Goal: Task Accomplishment & Management: Use online tool/utility

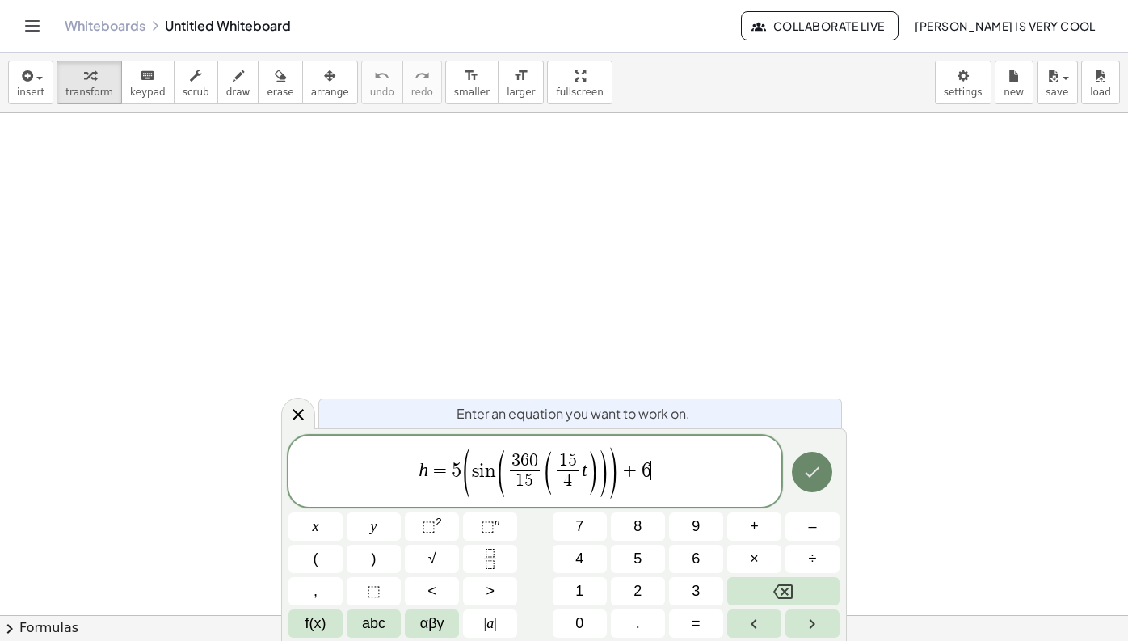
click at [805, 464] on icon "Done" at bounding box center [811, 471] width 19 height 19
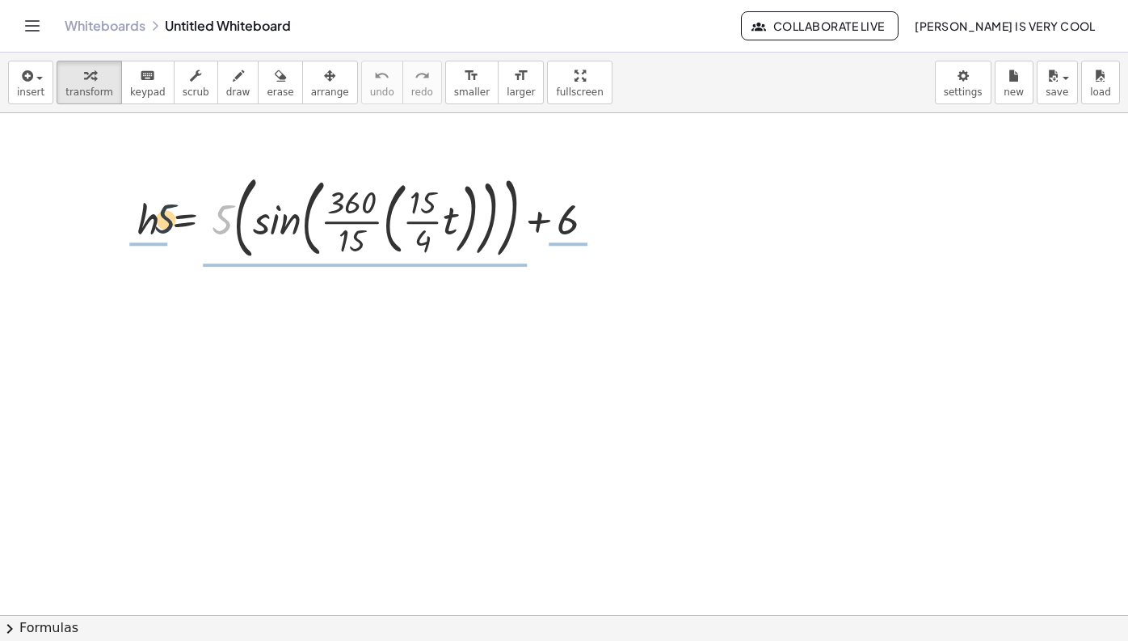
drag, startPoint x: 222, startPoint y: 226, endPoint x: 164, endPoint y: 225, distance: 58.2
click at [164, 225] on div at bounding box center [372, 216] width 486 height 99
drag, startPoint x: 571, startPoint y: 237, endPoint x: 183, endPoint y: 238, distance: 387.9
click at [183, 238] on div at bounding box center [372, 216] width 486 height 99
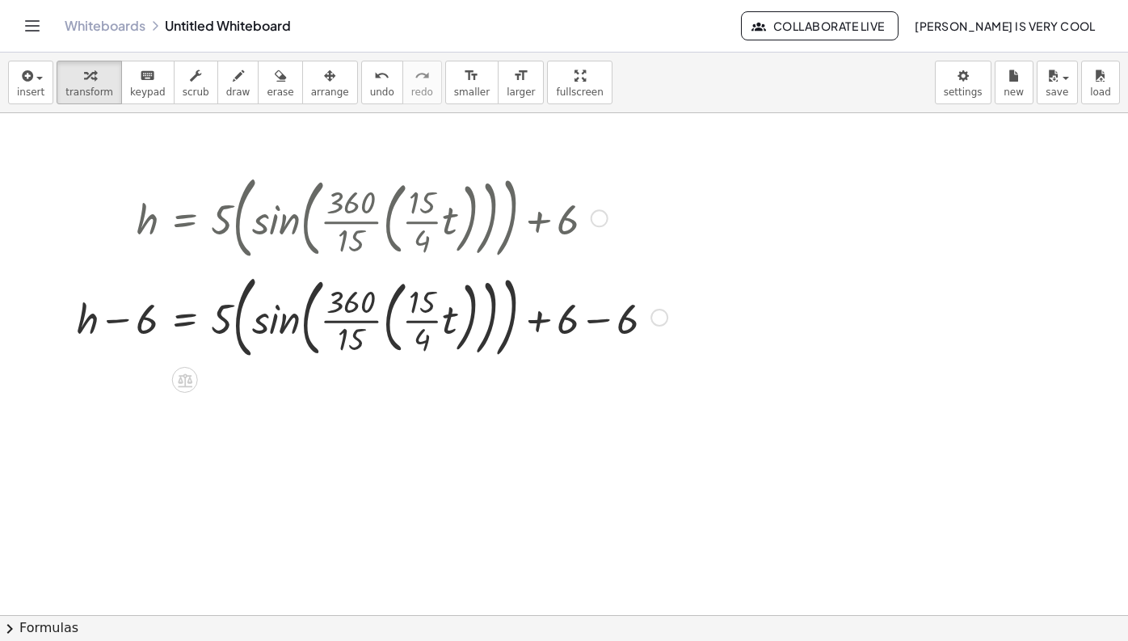
click at [603, 327] on div at bounding box center [372, 316] width 607 height 99
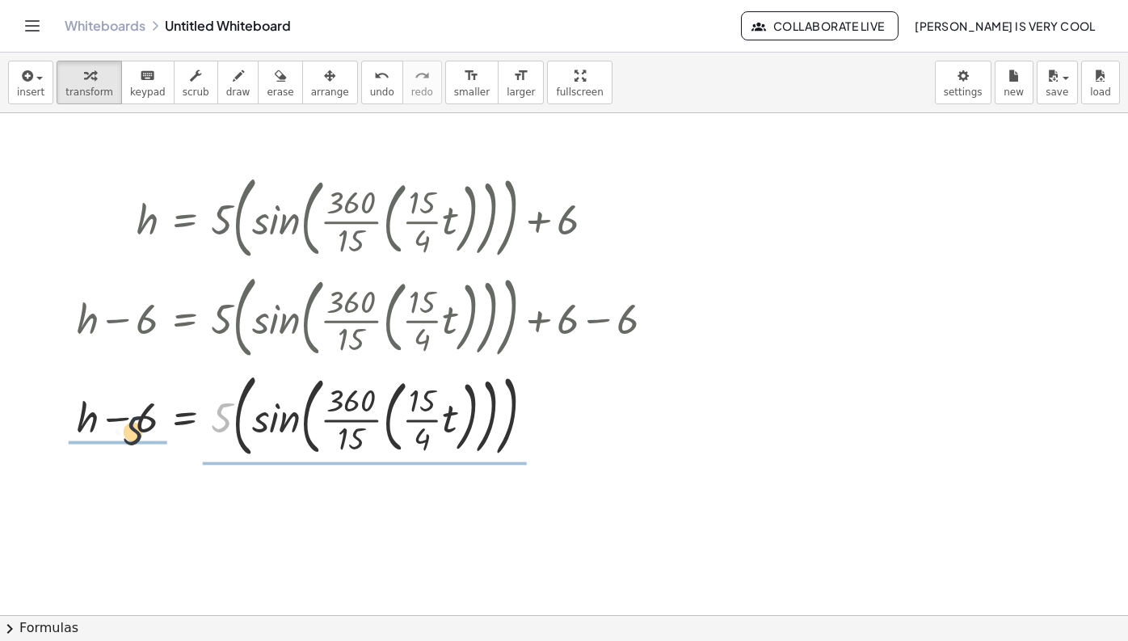
drag, startPoint x: 225, startPoint y: 417, endPoint x: 128, endPoint y: 432, distance: 98.2
click at [128, 432] on div at bounding box center [372, 414] width 607 height 99
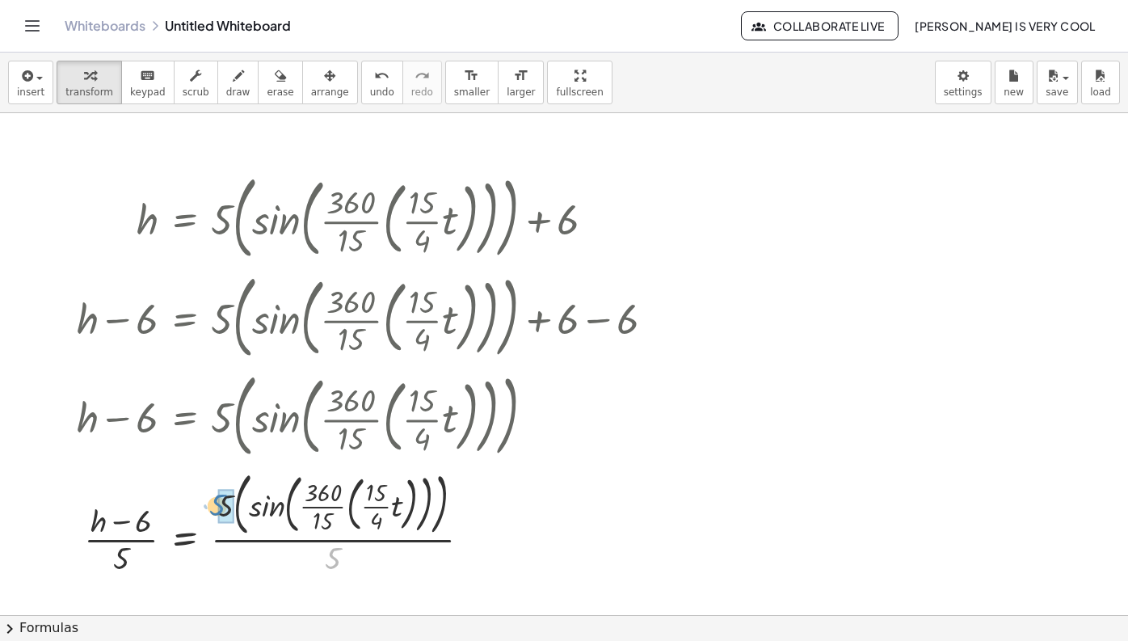
drag, startPoint x: 330, startPoint y: 556, endPoint x: 216, endPoint y: 503, distance: 125.8
click at [216, 503] on div at bounding box center [372, 522] width 607 height 114
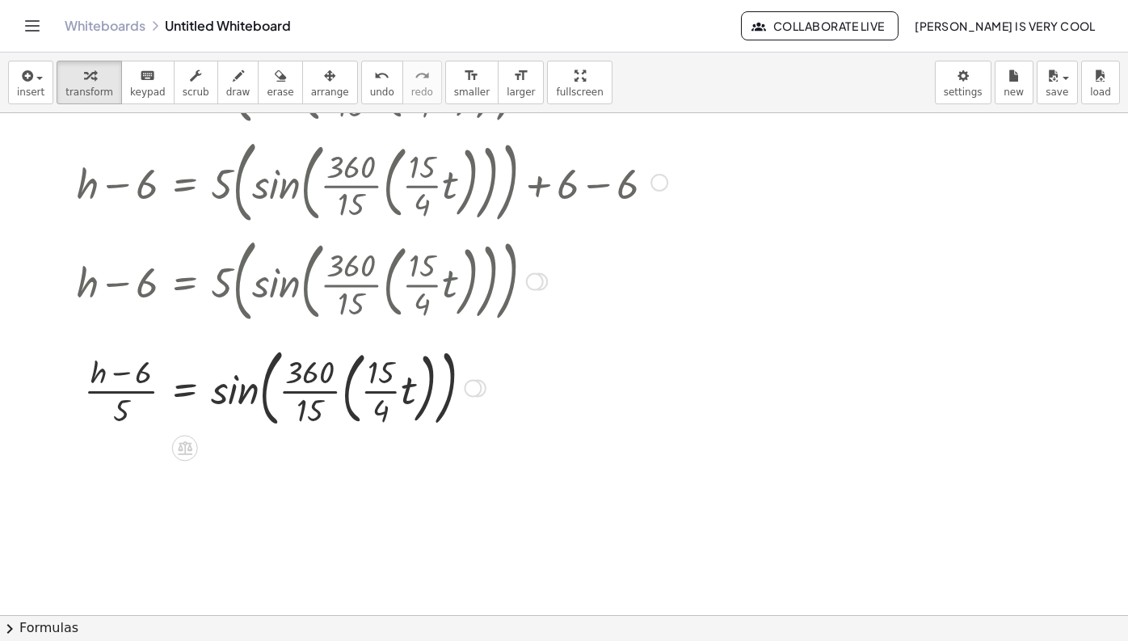
scroll to position [137, 0]
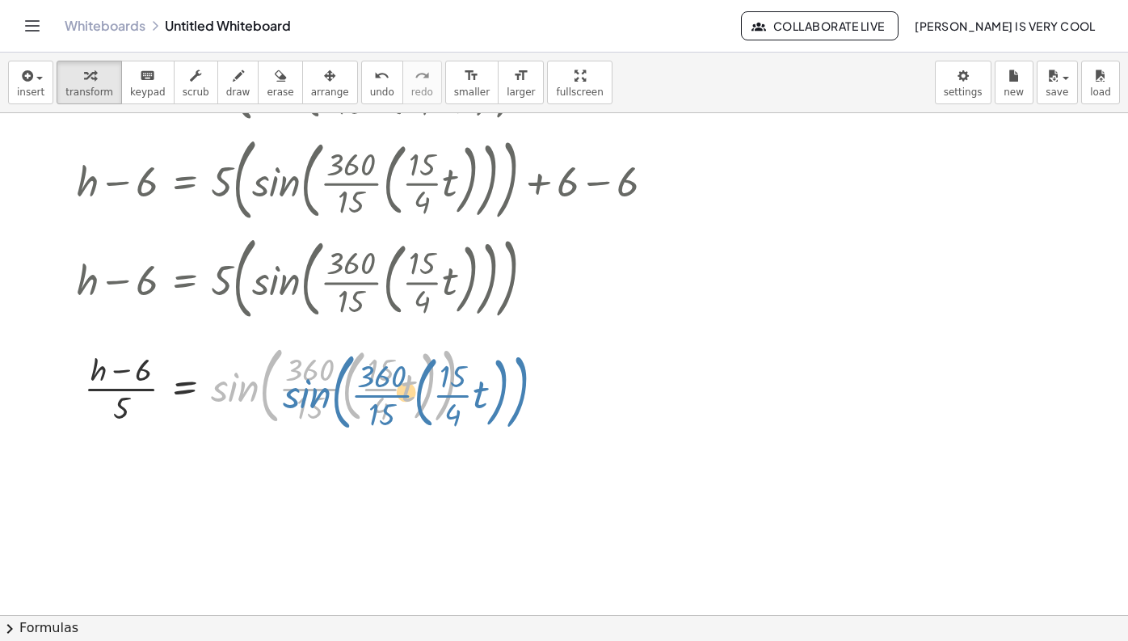
drag, startPoint x: 248, startPoint y: 398, endPoint x: 322, endPoint y: 406, distance: 74.7
click at [322, 406] on div at bounding box center [372, 384] width 607 height 93
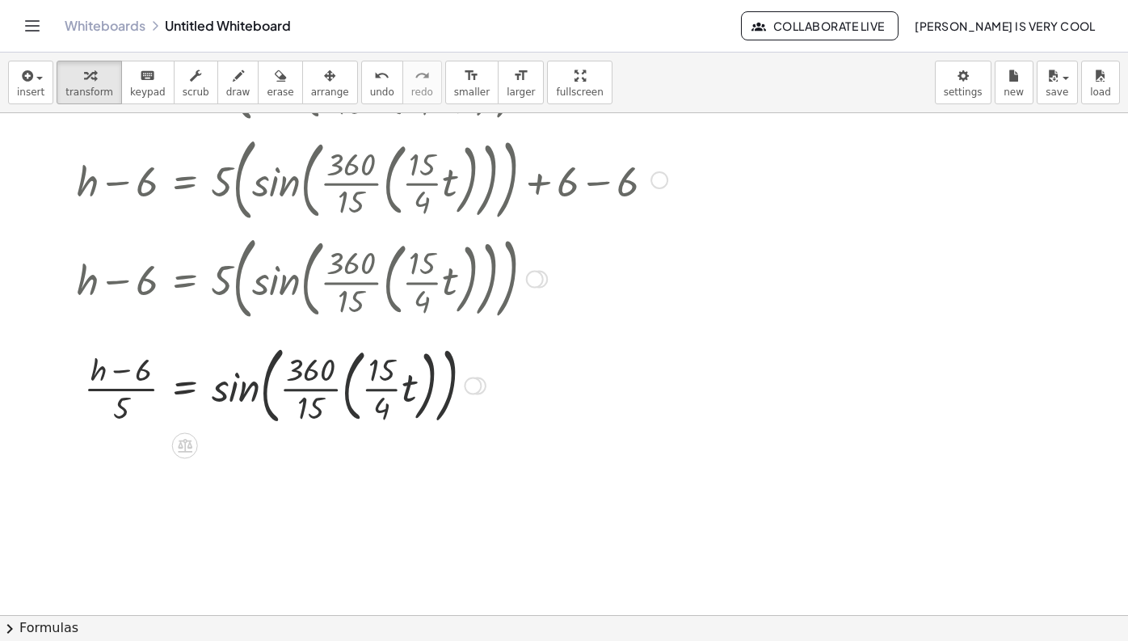
click at [185, 386] on div at bounding box center [372, 384] width 607 height 93
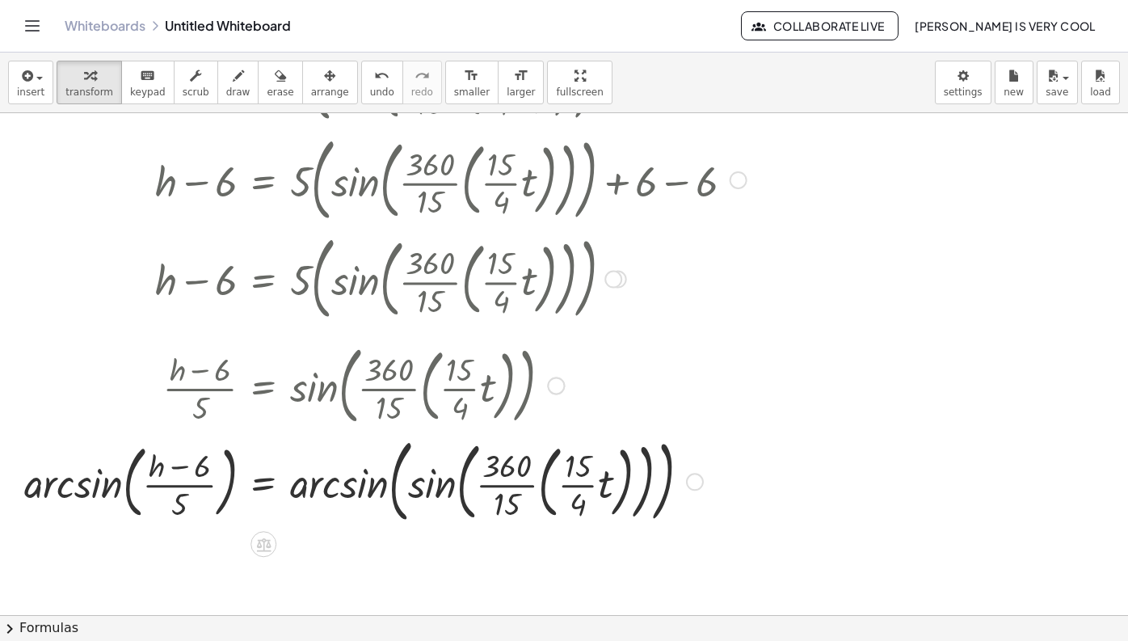
click at [332, 493] on div at bounding box center [385, 480] width 739 height 99
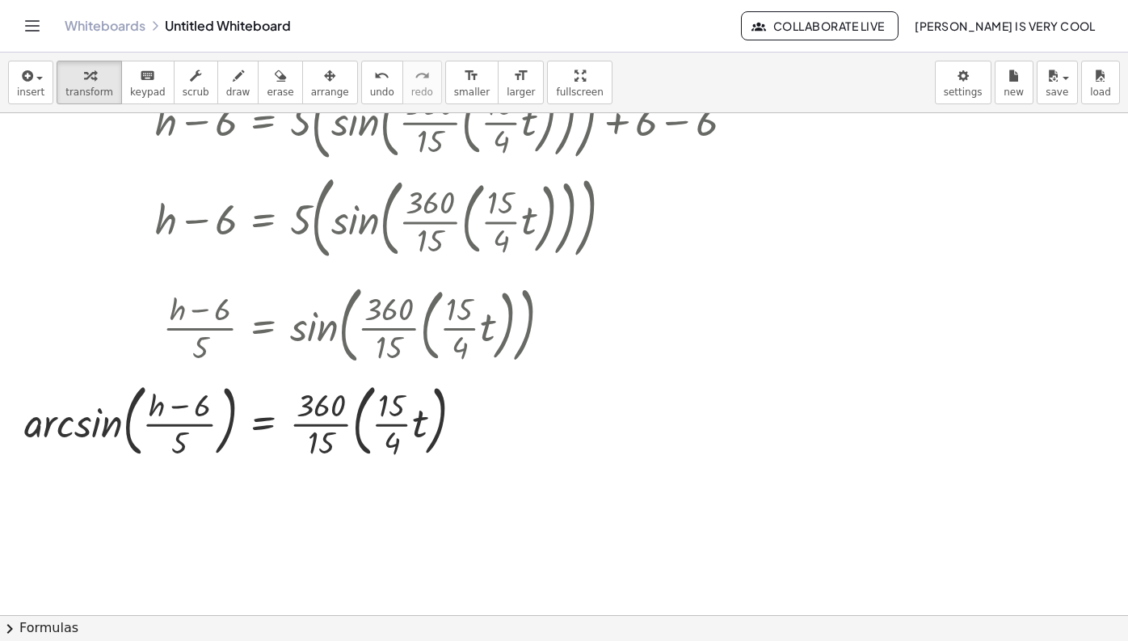
scroll to position [216, 0]
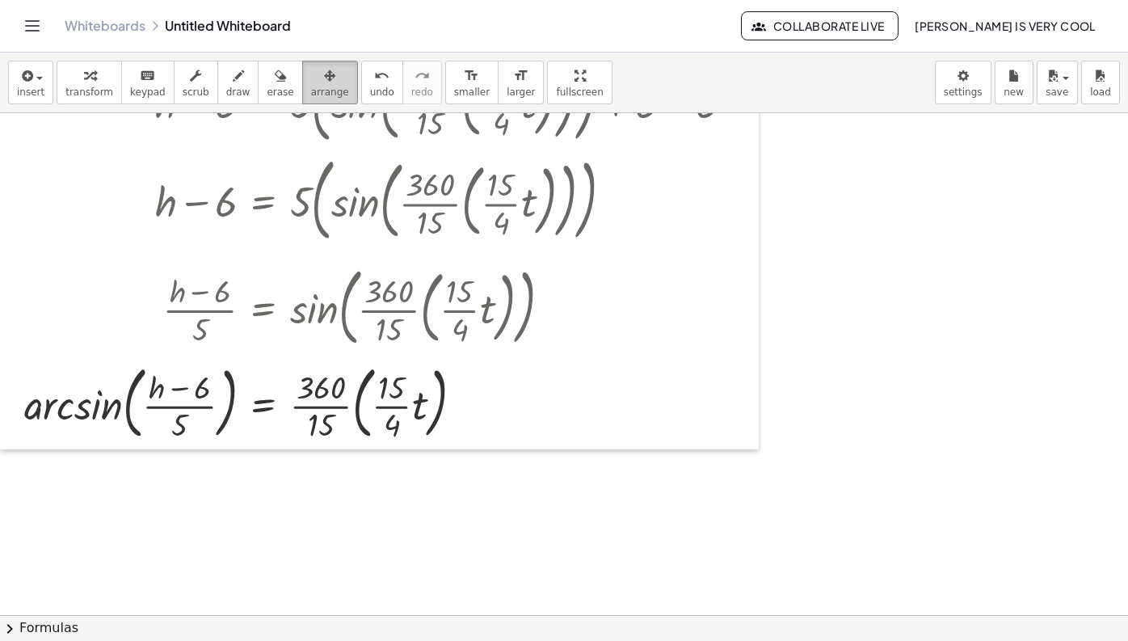
click at [318, 97] on span "arrange" at bounding box center [330, 91] width 38 height 11
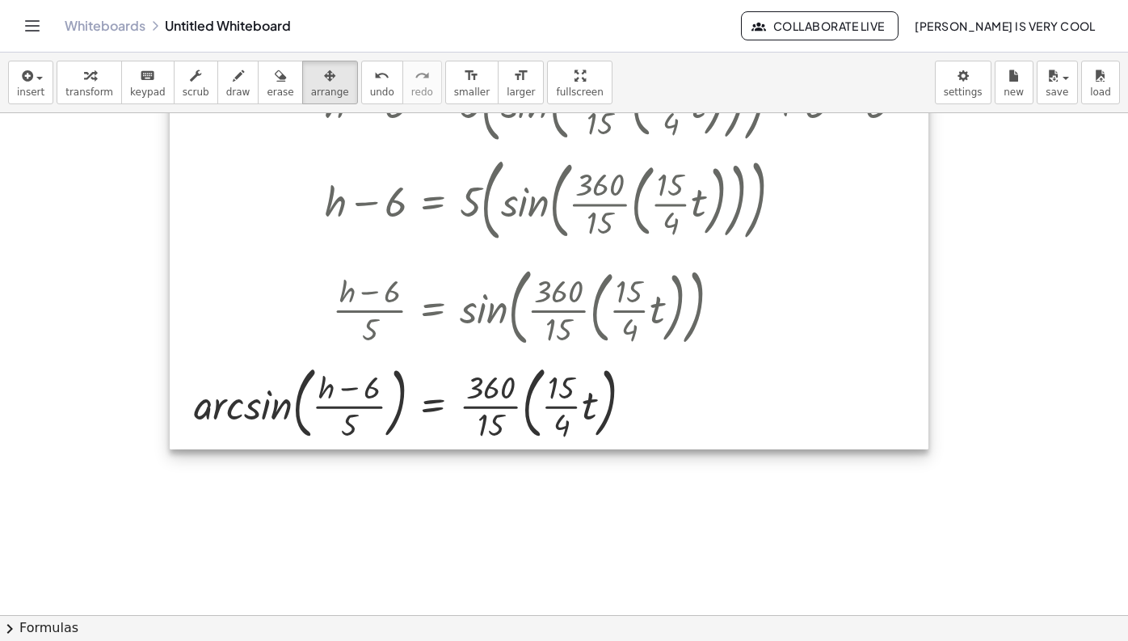
drag, startPoint x: 320, startPoint y: 356, endPoint x: 490, endPoint y: 356, distance: 169.7
click at [490, 356] on div at bounding box center [549, 198] width 759 height 502
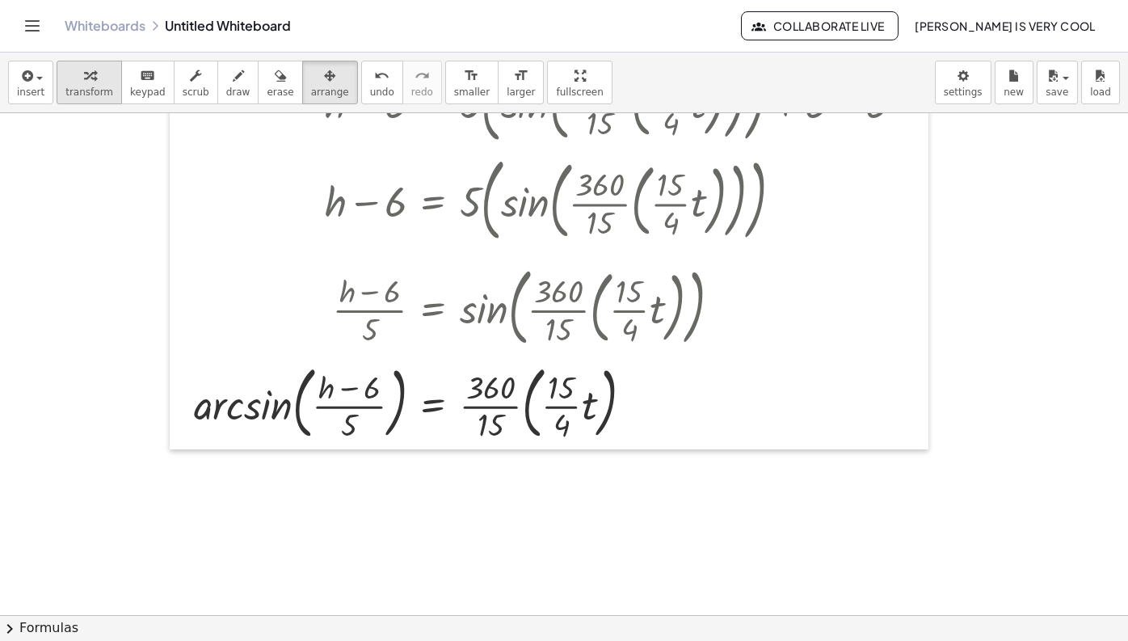
click at [91, 85] on icon "button" at bounding box center [89, 75] width 11 height 19
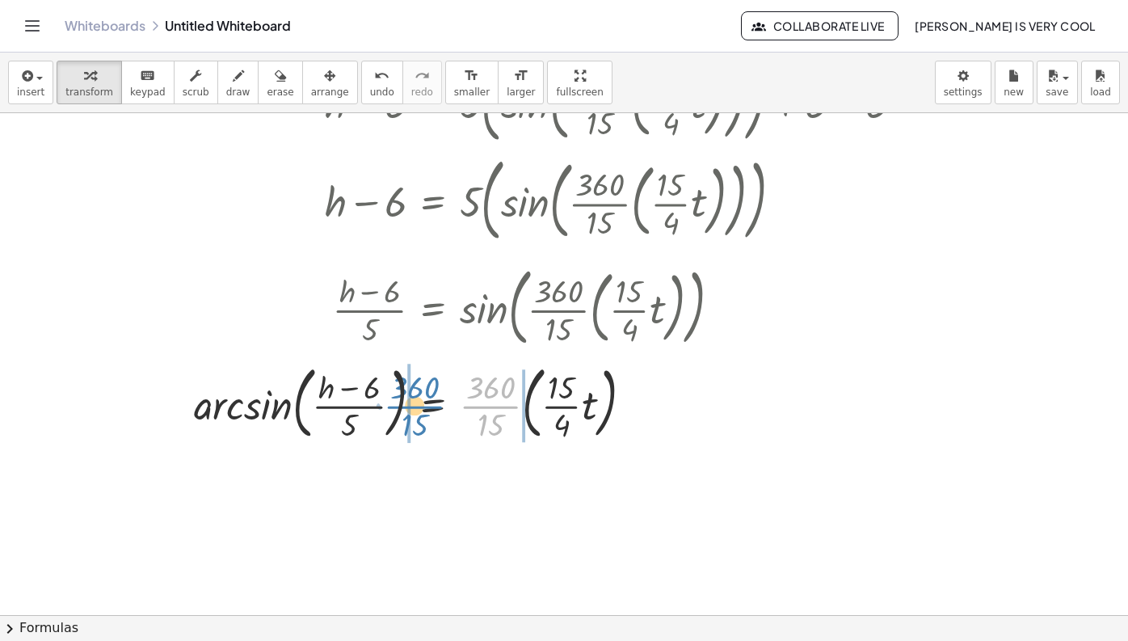
drag, startPoint x: 503, startPoint y: 406, endPoint x: 427, endPoint y: 406, distance: 76.0
click at [427, 406] on div at bounding box center [555, 401] width 739 height 87
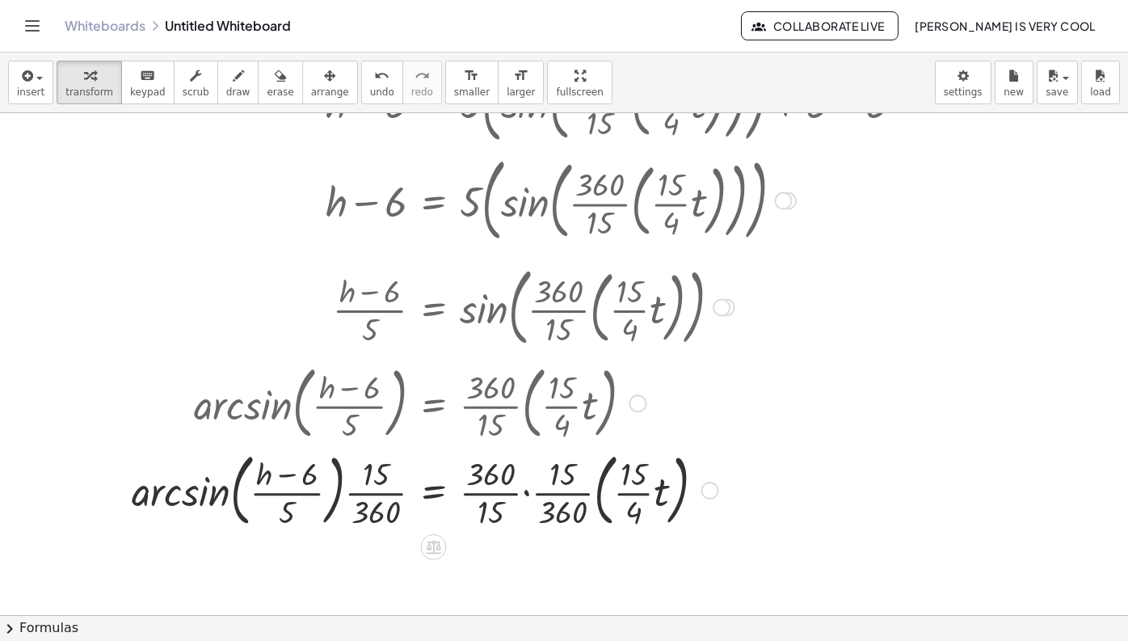
click at [532, 491] on div at bounding box center [524, 488] width 801 height 87
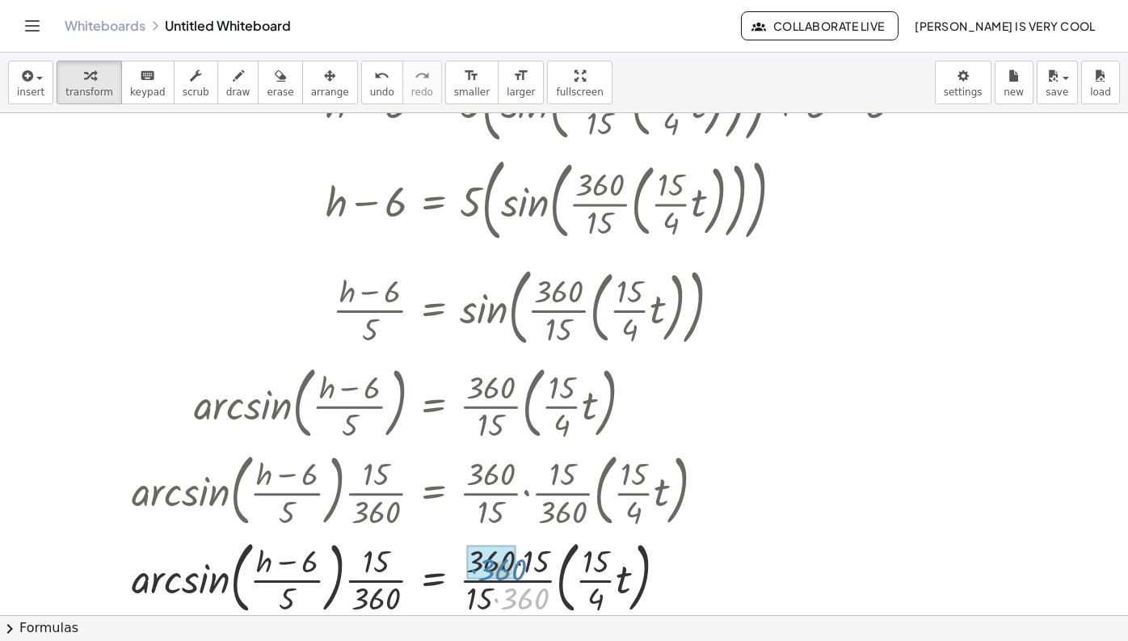
drag, startPoint x: 525, startPoint y: 509, endPoint x: 503, endPoint y: 475, distance: 40.8
click at [433, 2] on div "h = + · 5 · ( sin ( , · · 360 · 15 · ( · · 15 · 4 · t ) ) ) + 6 + h − 6 = + · 5…" at bounding box center [433, 2] width 0 height 0
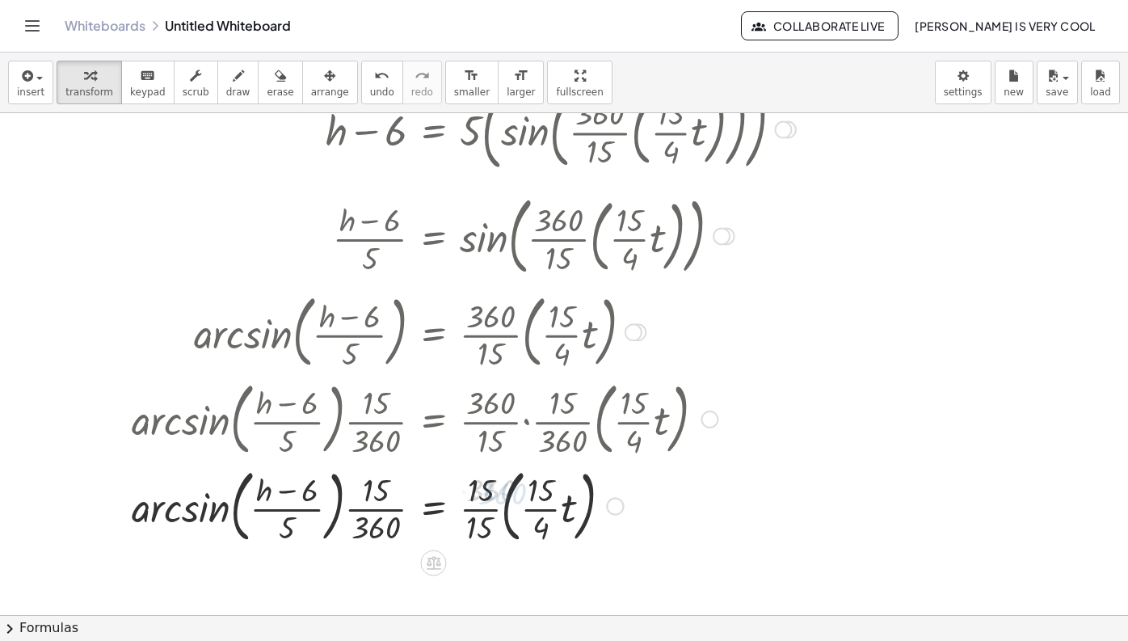
scroll to position [286, 0]
click at [482, 504] on div at bounding box center [524, 505] width 801 height 87
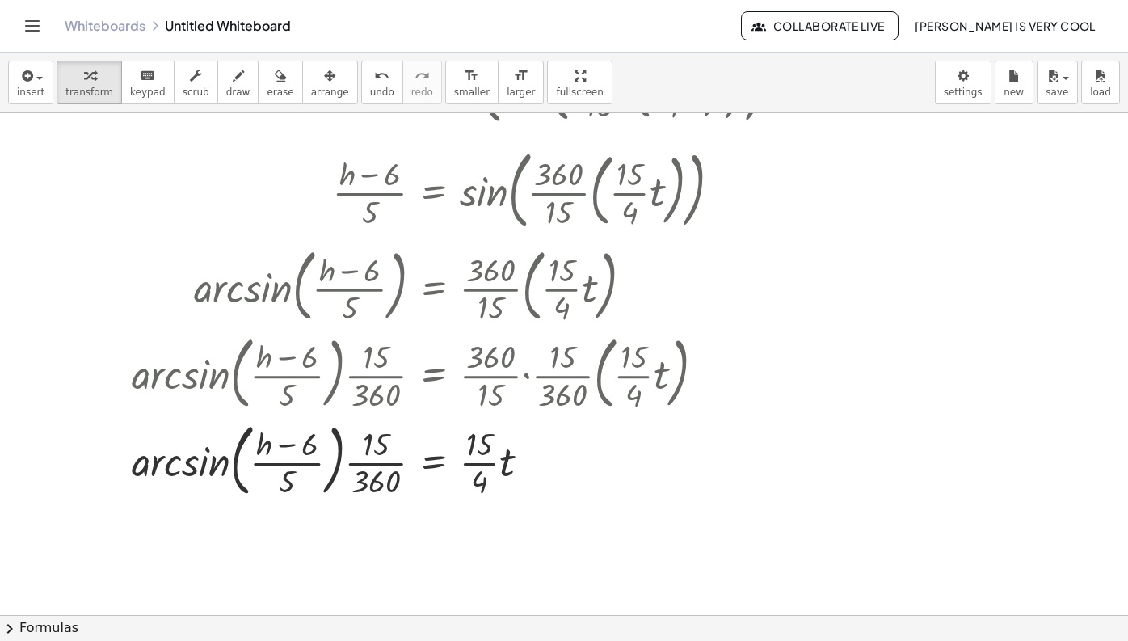
scroll to position [334, 0]
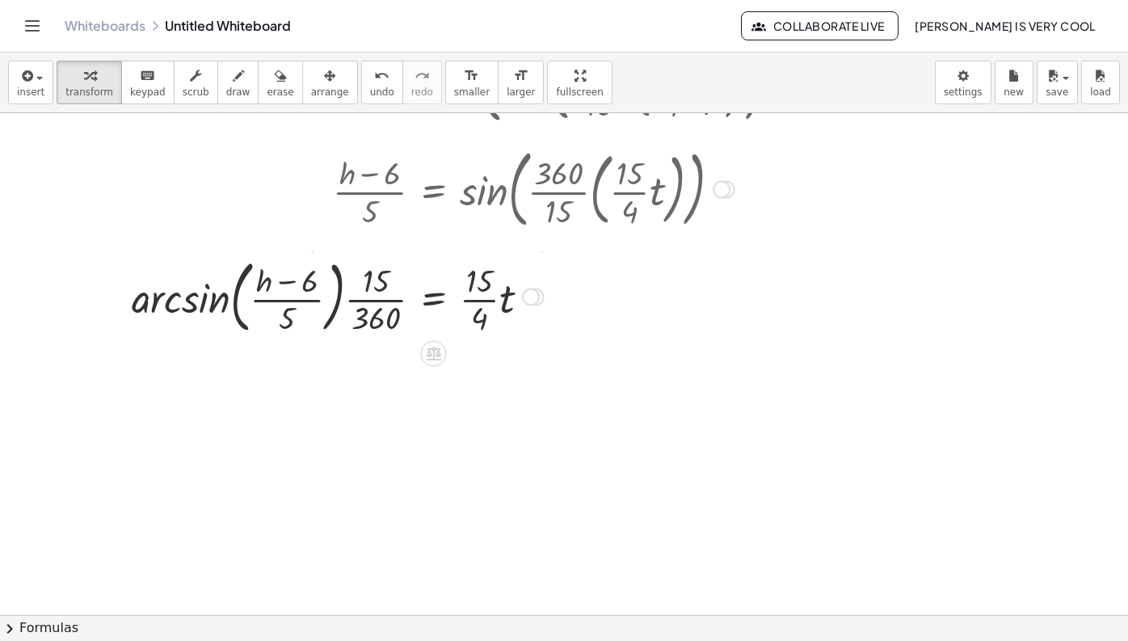
drag, startPoint x: 537, startPoint y: 460, endPoint x: 575, endPoint y: 287, distance: 177.1
click at [433, 297] on div "h = · · 15 · 4 · t + − 6 · ( ) · 5 arcsin ( , ) · · · 15 · 360" at bounding box center [433, 297] width 0 height 0
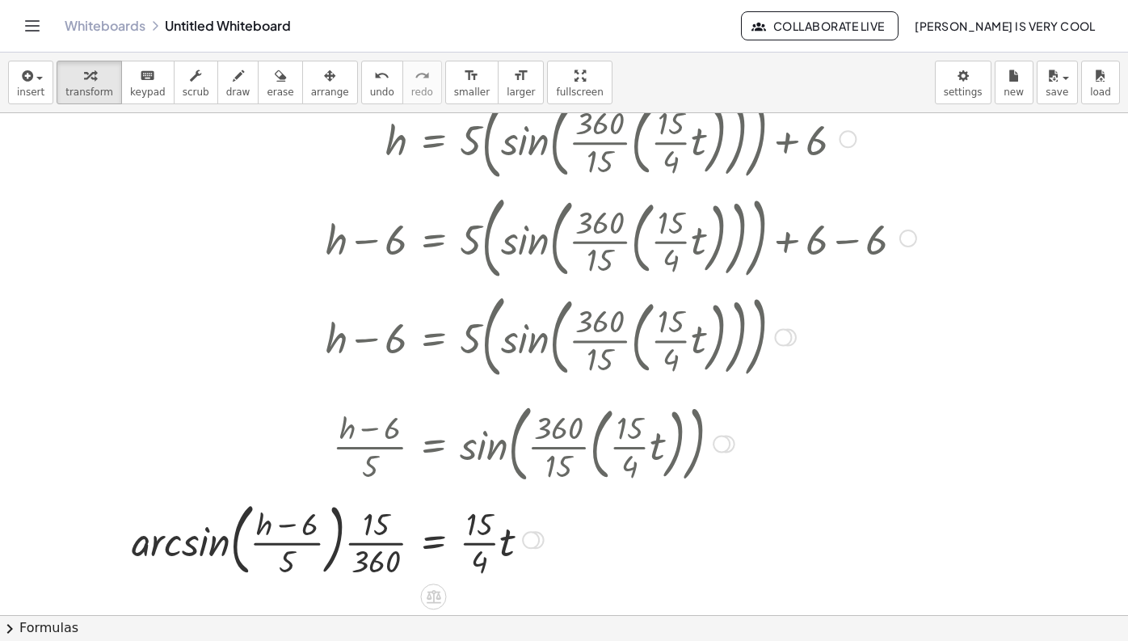
scroll to position [74, 0]
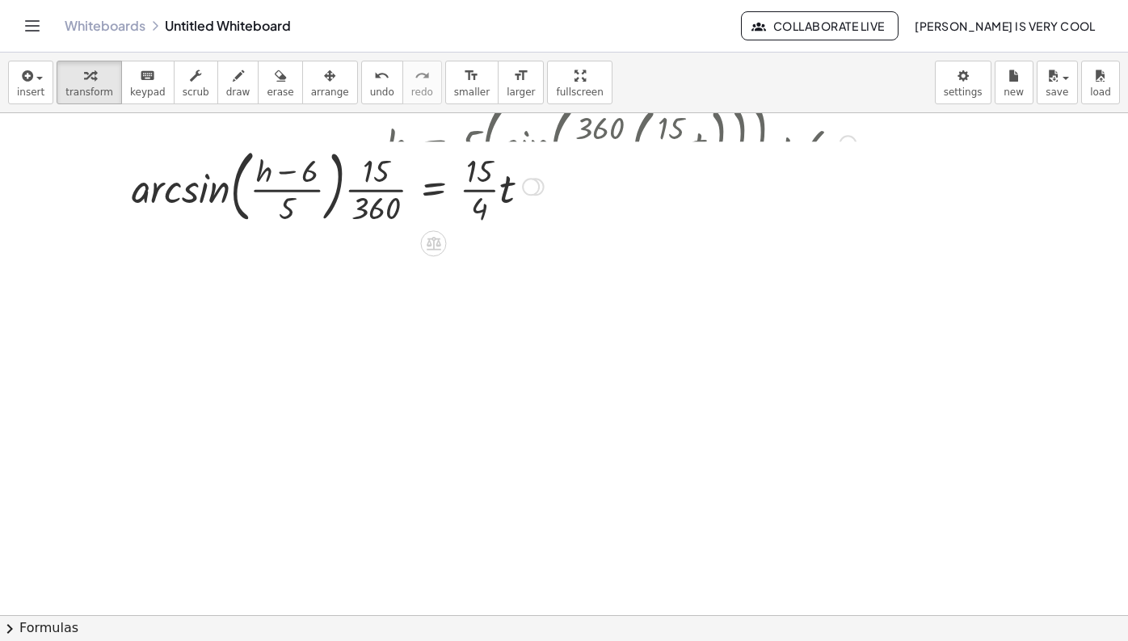
drag, startPoint x: 532, startPoint y: 550, endPoint x: 571, endPoint y: 158, distance: 393.9
click at [433, 187] on div "h = · · 15 · 4 · t + − 6 · ( ) · 5 arcsin ( , ) · · · 15 · 360" at bounding box center [433, 187] width 0 height 0
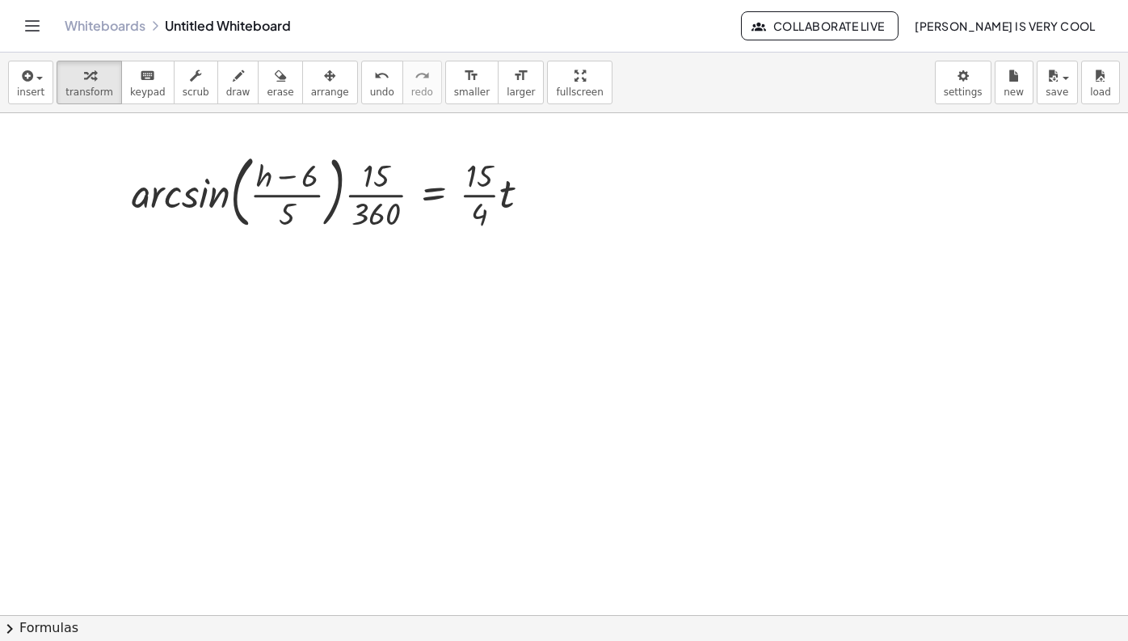
scroll to position [0, 0]
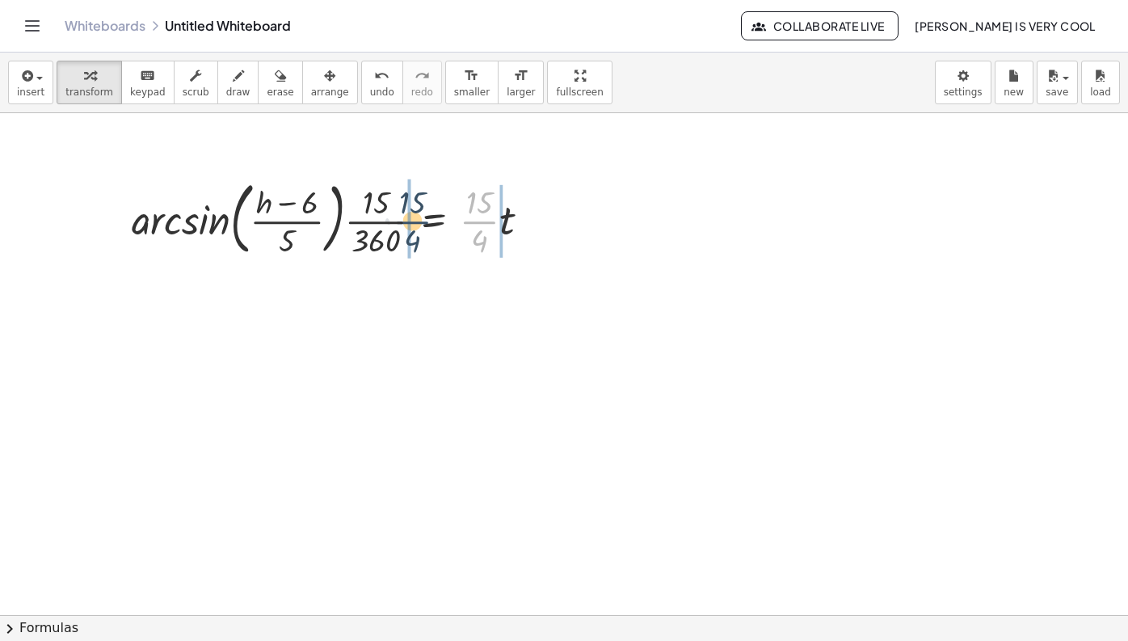
drag, startPoint x: 486, startPoint y: 220, endPoint x: 413, endPoint y: 220, distance: 72.7
click at [413, 220] on div at bounding box center [338, 217] width 428 height 87
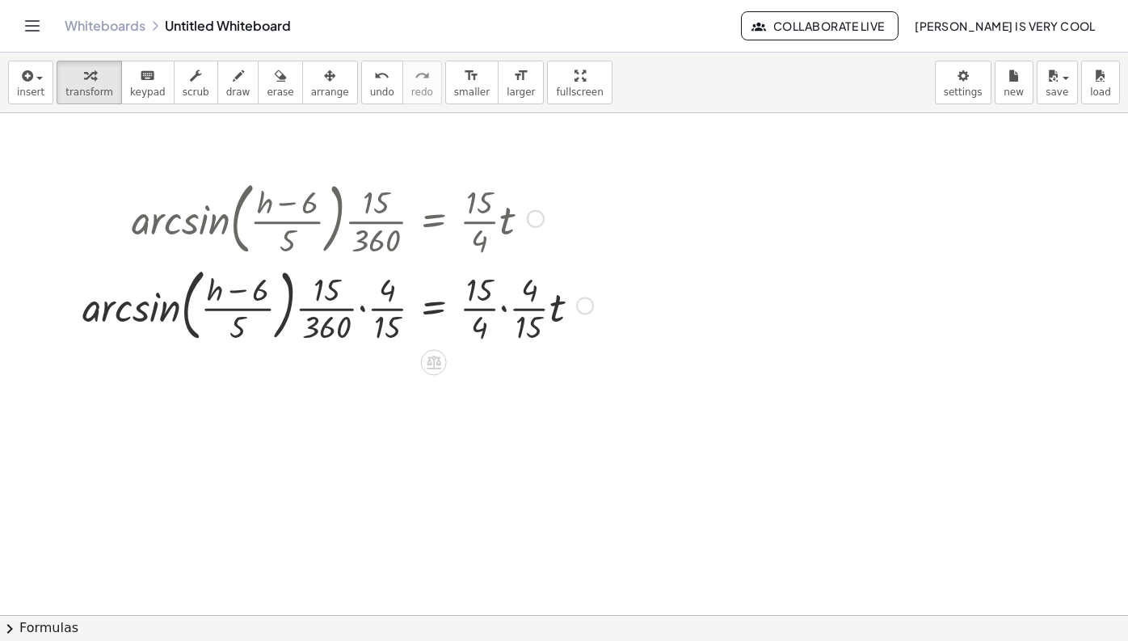
click at [363, 312] on div at bounding box center [337, 304] width 527 height 87
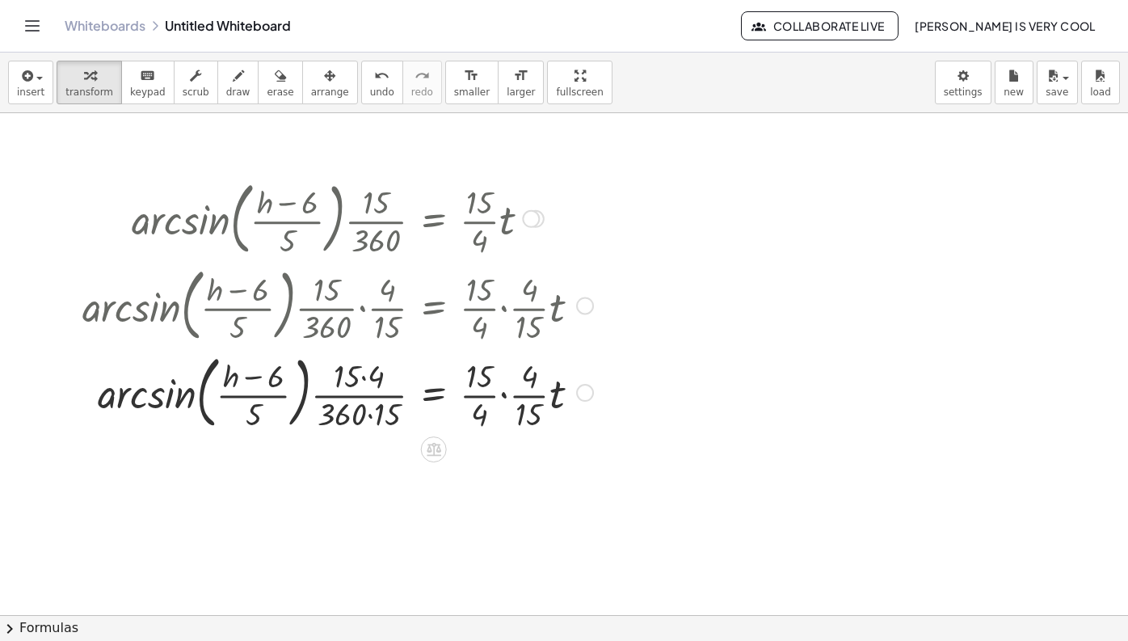
click at [362, 381] on div at bounding box center [337, 390] width 527 height 87
click at [364, 431] on div at bounding box center [337, 390] width 527 height 87
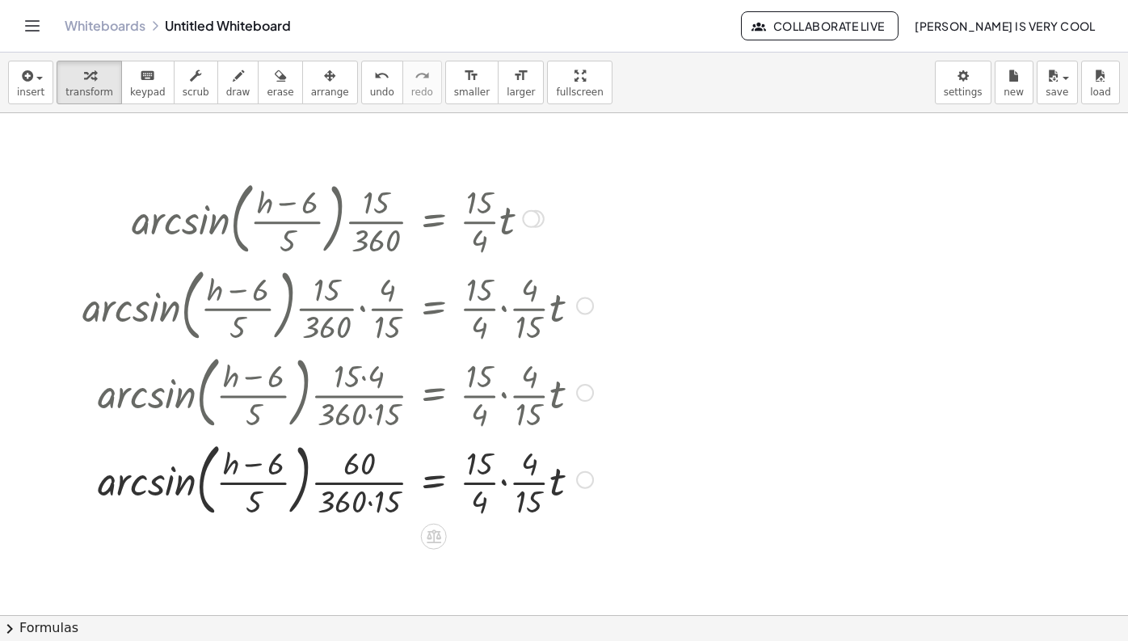
click at [371, 496] on div at bounding box center [337, 478] width 527 height 87
click at [493, 473] on div at bounding box center [337, 478] width 527 height 87
click at [500, 482] on div at bounding box center [337, 478] width 527 height 87
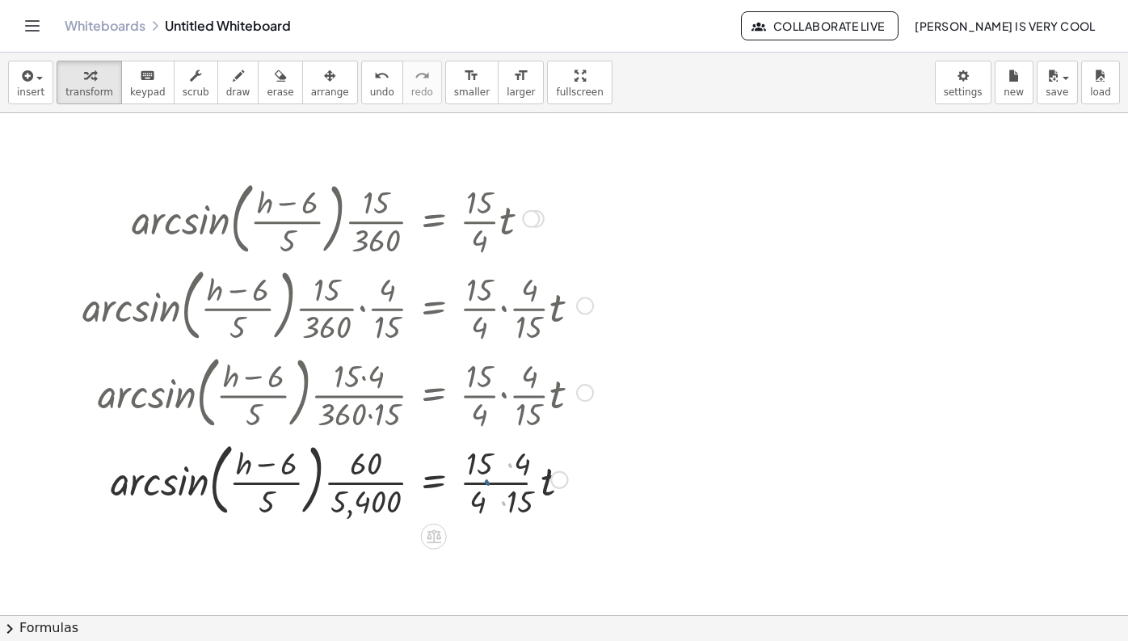
click at [500, 482] on div at bounding box center [337, 478] width 527 height 87
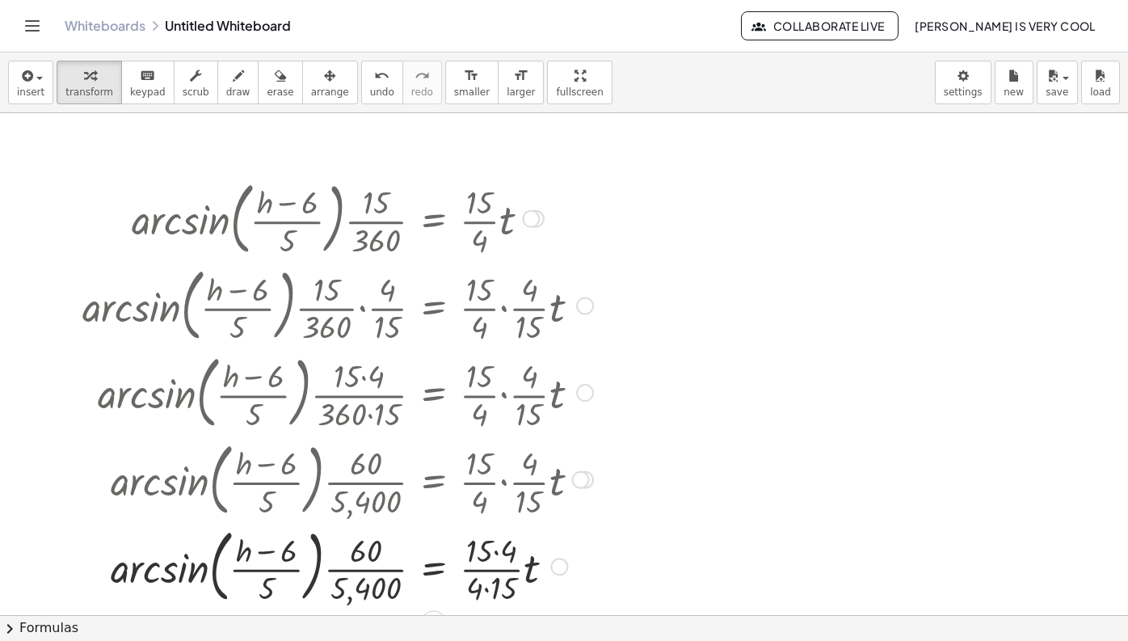
click at [502, 544] on div at bounding box center [337, 565] width 527 height 87
click at [485, 592] on div at bounding box center [337, 565] width 527 height 87
click at [486, 577] on div at bounding box center [337, 565] width 527 height 87
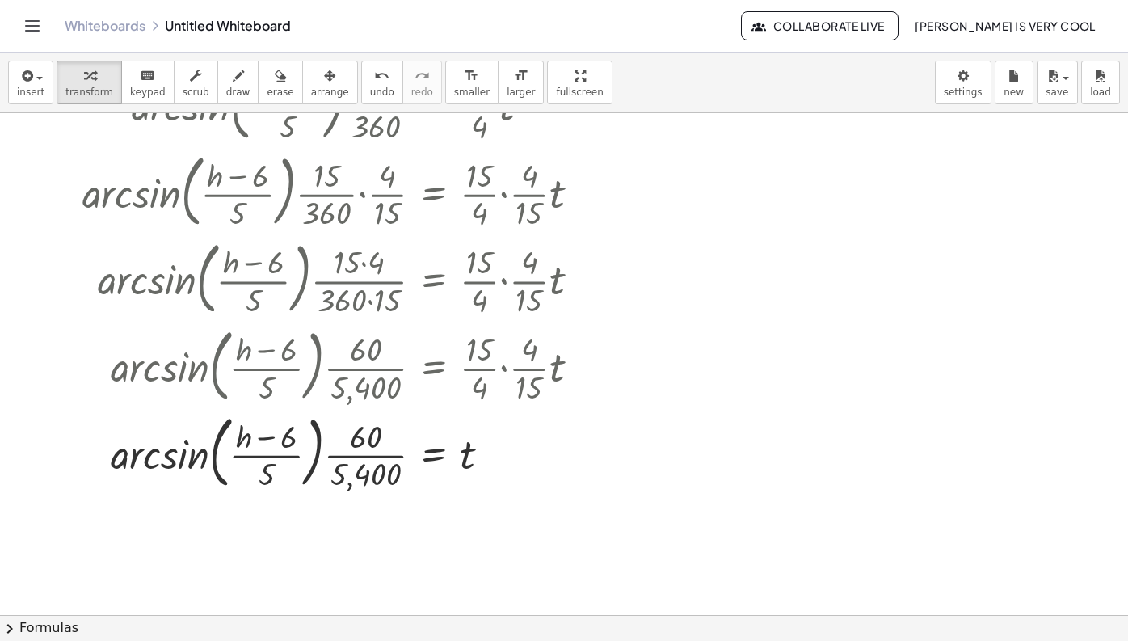
scroll to position [104, 0]
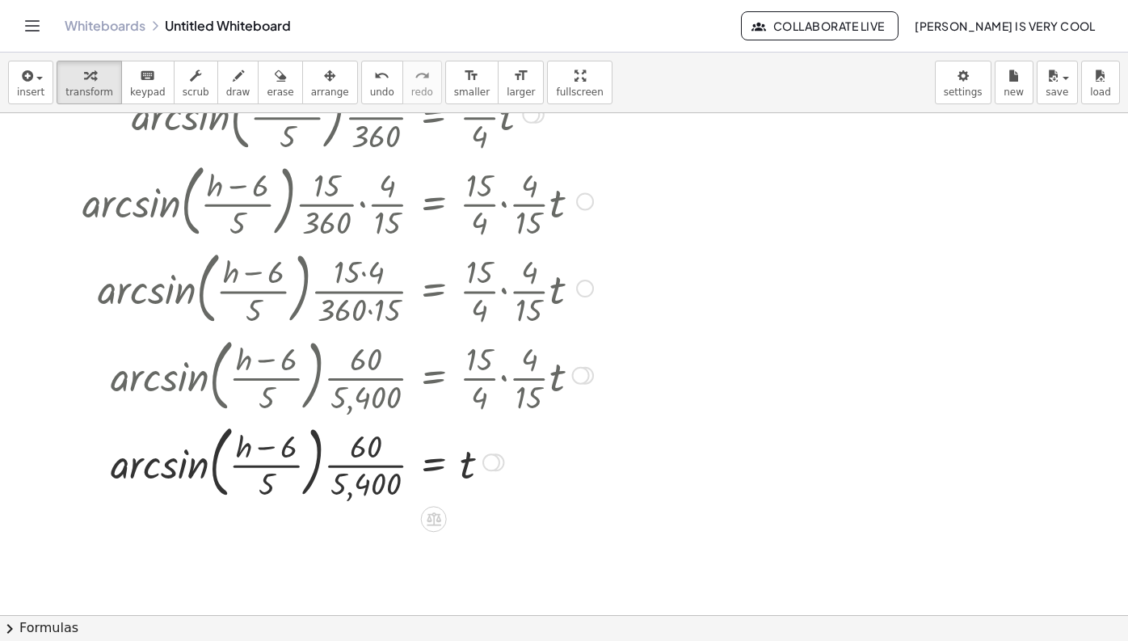
click at [372, 467] on div at bounding box center [337, 461] width 527 height 87
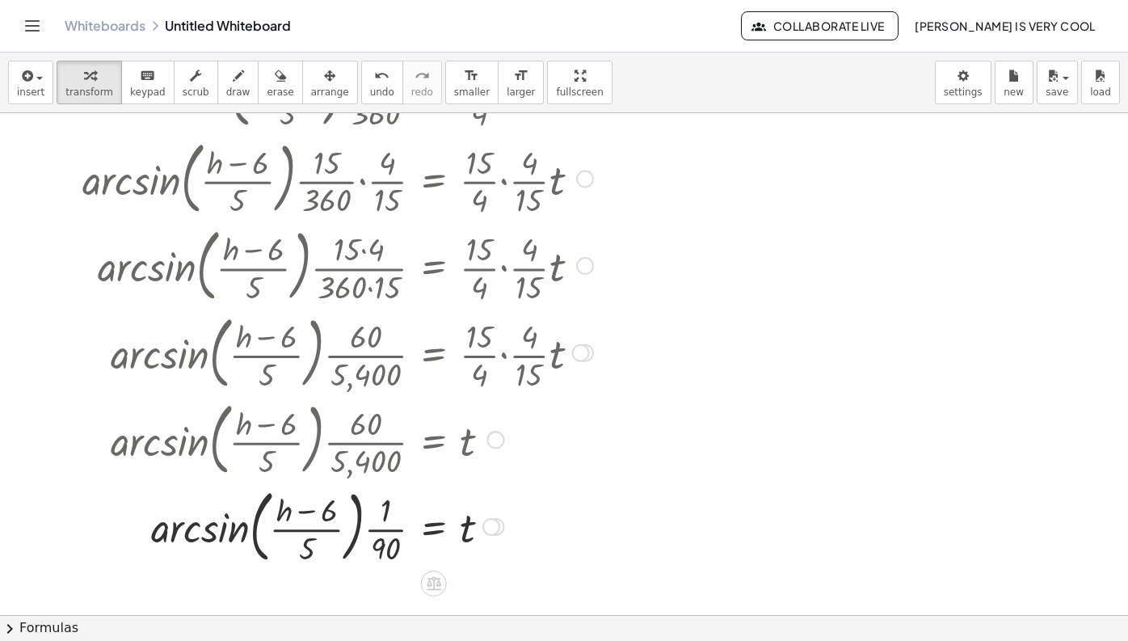
scroll to position [128, 0]
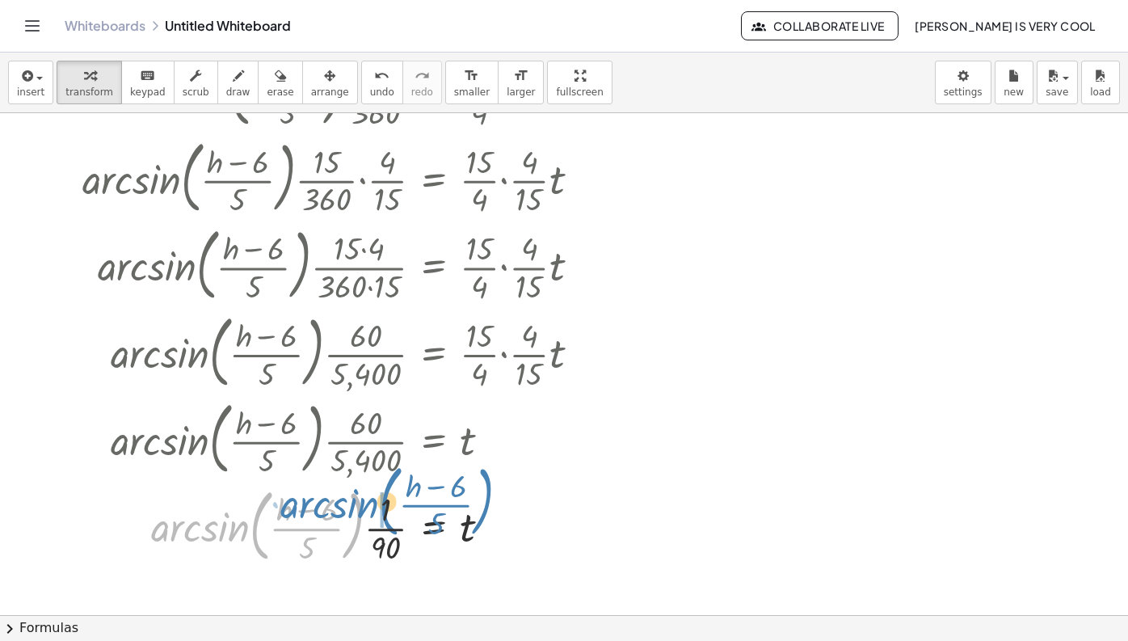
drag, startPoint x: 208, startPoint y: 543, endPoint x: 336, endPoint y: 518, distance: 130.1
click at [336, 518] on div at bounding box center [337, 524] width 527 height 87
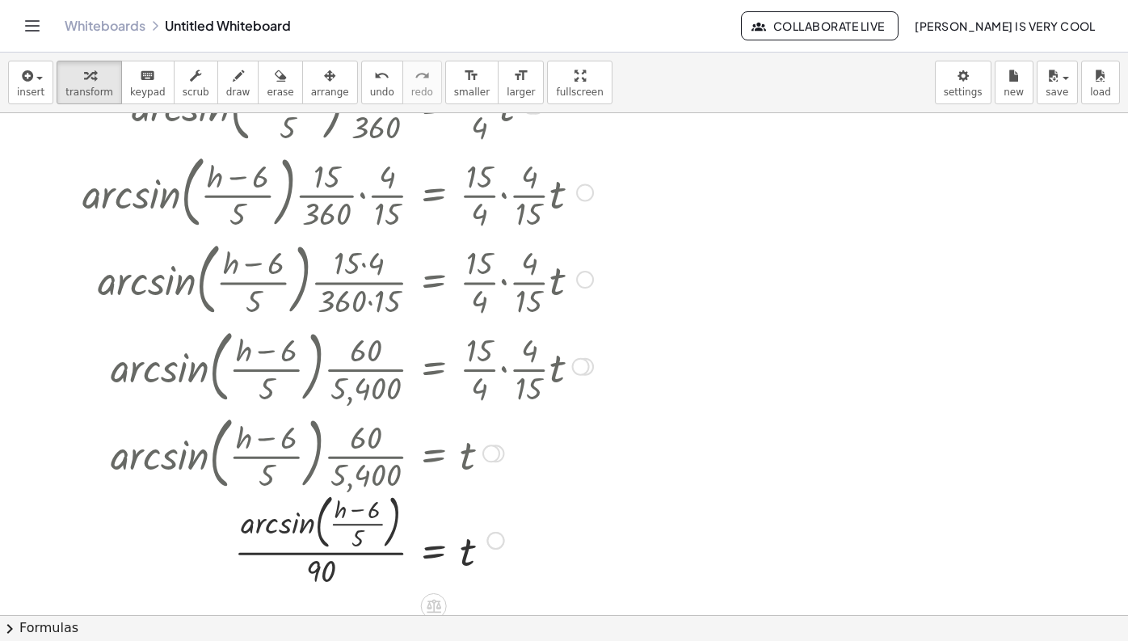
scroll to position [166, 0]
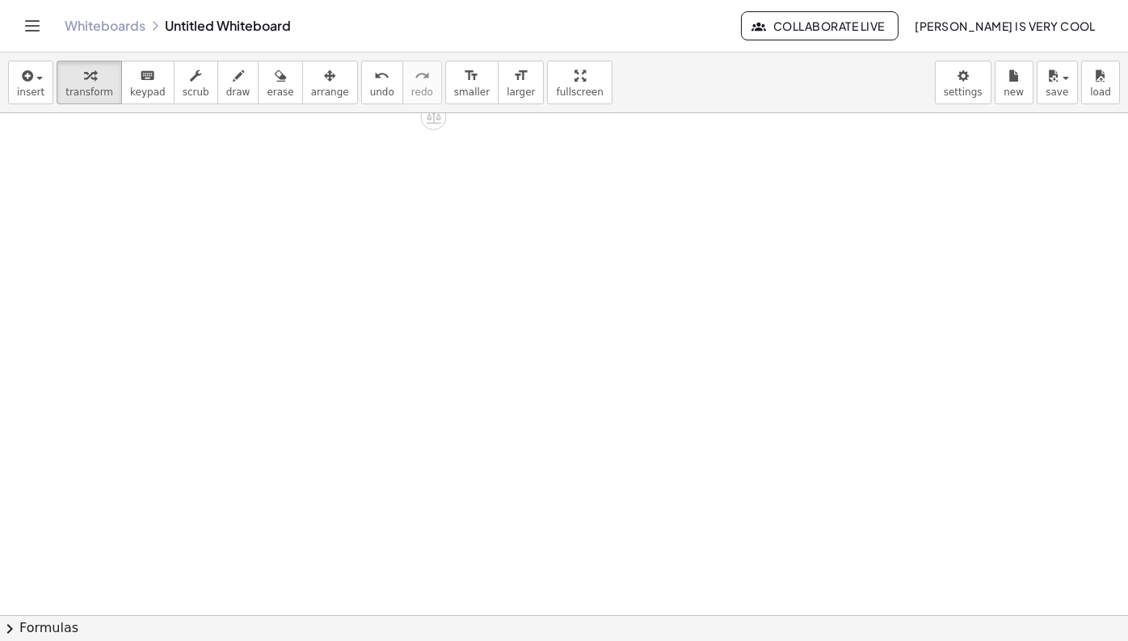
drag, startPoint x: 496, startPoint y: 490, endPoint x: 528, endPoint y: -41, distance: 531.9
click at [528, 0] on html "Graspable Math Activities Whiteboards Classes Account v1.32.0 | Privacy policy …" at bounding box center [564, 320] width 1128 height 641
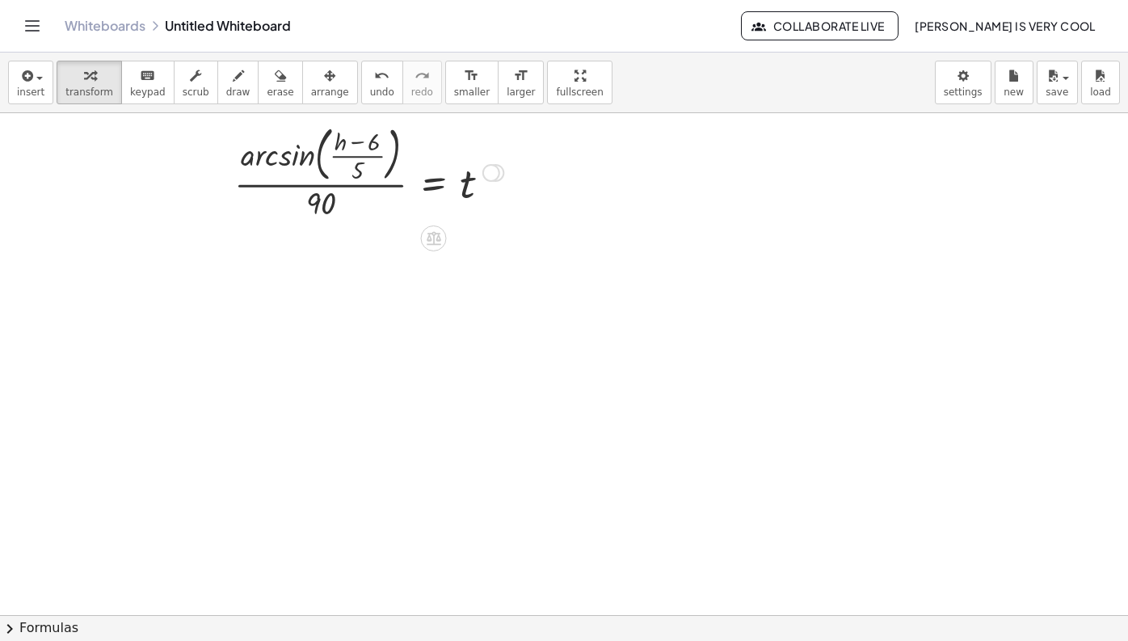
scroll to position [0, 0]
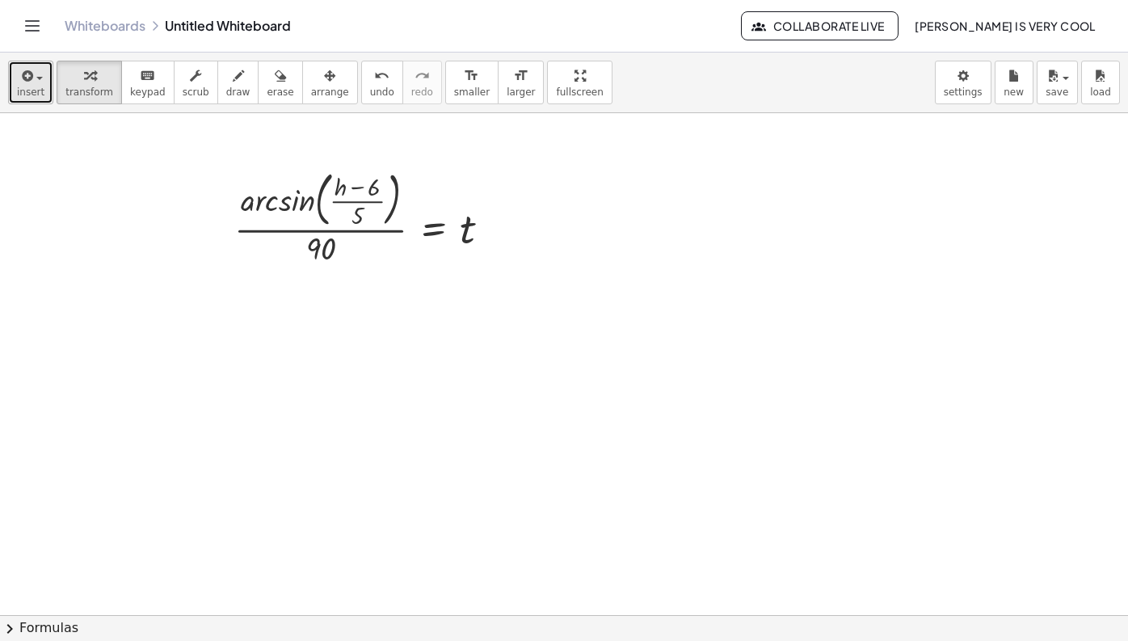
click at [29, 74] on icon "button" at bounding box center [26, 75] width 15 height 19
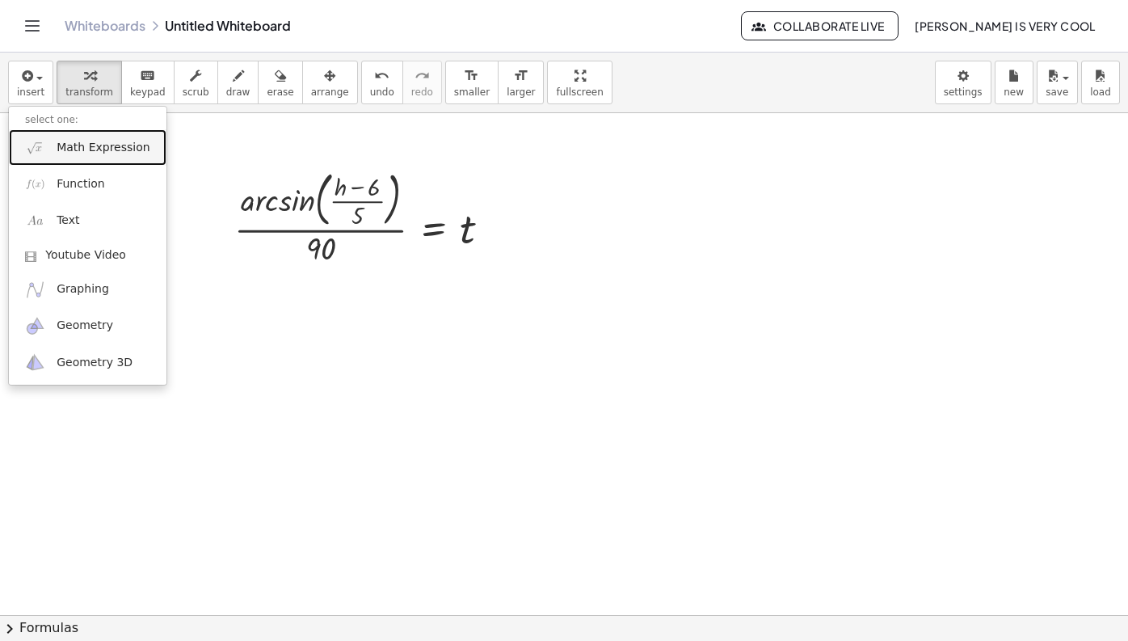
click at [53, 164] on link "Math Expression" at bounding box center [88, 147] width 158 height 36
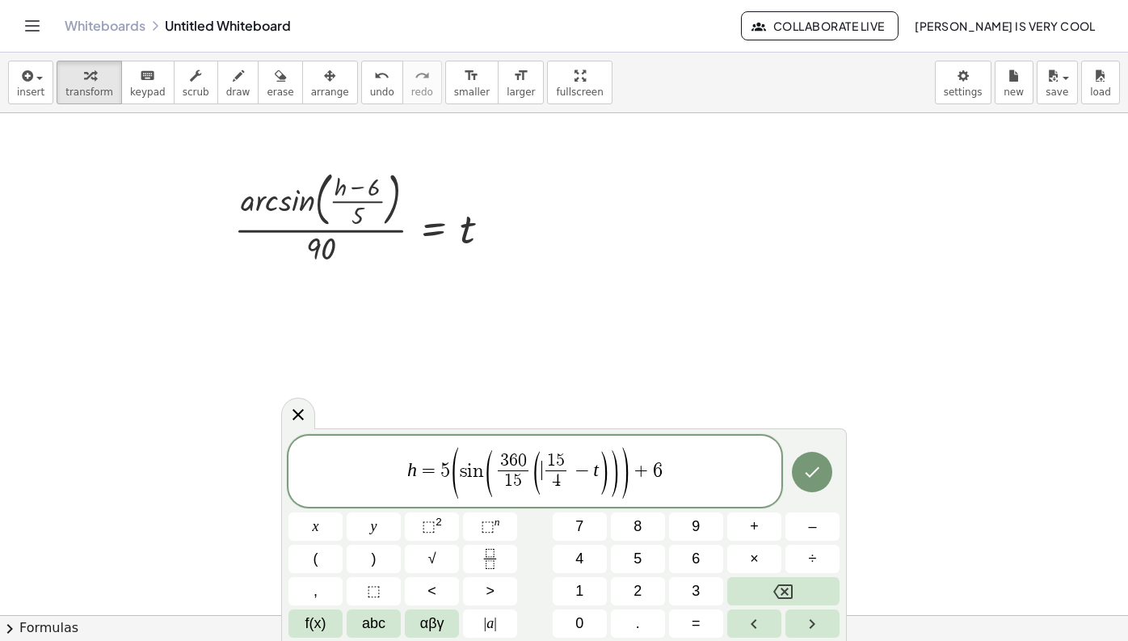
click at [541, 479] on span "(" at bounding box center [537, 473] width 12 height 48
drag, startPoint x: 554, startPoint y: 473, endPoint x: 543, endPoint y: 473, distance: 11.3
click at [524, 473] on span "1 5" at bounding box center [513, 481] width 30 height 22
click at [534, 473] on span "(" at bounding box center [537, 473] width 12 height 48
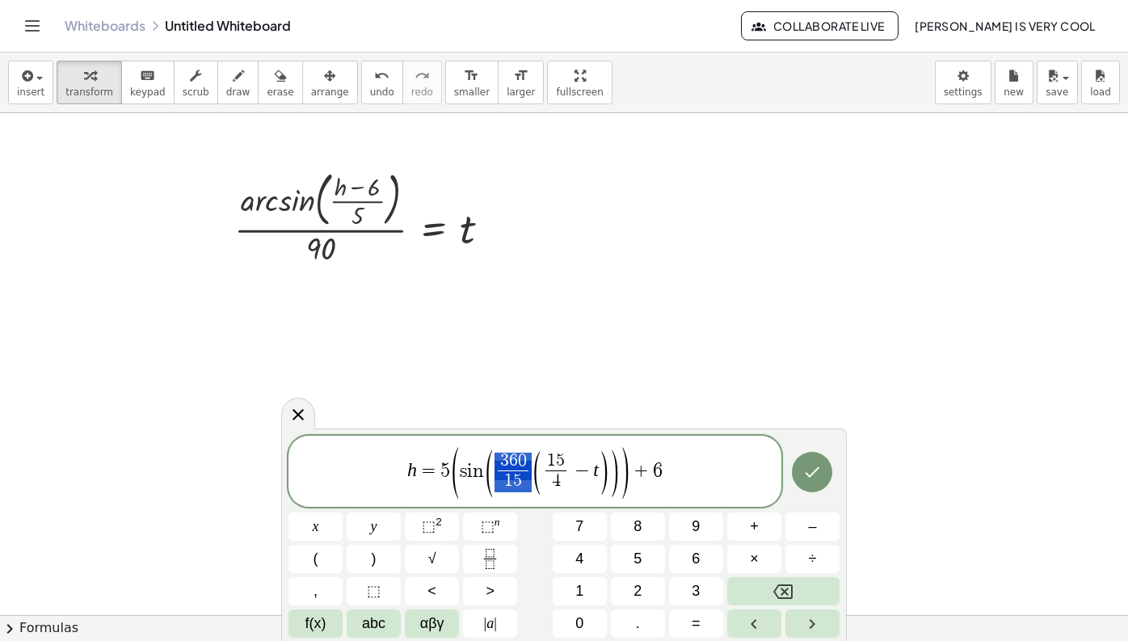
drag, startPoint x: 516, startPoint y: 473, endPoint x: 537, endPoint y: 471, distance: 21.1
click at [520, 472] on span "1 5" at bounding box center [513, 481] width 30 height 22
click at [541, 472] on span "(" at bounding box center [537, 473] width 12 height 48
drag, startPoint x: 516, startPoint y: 473, endPoint x: 525, endPoint y: 469, distance: 9.8
click at [531, 470] on span "3 6 0 1 5 ​ ( 1 5 4 ​ − t )" at bounding box center [552, 472] width 115 height 43
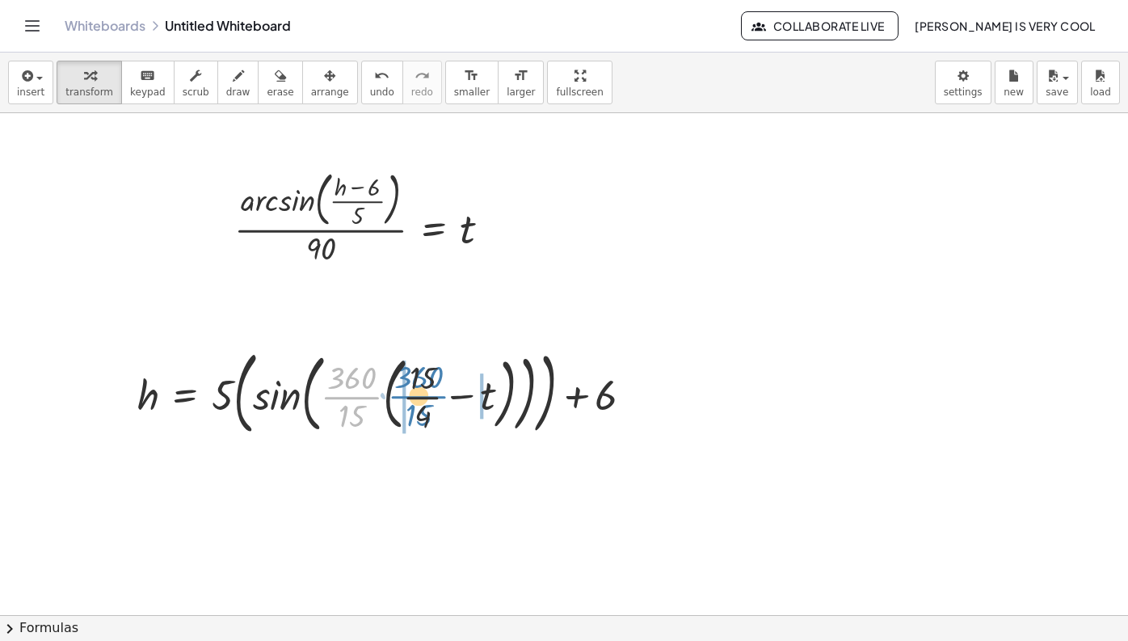
drag, startPoint x: 334, startPoint y: 399, endPoint x: 398, endPoint y: 398, distance: 64.7
click at [398, 398] on div at bounding box center [391, 392] width 524 height 99
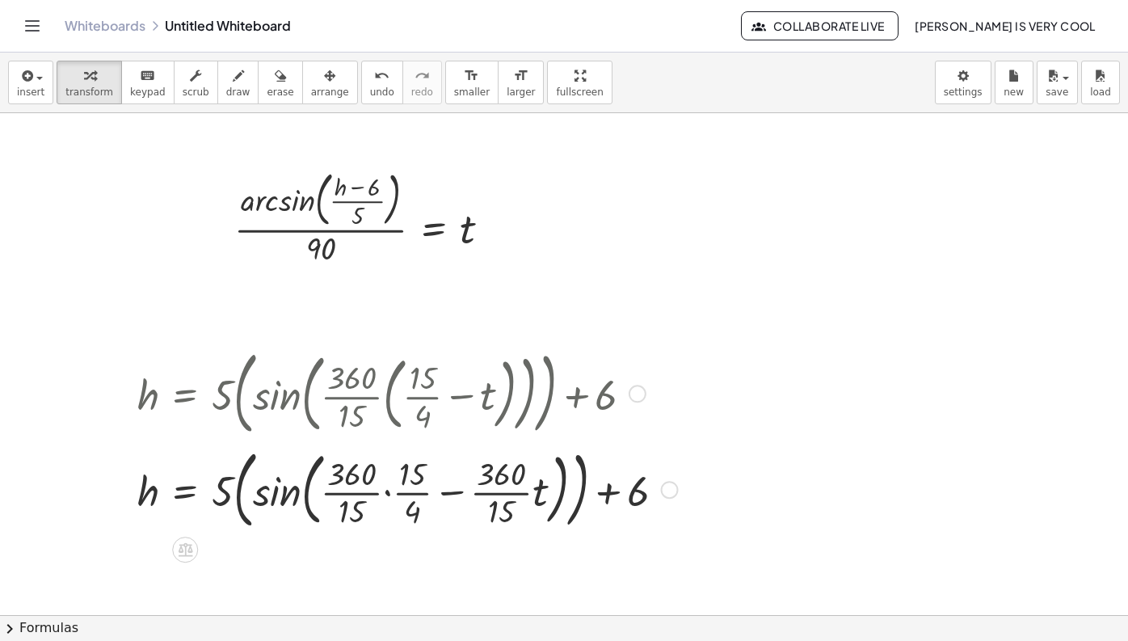
click at [457, 496] on div at bounding box center [407, 488] width 557 height 93
click at [399, 495] on div at bounding box center [407, 488] width 557 height 93
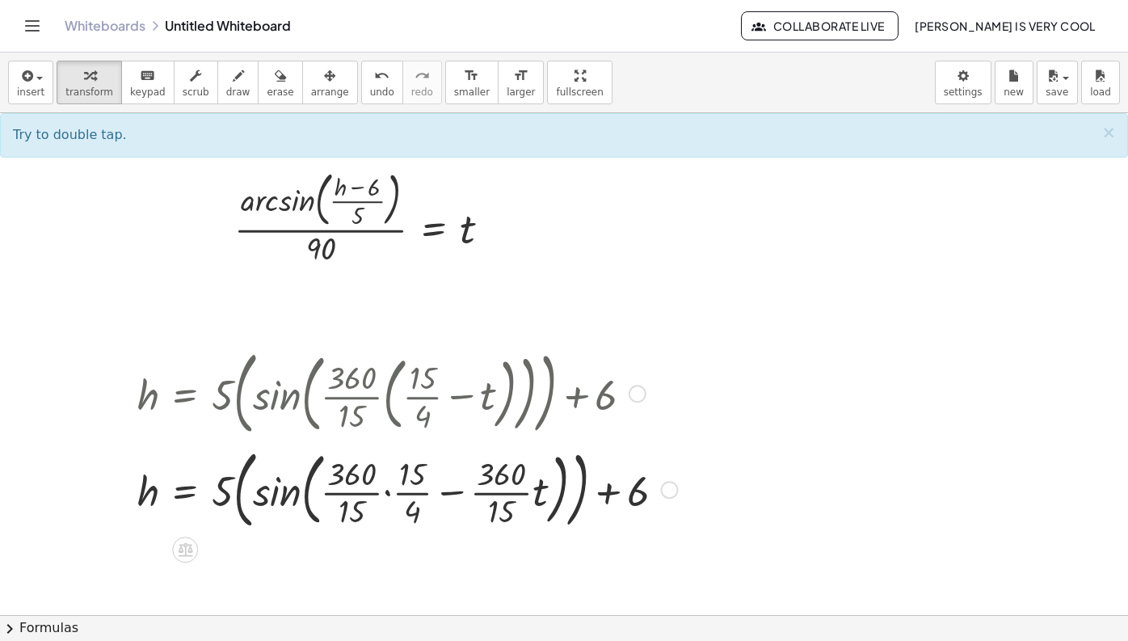
click at [389, 495] on div at bounding box center [407, 488] width 557 height 93
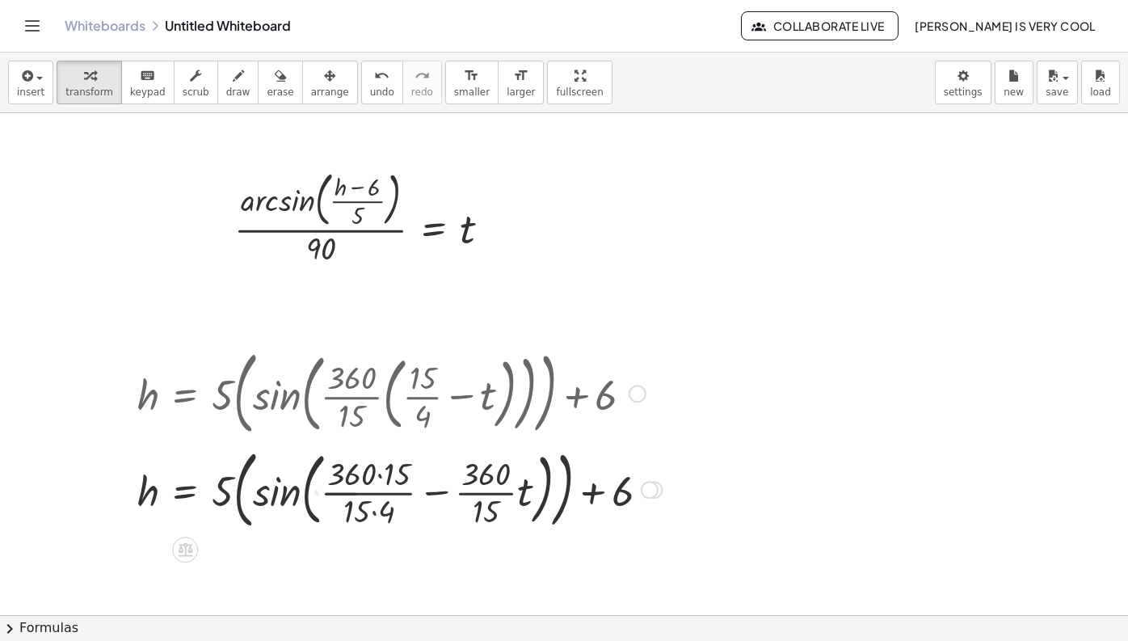
click at [386, 495] on div at bounding box center [399, 488] width 541 height 93
click at [373, 507] on div at bounding box center [399, 488] width 541 height 93
click at [379, 484] on div at bounding box center [399, 488] width 541 height 93
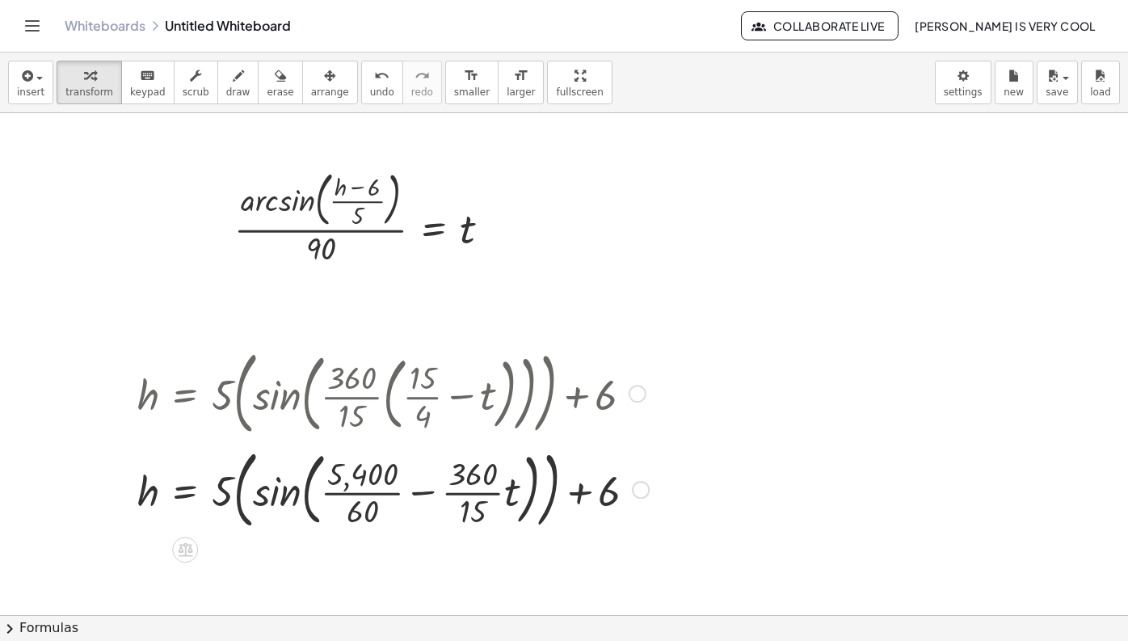
click at [432, 495] on div at bounding box center [393, 488] width 528 height 93
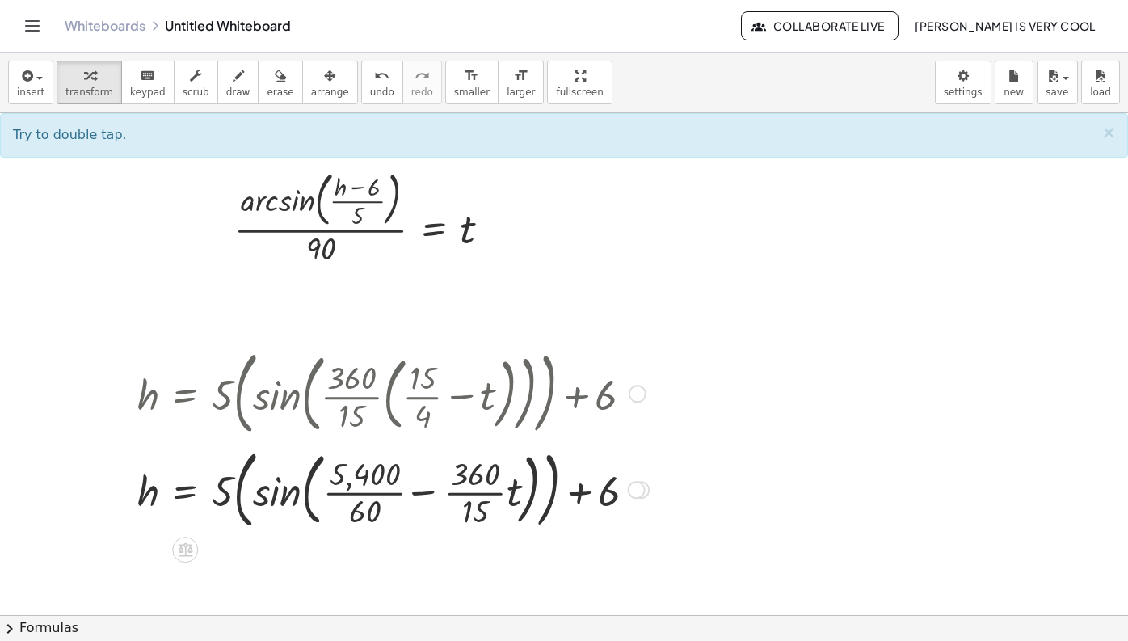
click at [428, 495] on div at bounding box center [393, 488] width 528 height 93
click at [426, 491] on div at bounding box center [393, 488] width 528 height 93
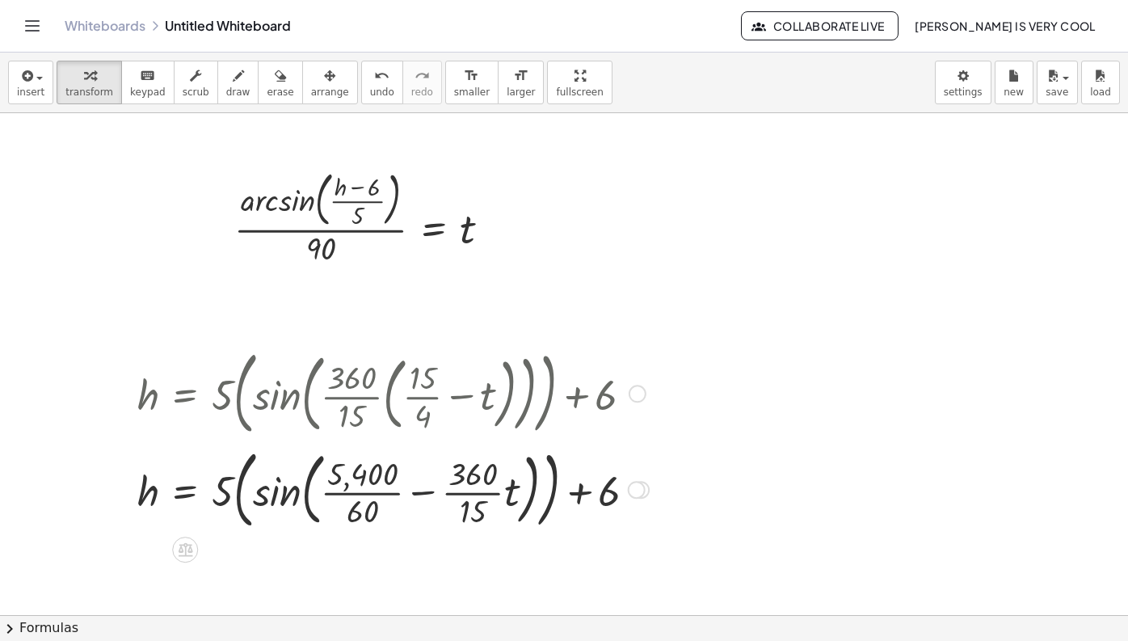
click at [426, 491] on div at bounding box center [393, 488] width 528 height 93
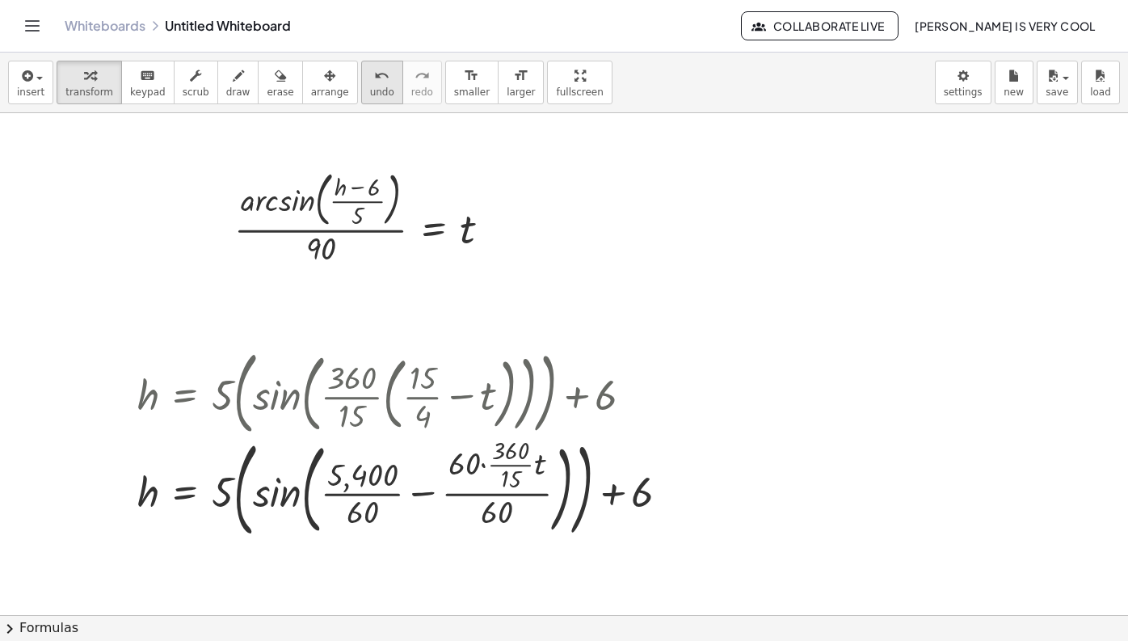
click at [377, 97] on span "undo" at bounding box center [382, 91] width 24 height 11
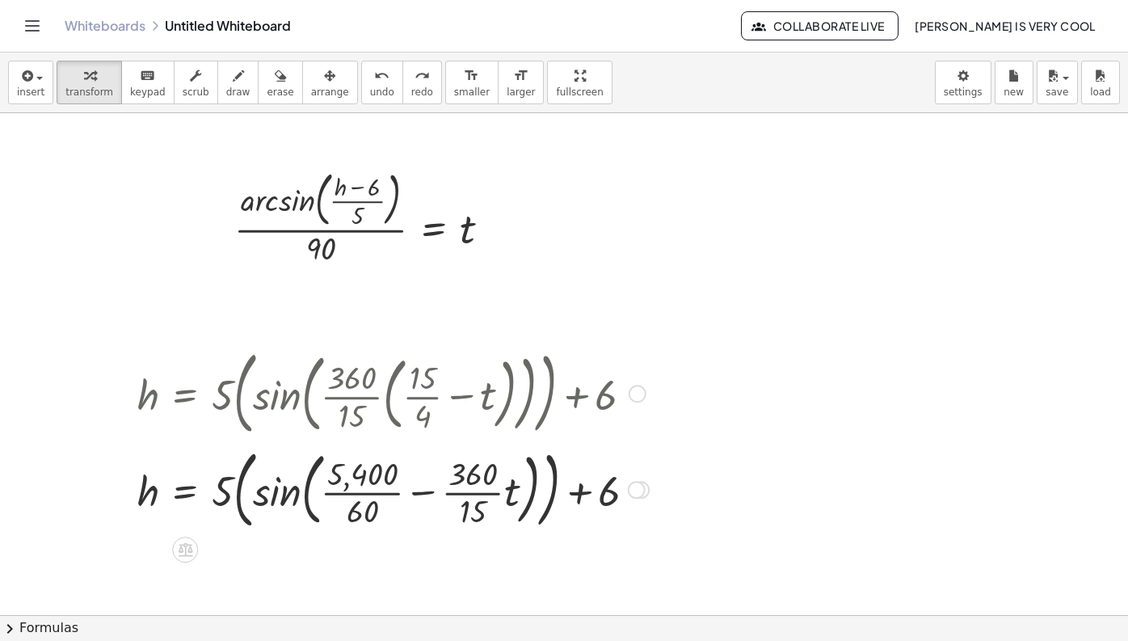
click at [338, 491] on div at bounding box center [393, 488] width 528 height 93
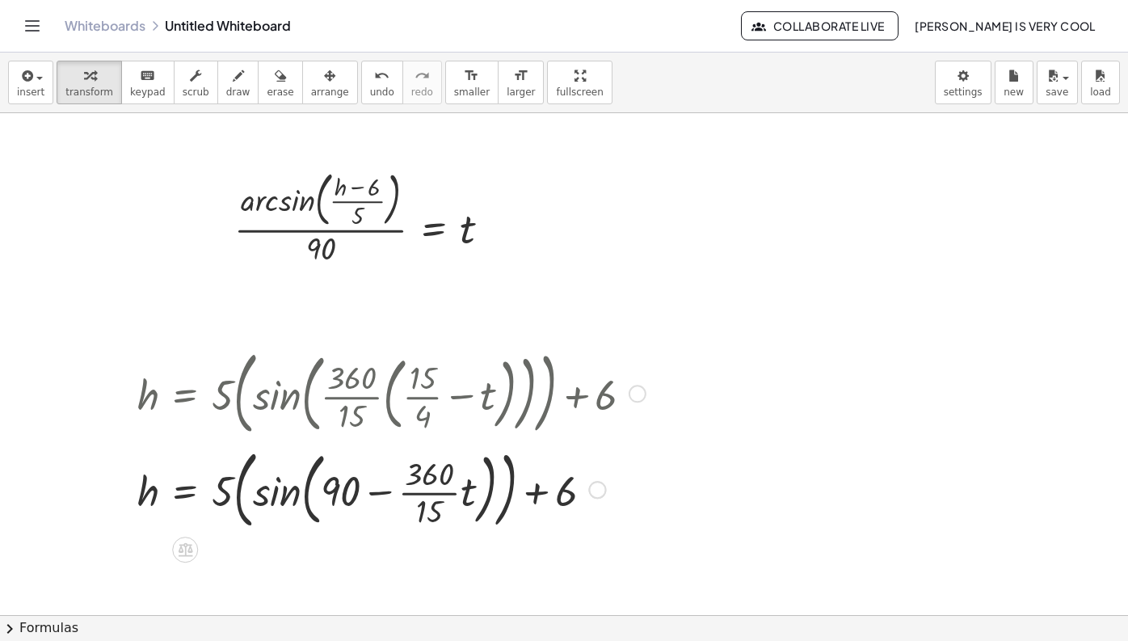
click at [379, 495] on div at bounding box center [391, 488] width 524 height 93
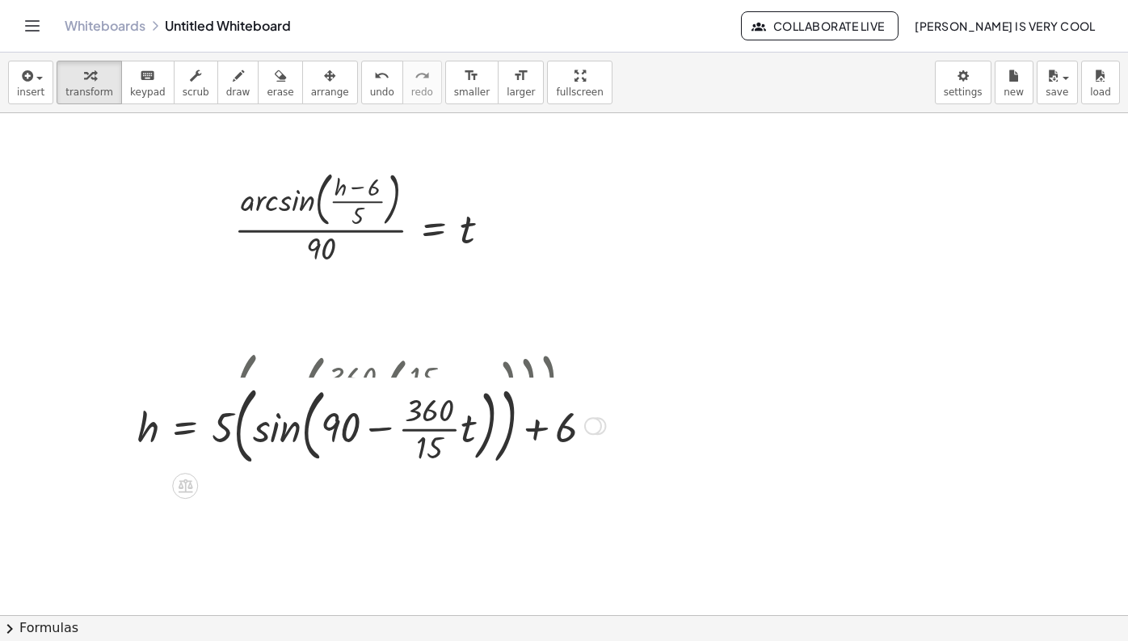
drag, startPoint x: 598, startPoint y: 486, endPoint x: 600, endPoint y: 408, distance: 78.4
click at [600, 417] on div at bounding box center [593, 426] width 18 height 18
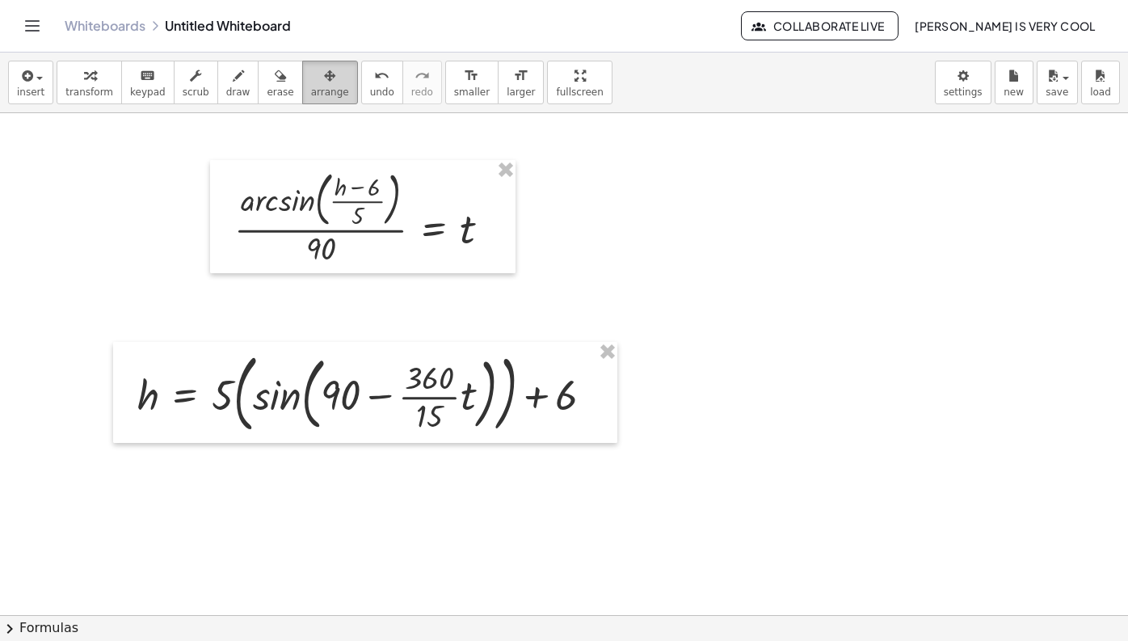
click at [324, 71] on icon "button" at bounding box center [329, 75] width 11 height 19
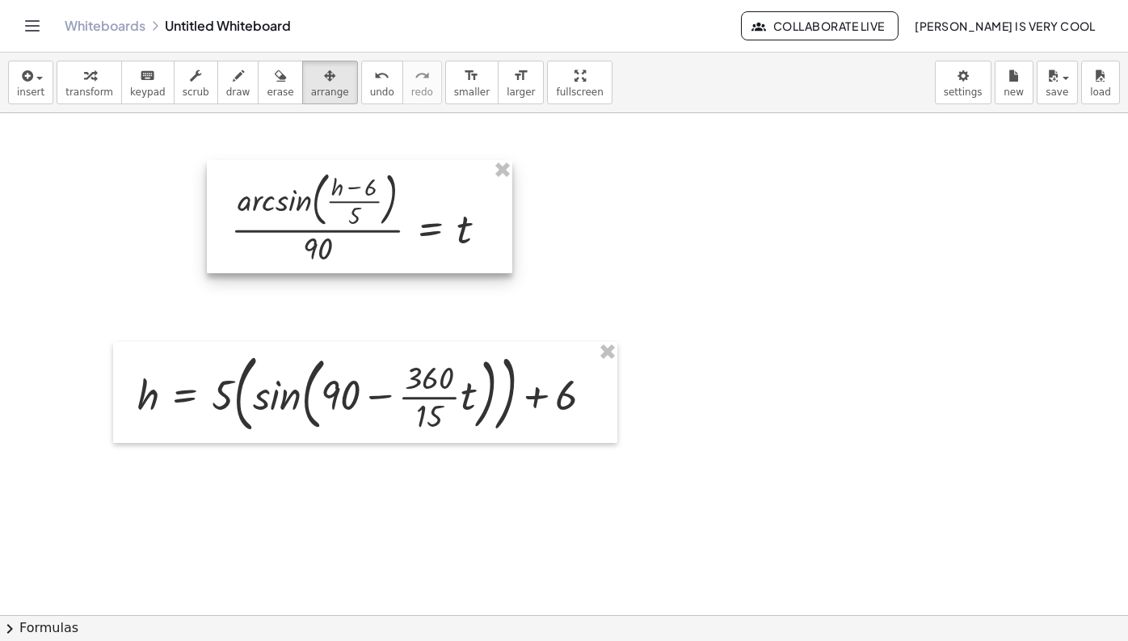
drag, startPoint x: 331, startPoint y: 229, endPoint x: 263, endPoint y: 229, distance: 67.9
click at [264, 229] on div at bounding box center [359, 216] width 305 height 113
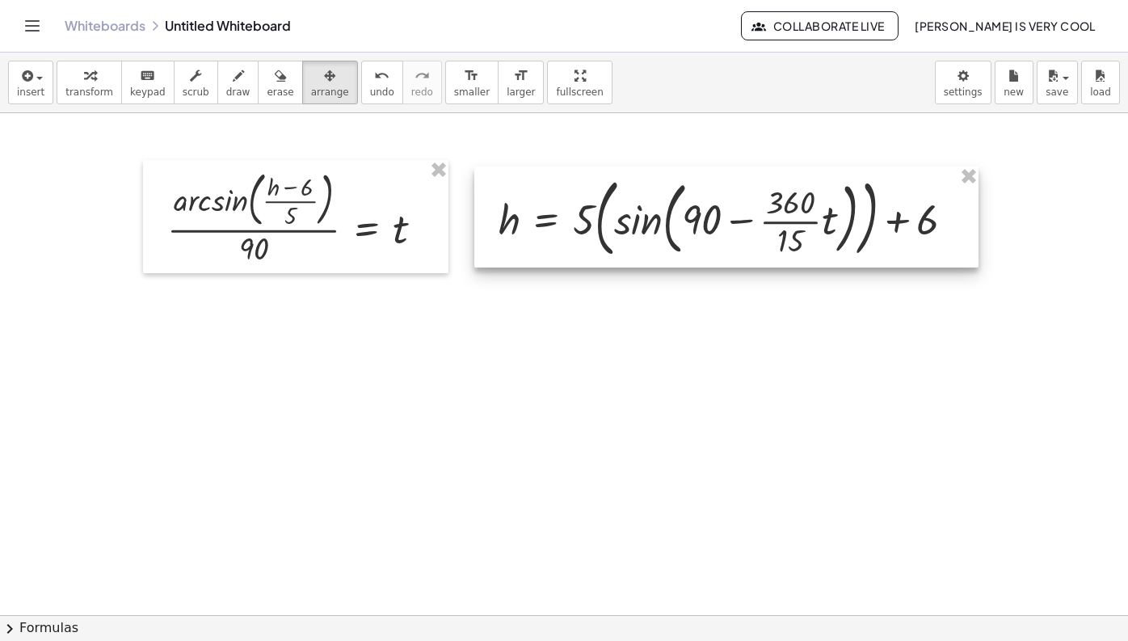
drag, startPoint x: 265, startPoint y: 346, endPoint x: 627, endPoint y: 172, distance: 401.6
click at [627, 172] on div at bounding box center [726, 216] width 504 height 101
click at [550, 296] on div at bounding box center [564, 615] width 1128 height 1004
click at [324, 83] on div "button" at bounding box center [330, 74] width 38 height 19
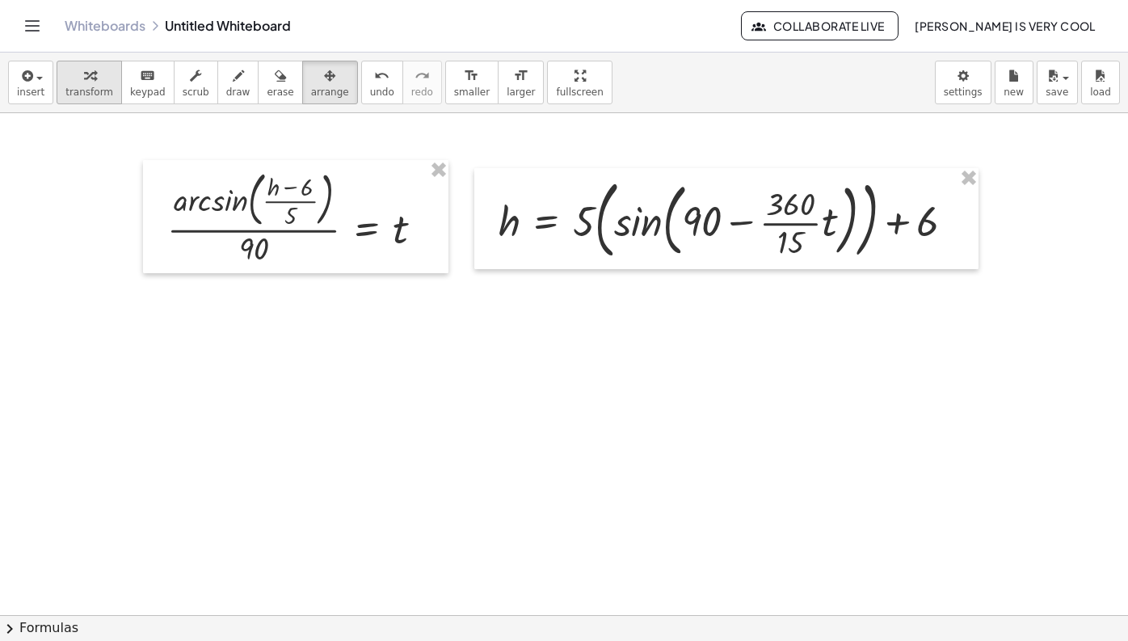
click at [101, 84] on div "button" at bounding box center [89, 74] width 48 height 19
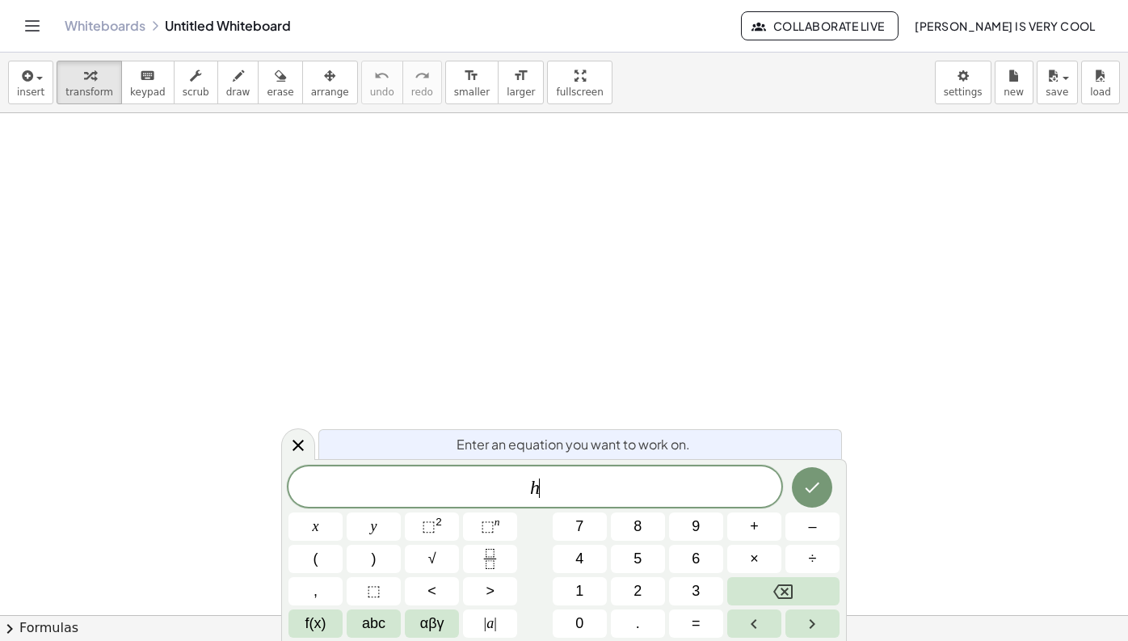
click at [569, 485] on span "h ​" at bounding box center [534, 488] width 493 height 23
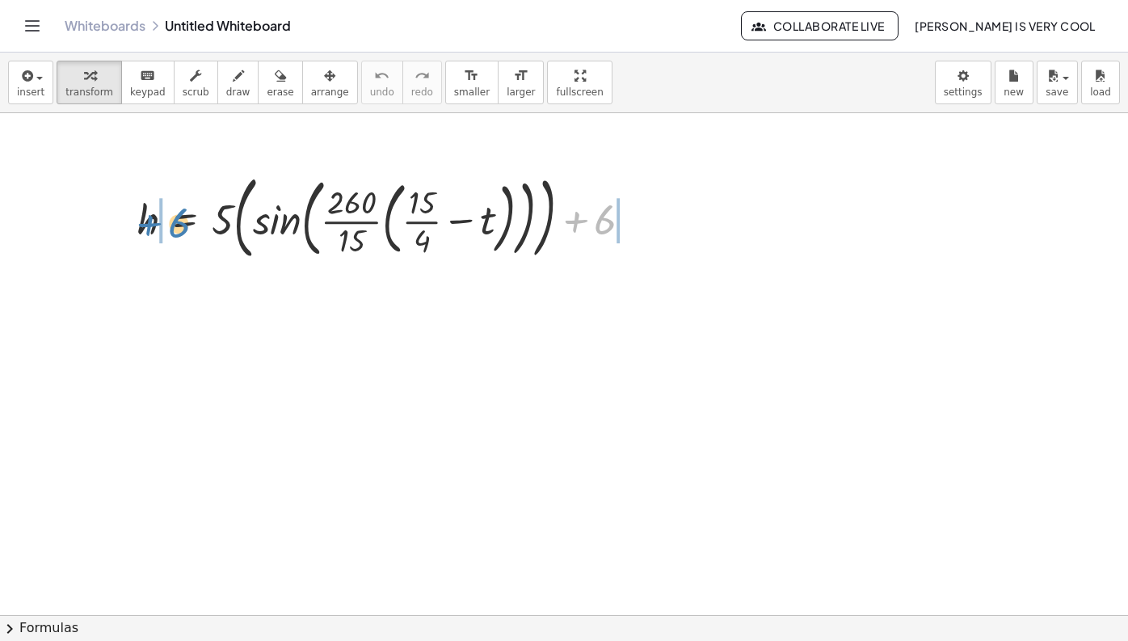
drag, startPoint x: 598, startPoint y: 231, endPoint x: 171, endPoint y: 234, distance: 426.7
click at [171, 234] on div at bounding box center [391, 216] width 524 height 99
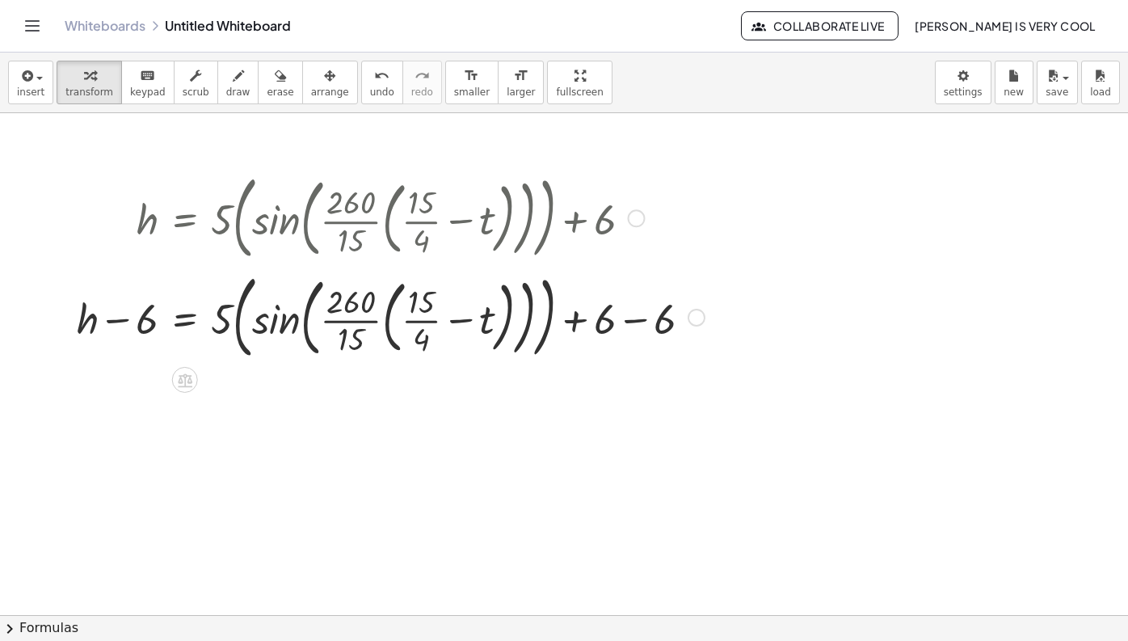
click at [638, 318] on div at bounding box center [391, 316] width 644 height 99
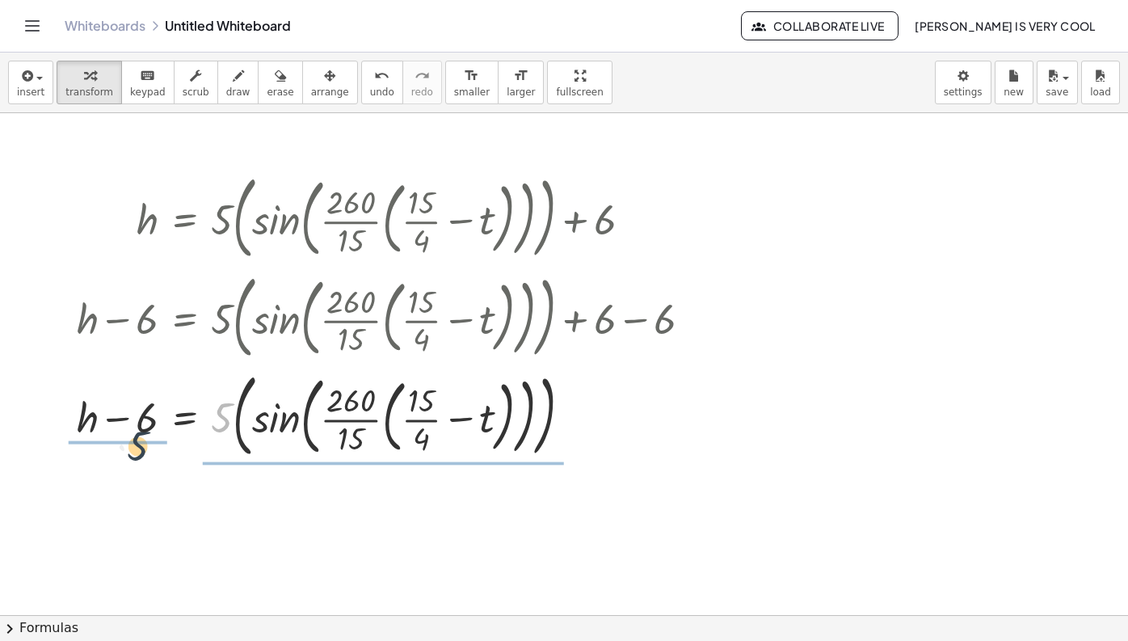
drag, startPoint x: 225, startPoint y: 423, endPoint x: 136, endPoint y: 451, distance: 93.8
click at [136, 451] on div at bounding box center [391, 414] width 644 height 99
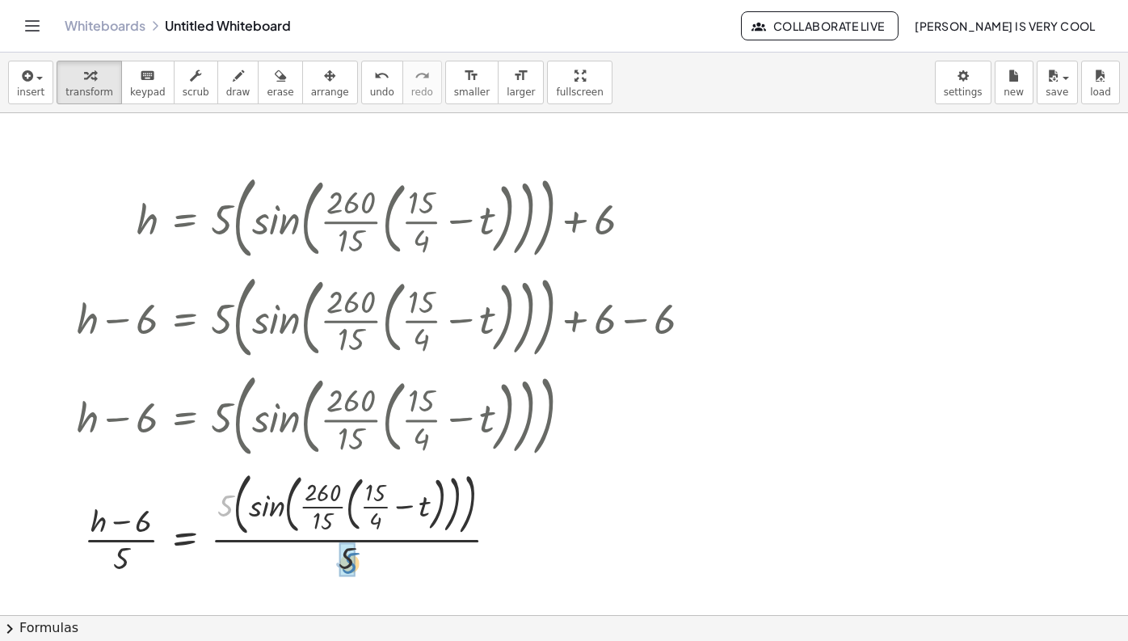
drag, startPoint x: 224, startPoint y: 503, endPoint x: 346, endPoint y: 558, distance: 134.2
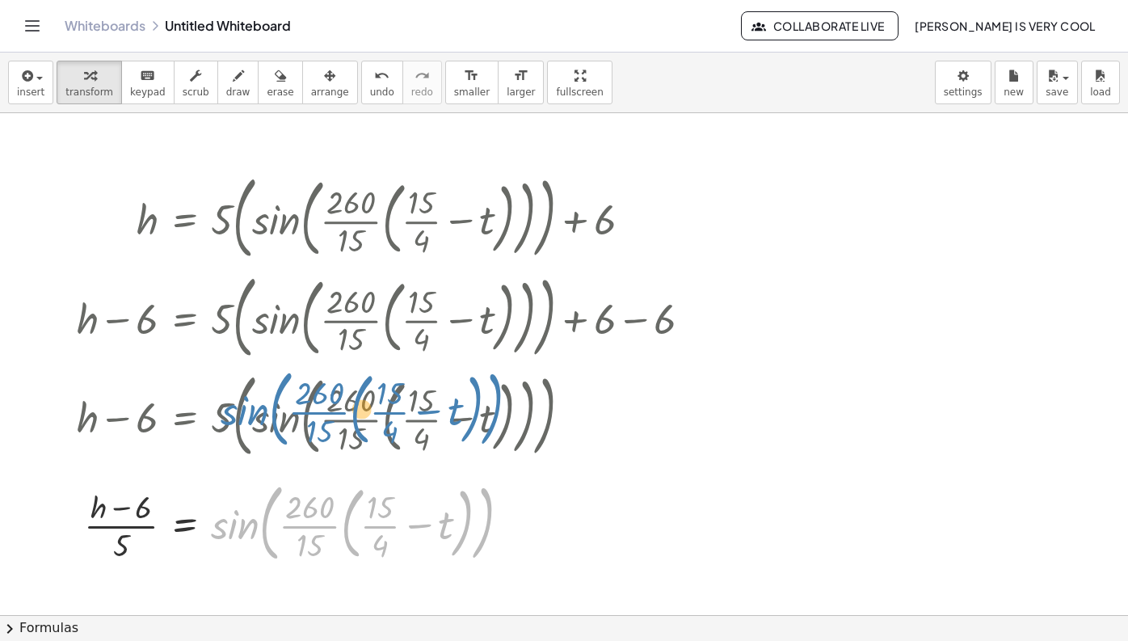
drag, startPoint x: 530, startPoint y: 527, endPoint x: 532, endPoint y: 465, distance: 62.2
click at [185, 218] on div "h = + · 5 · ( sin ( , · · 260 · 15 · ( + · 15 · 4 − t ) ) ) + 6 + h − 6 = + · 5…" at bounding box center [185, 218] width 0 height 0
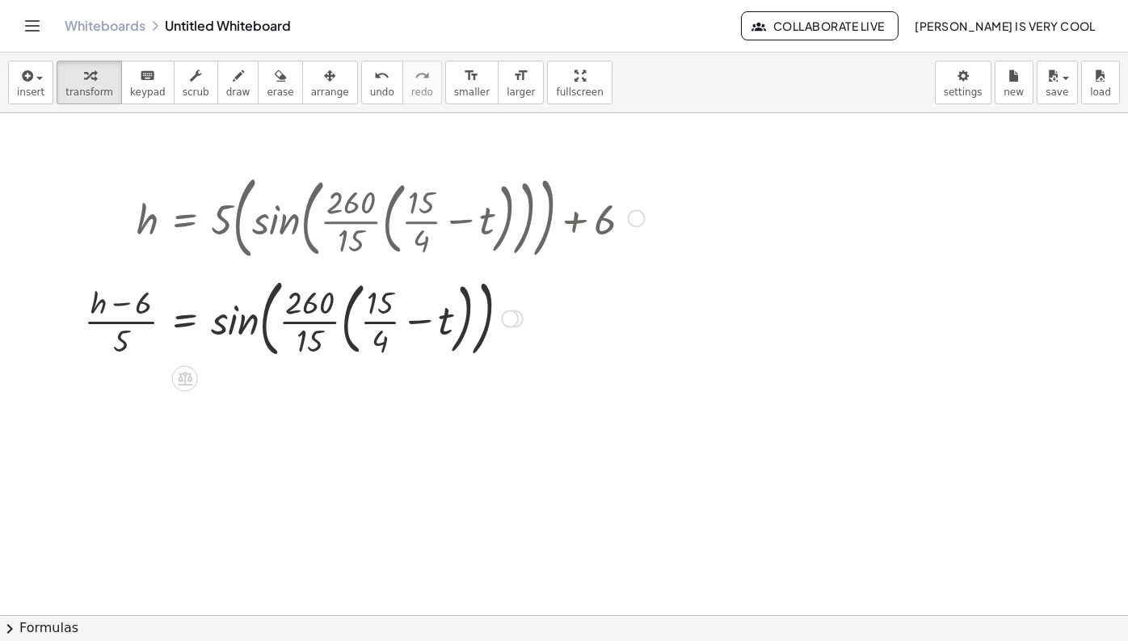
drag, startPoint x: 511, startPoint y: 523, endPoint x: 528, endPoint y: 314, distance: 210.0
click at [185, 318] on div "h = sin ( , · · 260 · 15 · ( + · 15 · 4 − t ) ) + − 6 · ( ) · 5" at bounding box center [185, 318] width 0 height 0
click at [201, 320] on div at bounding box center [364, 315] width 576 height 93
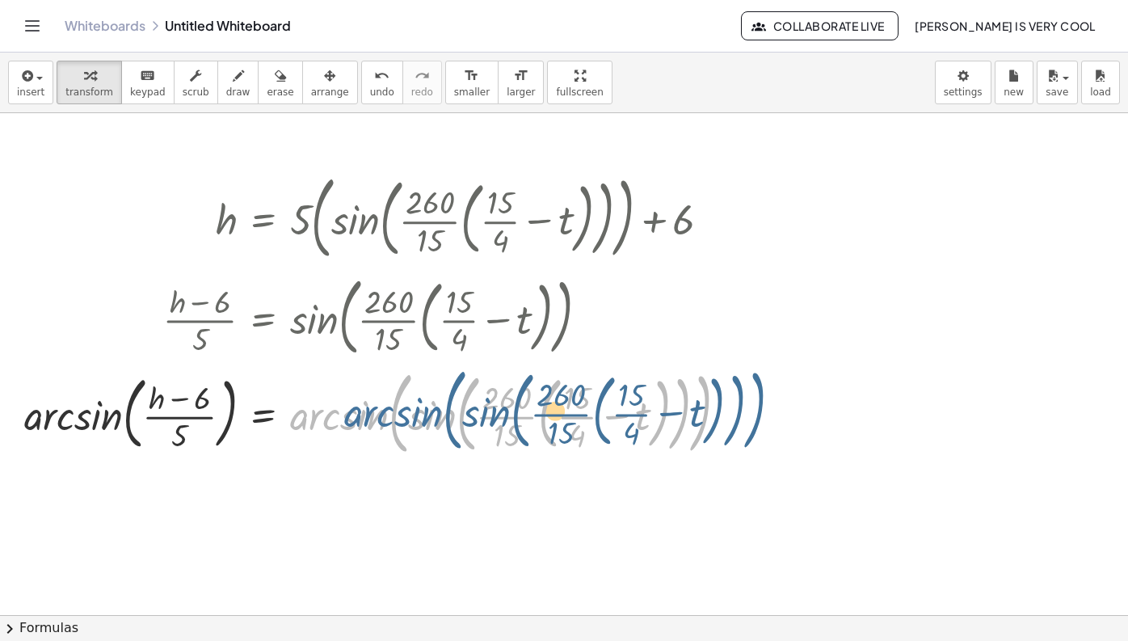
drag, startPoint x: 379, startPoint y: 417, endPoint x: 432, endPoint y: 415, distance: 53.4
click at [432, 415] on div at bounding box center [382, 412] width 732 height 99
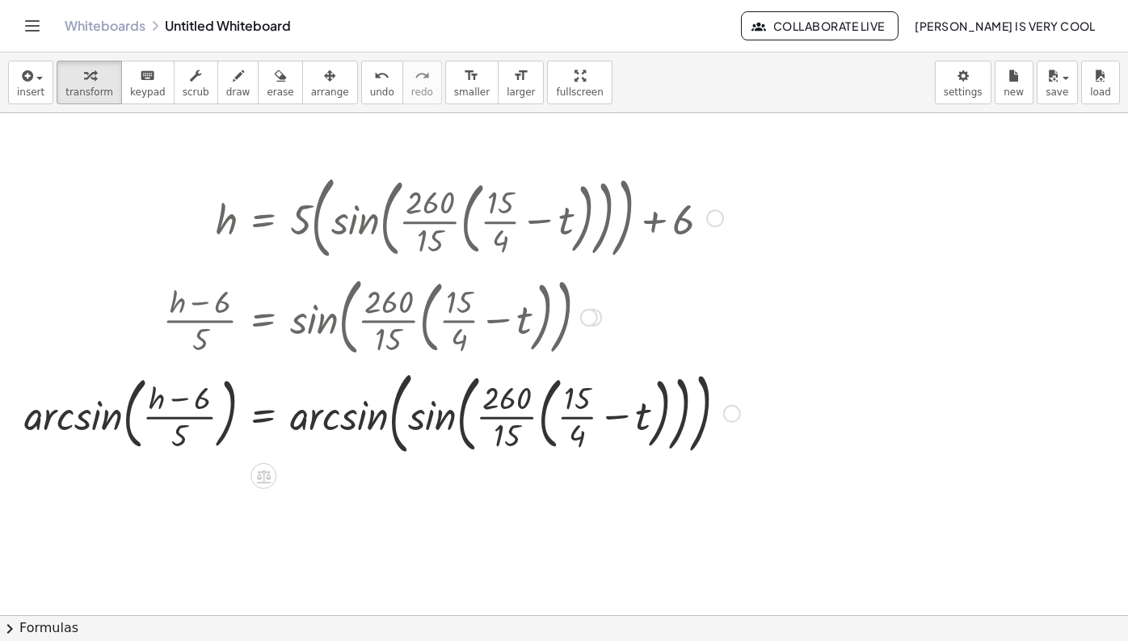
click at [368, 419] on div at bounding box center [382, 412] width 732 height 99
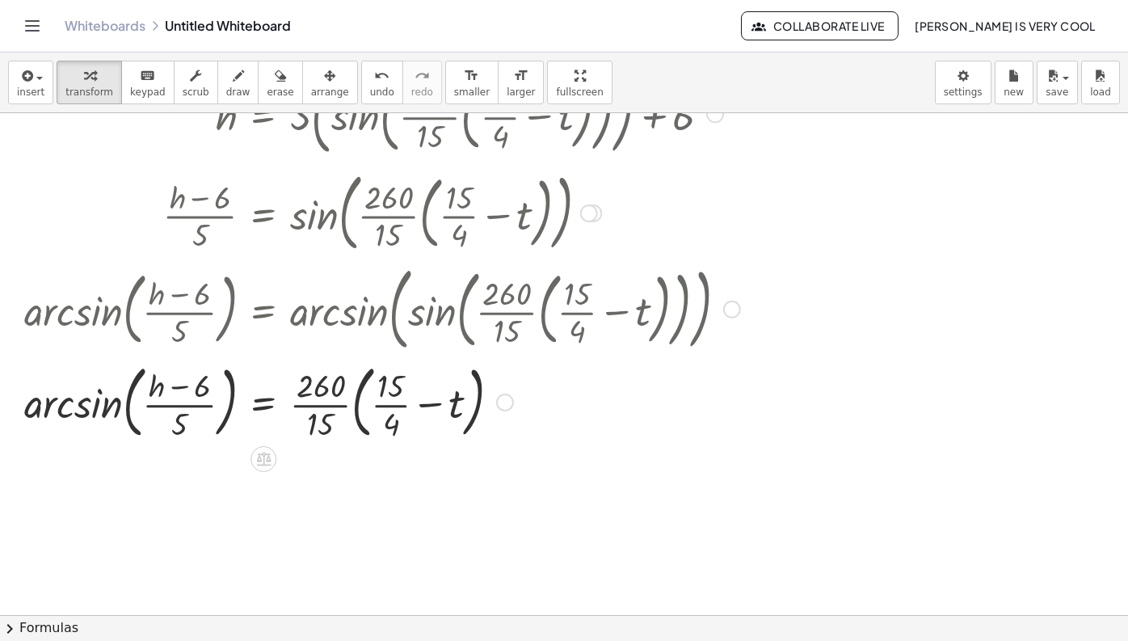
scroll to position [106, 0]
drag, startPoint x: 330, startPoint y: 402, endPoint x: 226, endPoint y: 409, distance: 103.6
click at [226, 409] on div at bounding box center [382, 399] width 732 height 87
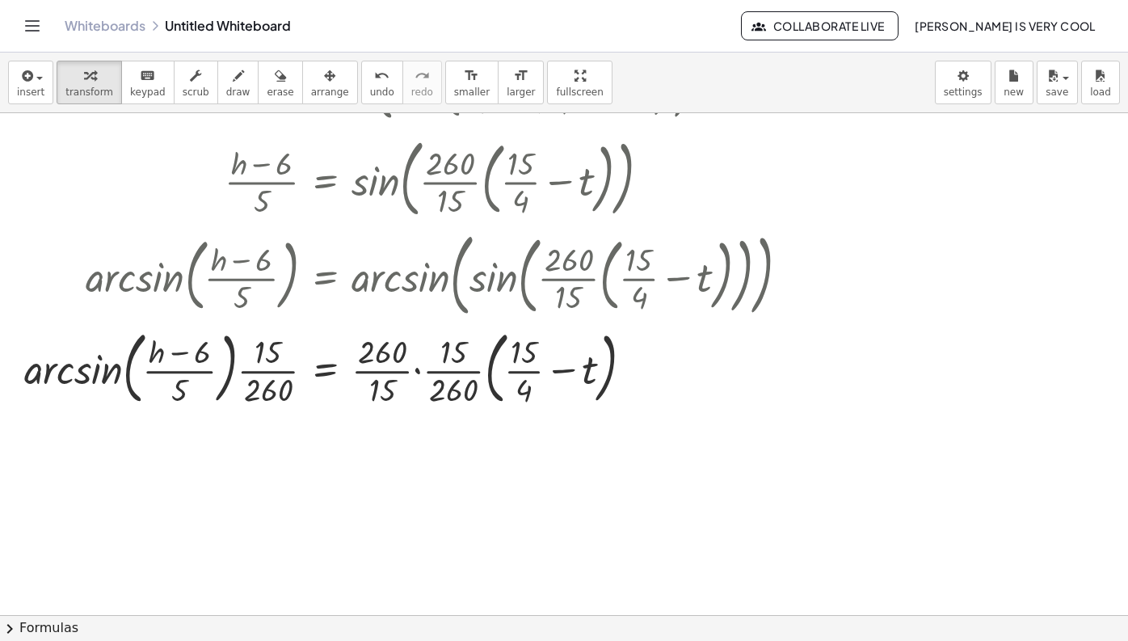
scroll to position [153, 0]
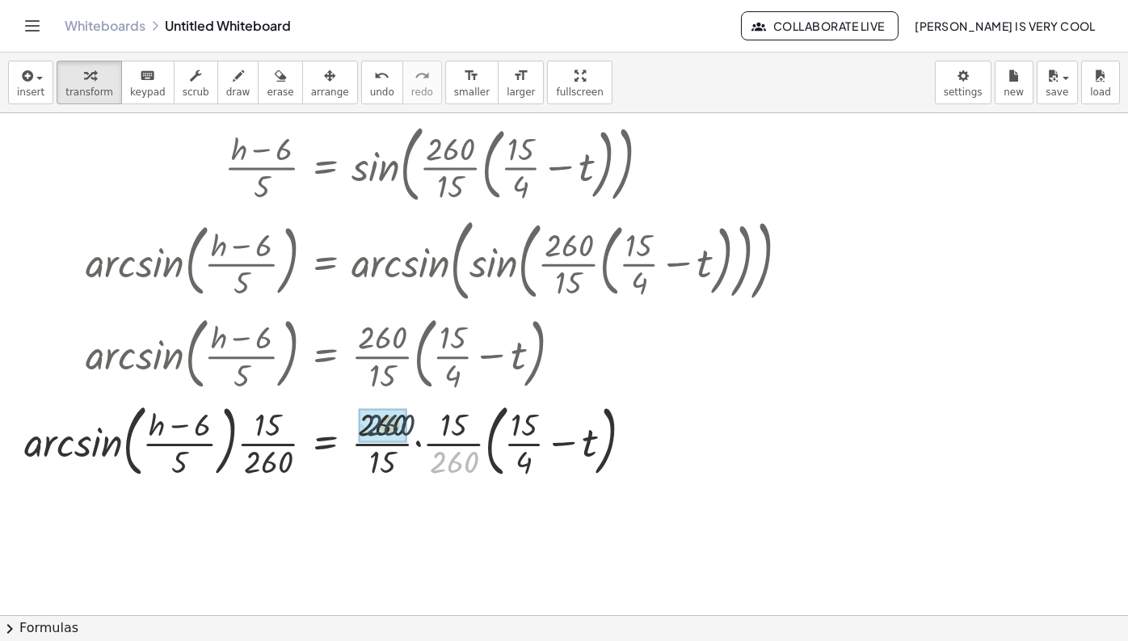
drag, startPoint x: 449, startPoint y: 467, endPoint x: 381, endPoint y: 428, distance: 78.2
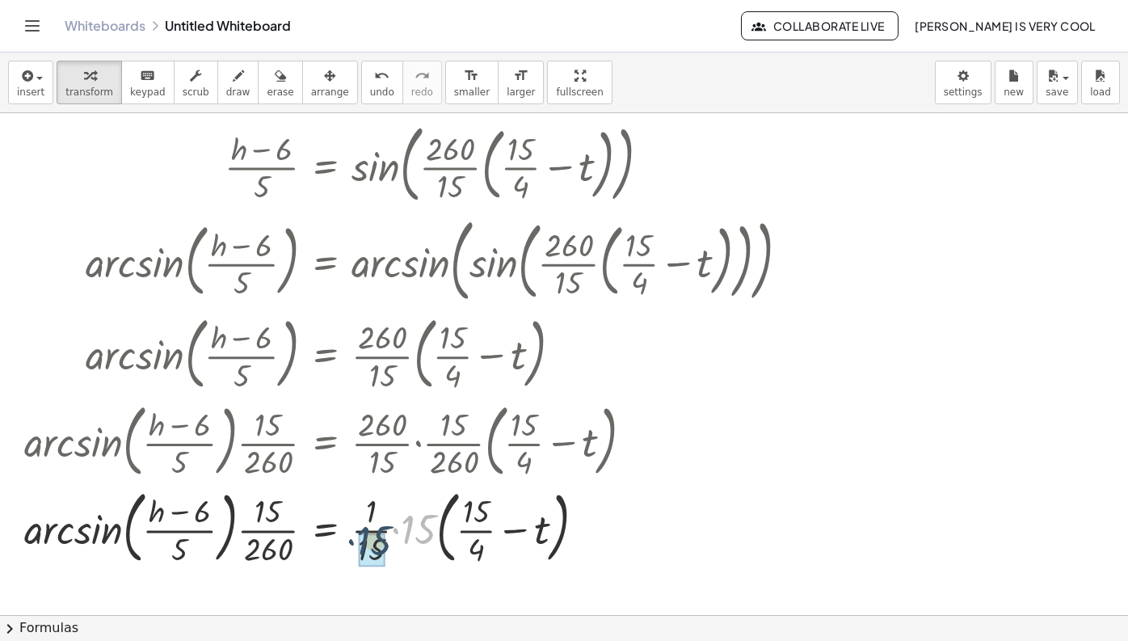
drag, startPoint x: 421, startPoint y: 530, endPoint x: 371, endPoint y: 552, distance: 54.6
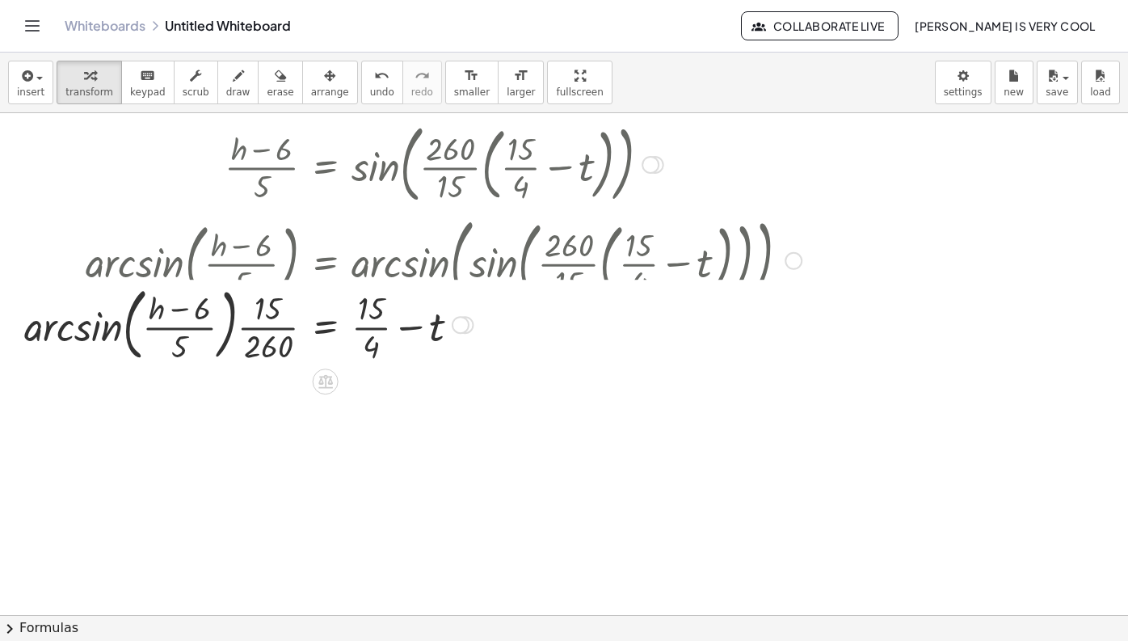
drag, startPoint x: 466, startPoint y: 533, endPoint x: 503, endPoint y: 288, distance: 248.5
click at [326, 325] on div "h = + · 15 · 4 − t + − 6 · ( ) · 5 arcsin ( , ) · · · 15 · 260" at bounding box center [326, 325] width 0 height 0
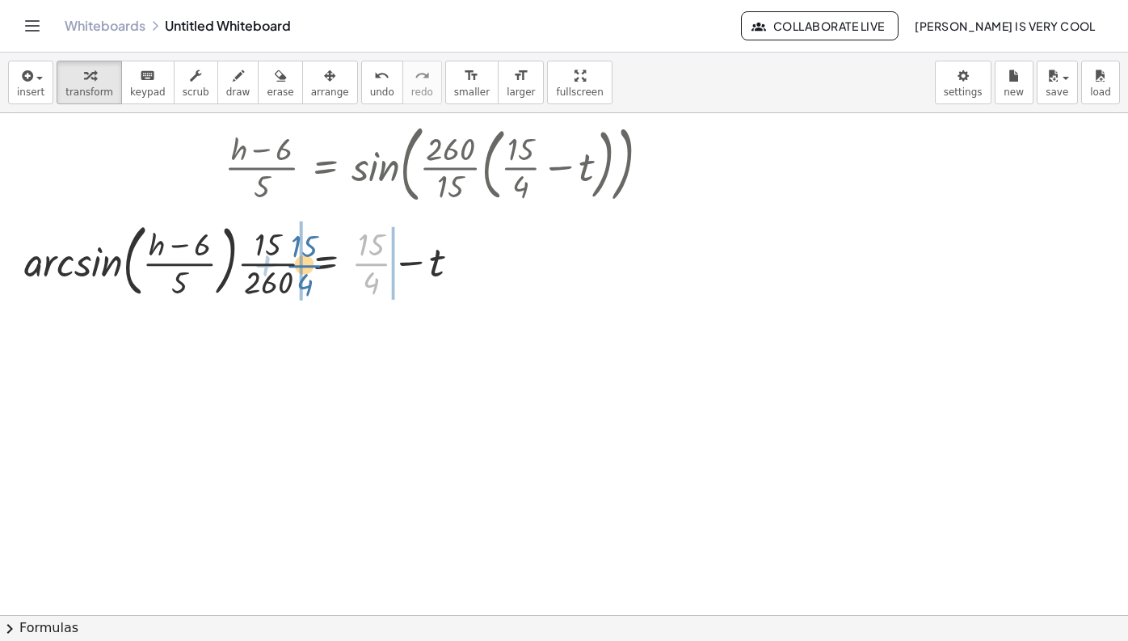
drag, startPoint x: 384, startPoint y: 265, endPoint x: 317, endPoint y: 267, distance: 67.1
click at [317, 267] on div at bounding box center [404, 259] width 777 height 87
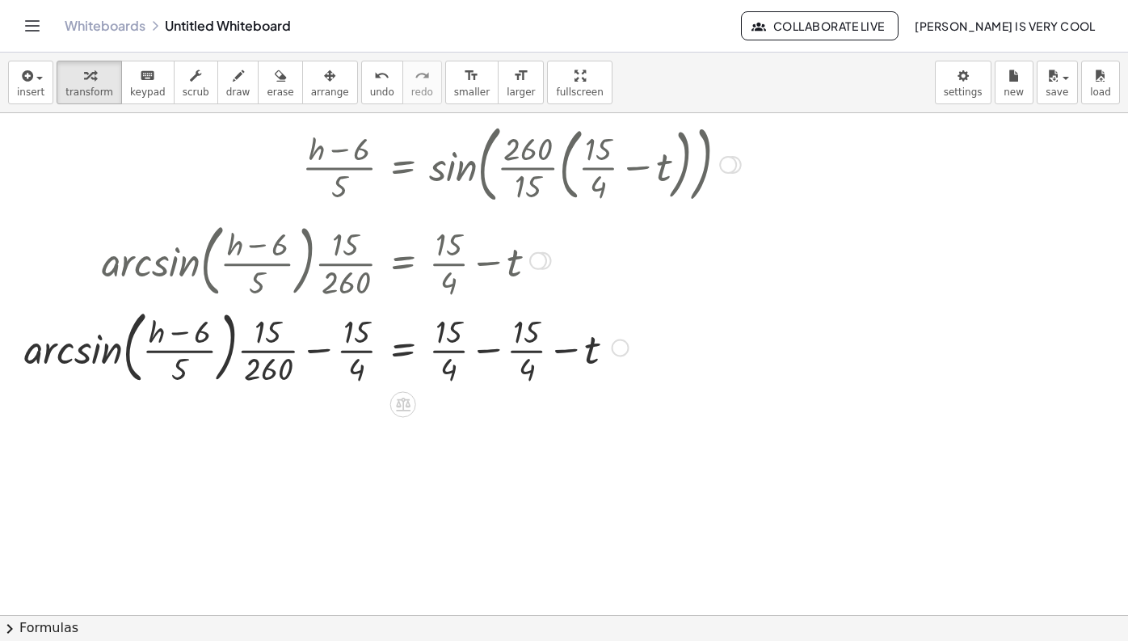
click at [571, 352] on div at bounding box center [443, 346] width 854 height 87
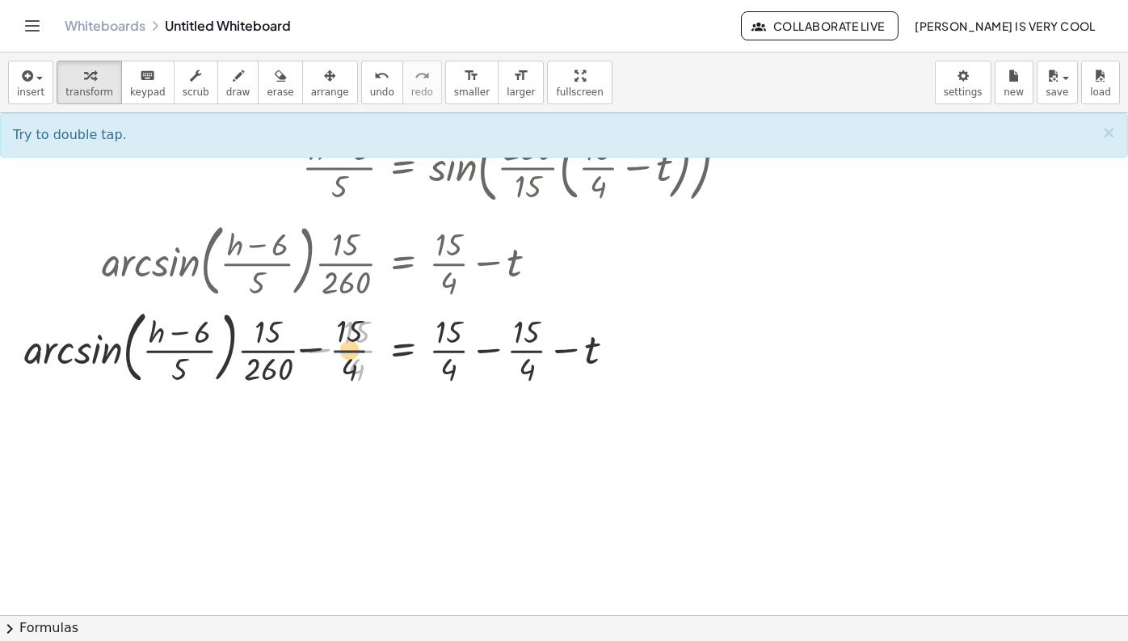
drag, startPoint x: 363, startPoint y: 359, endPoint x: 300, endPoint y: 345, distance: 64.5
click at [300, 345] on div at bounding box center [443, 346] width 854 height 87
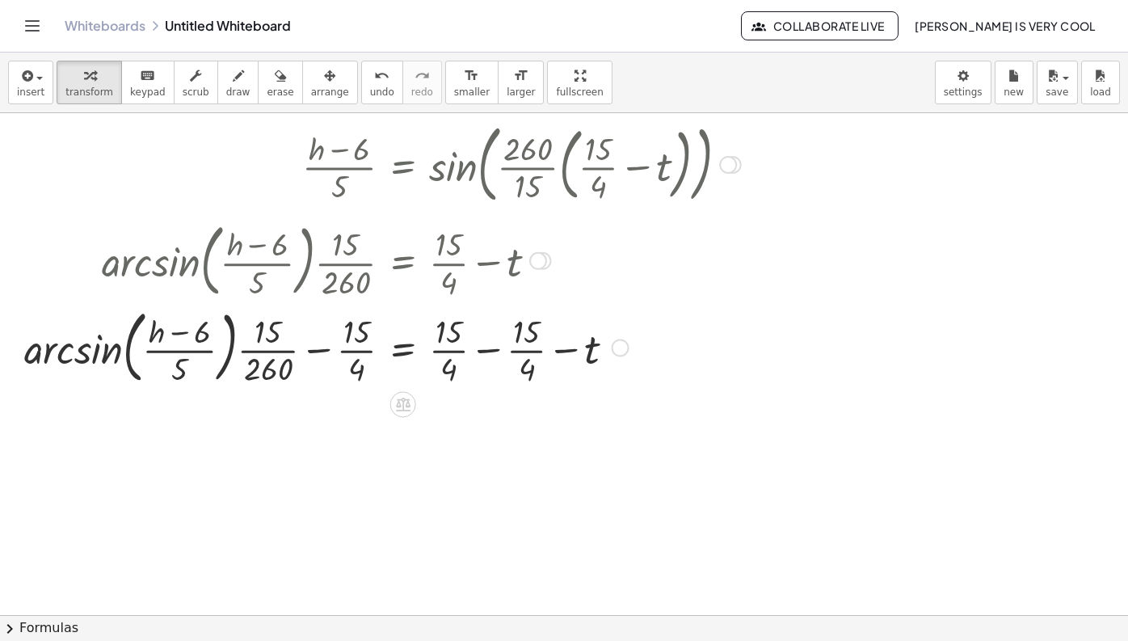
click at [323, 350] on div at bounding box center [443, 346] width 854 height 87
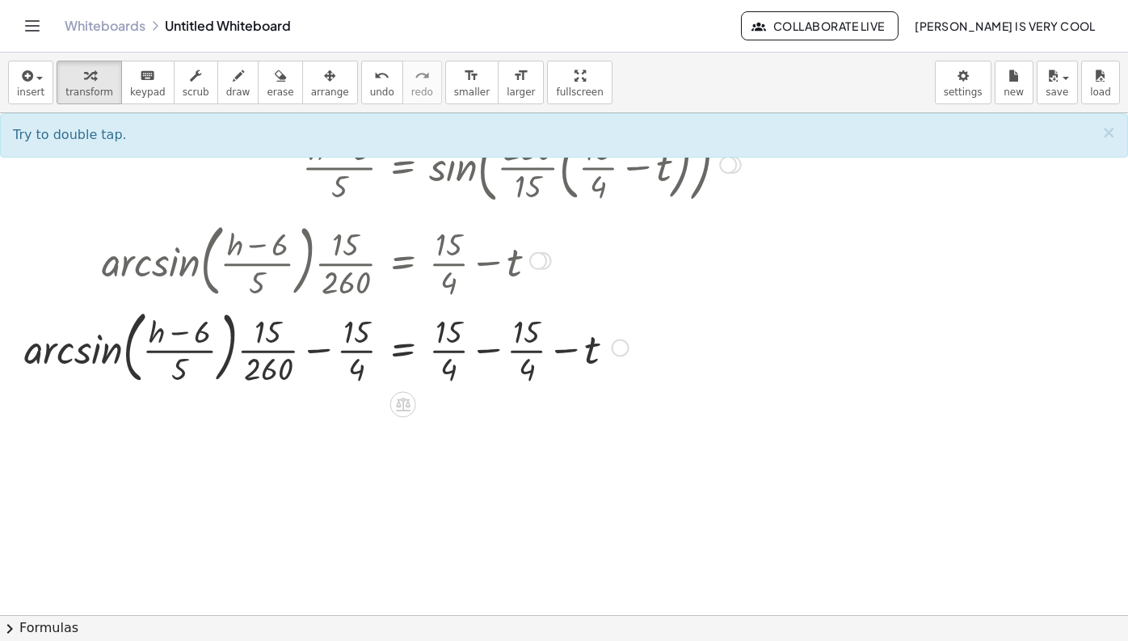
click at [277, 352] on div at bounding box center [443, 346] width 854 height 87
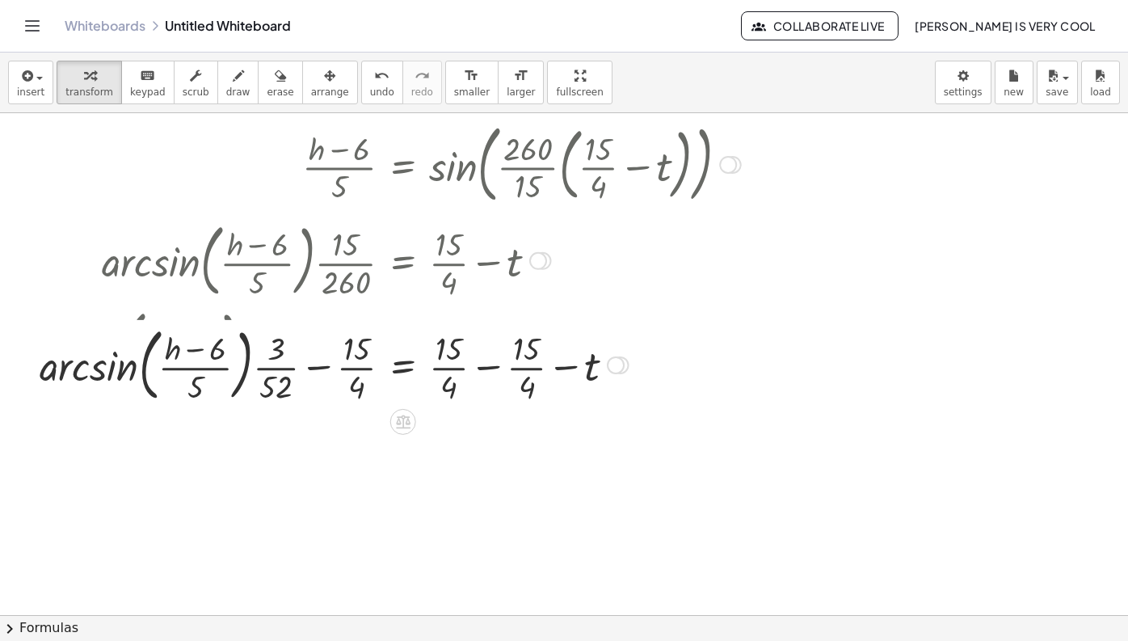
click at [403, 65] on div "h = + · 5 · ( sin ( , · · 260 · 15 · ( + · 15 · 4 − t ) ) ) + 6 + h − 6 = + · 5…" at bounding box center [403, 65] width 0 height 0
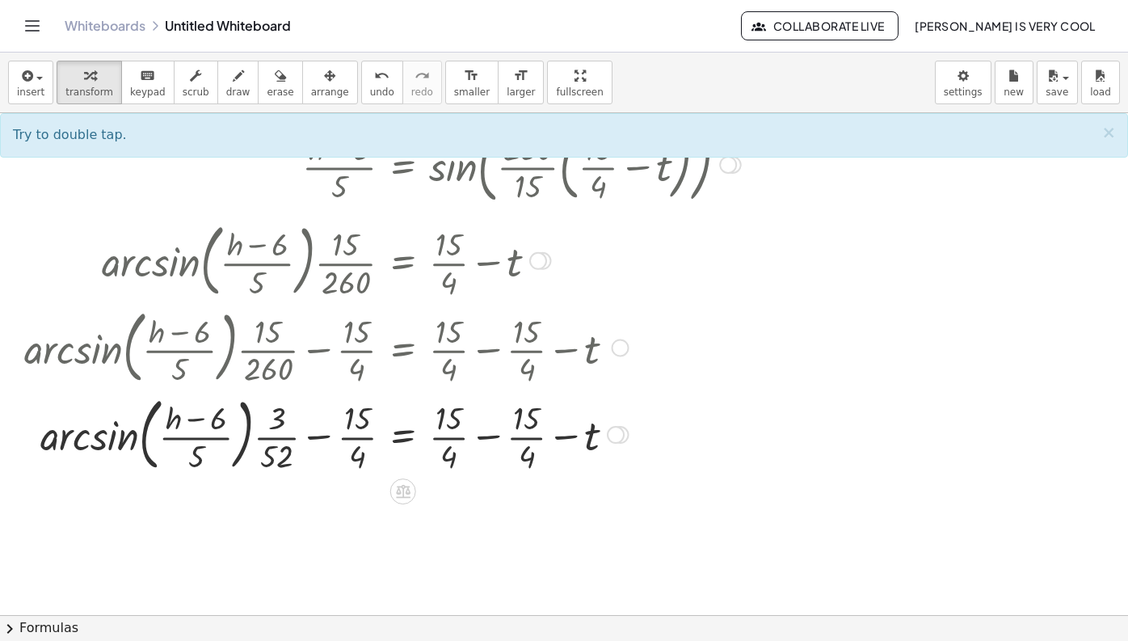
click at [315, 440] on div at bounding box center [443, 433] width 854 height 87
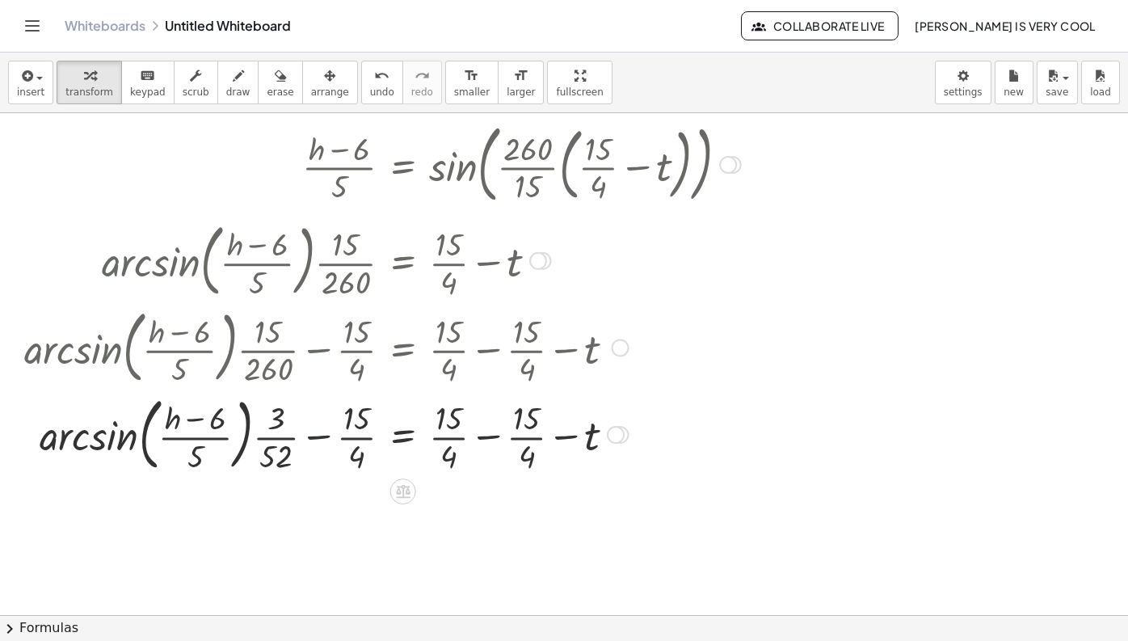
click at [315, 440] on div at bounding box center [443, 433] width 854 height 87
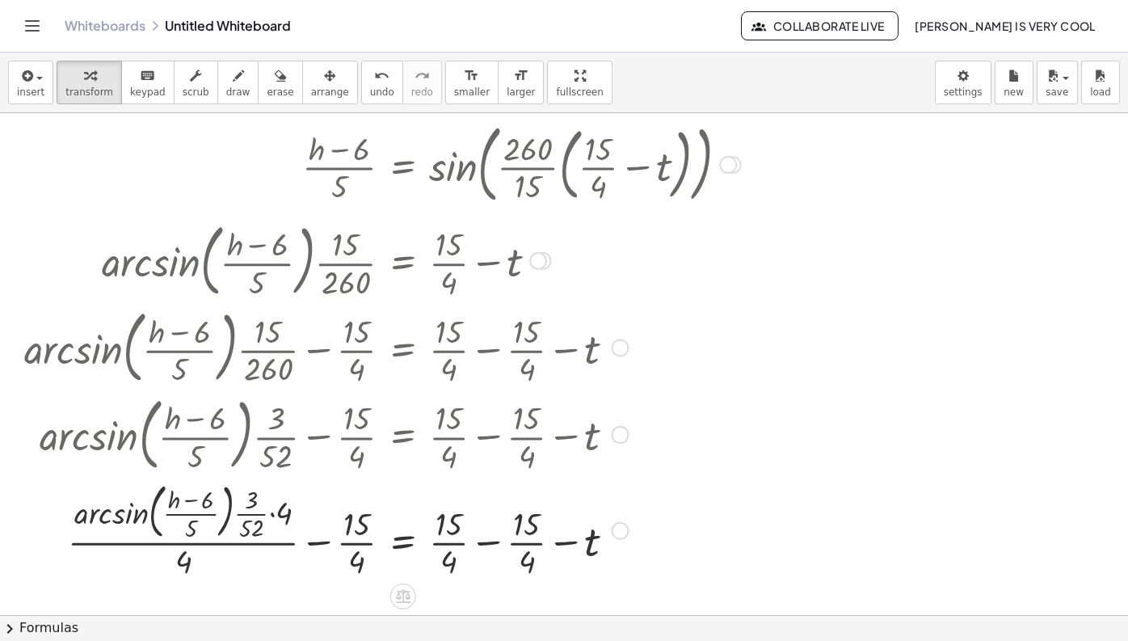
click at [323, 545] on div at bounding box center [443, 529] width 854 height 105
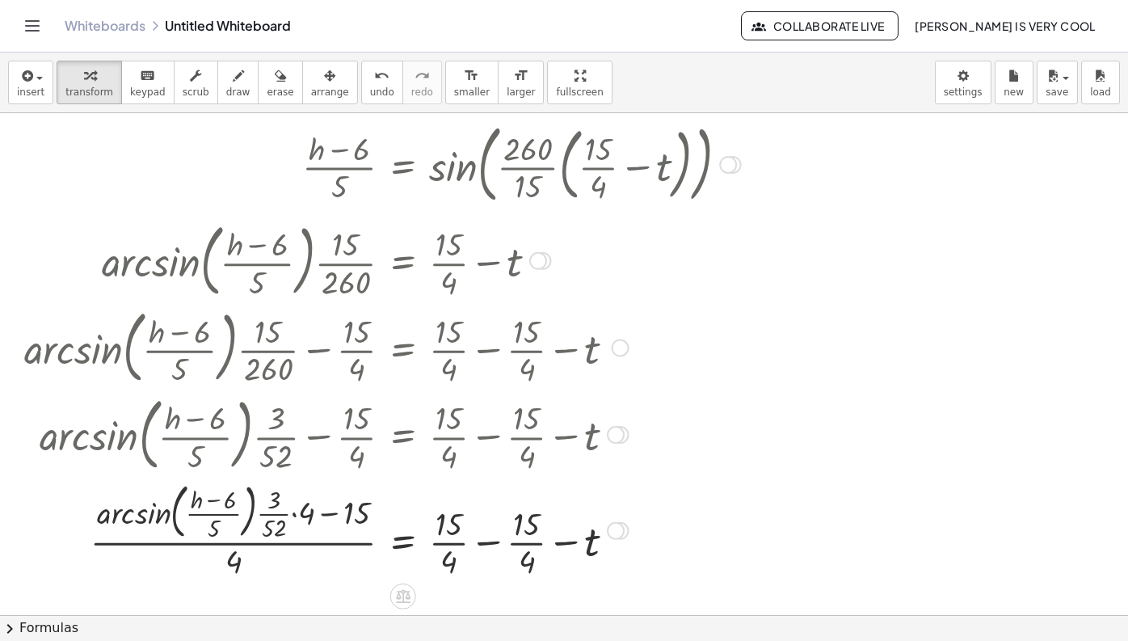
click at [334, 516] on div at bounding box center [443, 529] width 854 height 105
click at [333, 516] on div at bounding box center [443, 529] width 854 height 105
click at [288, 518] on div at bounding box center [443, 529] width 854 height 105
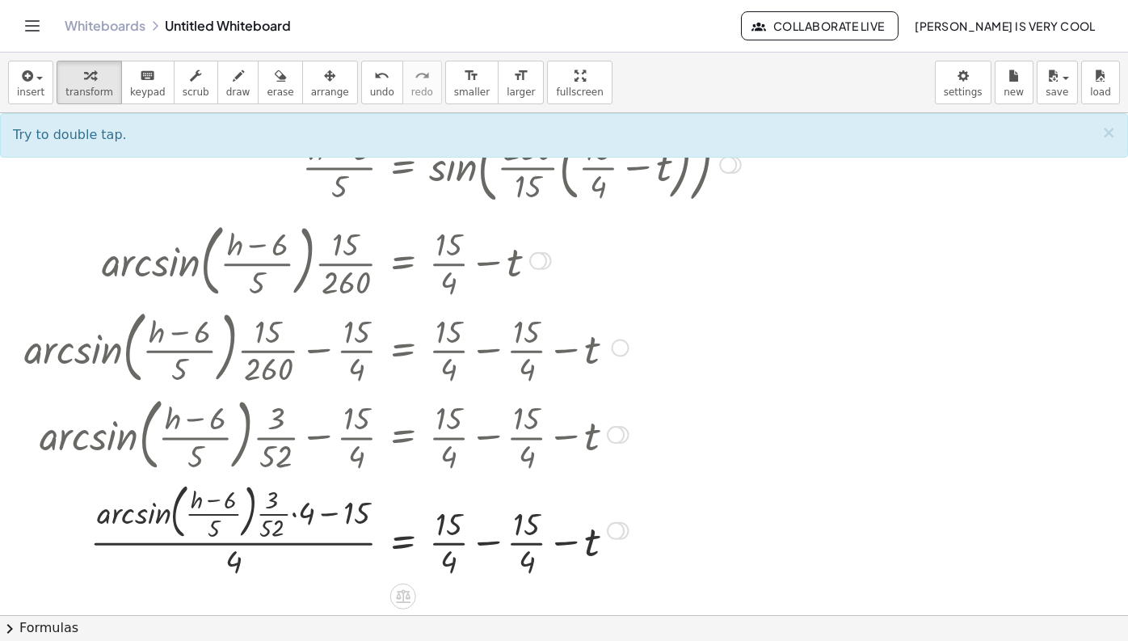
click at [295, 516] on div at bounding box center [443, 529] width 854 height 105
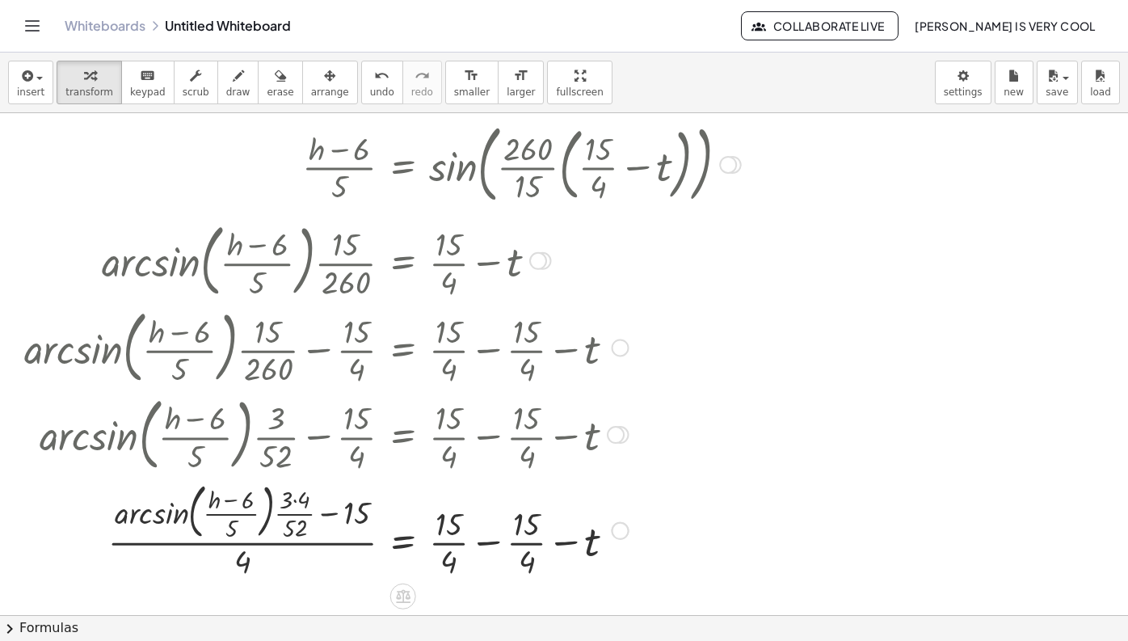
click at [329, 523] on div at bounding box center [443, 529] width 854 height 105
click at [333, 513] on div at bounding box center [443, 529] width 854 height 105
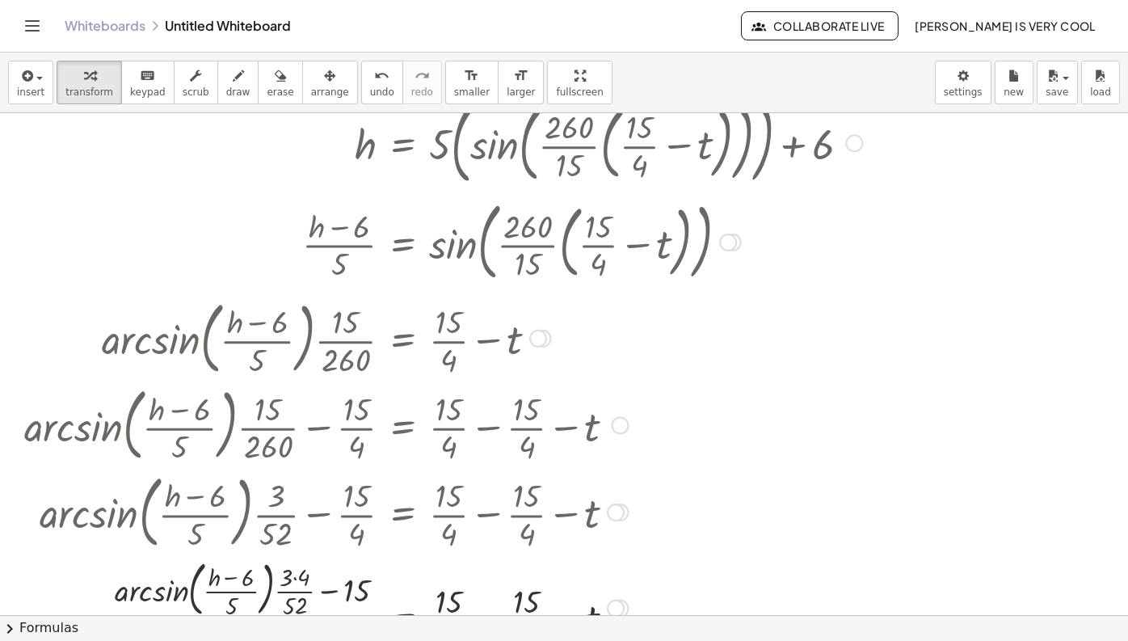
scroll to position [0, 0]
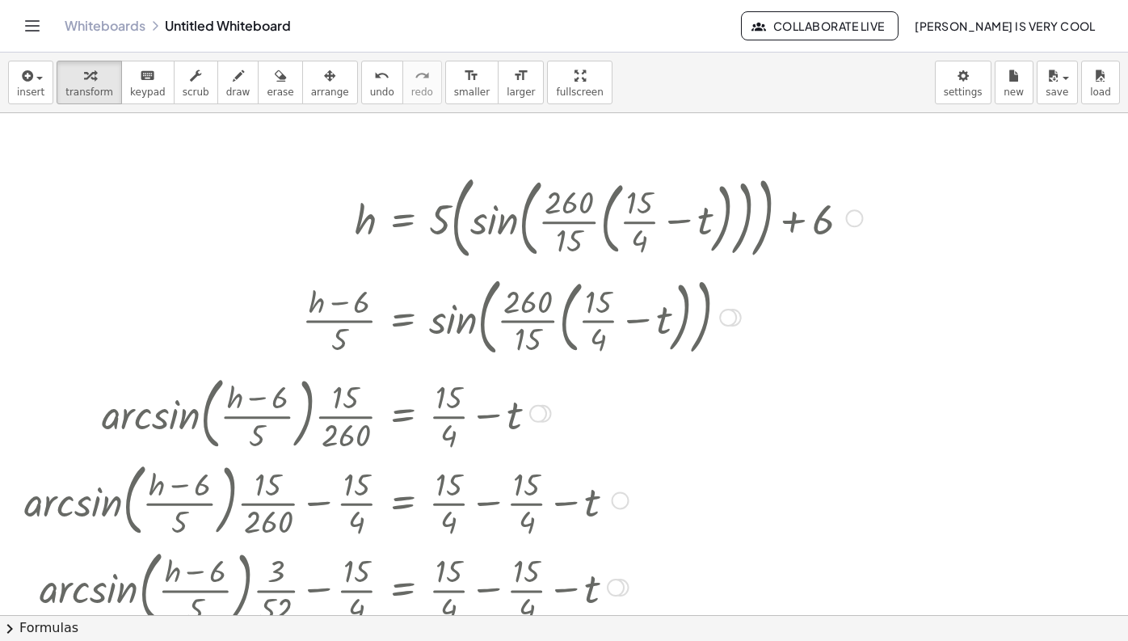
click at [853, 218] on div at bounding box center [854, 218] width 18 height 18
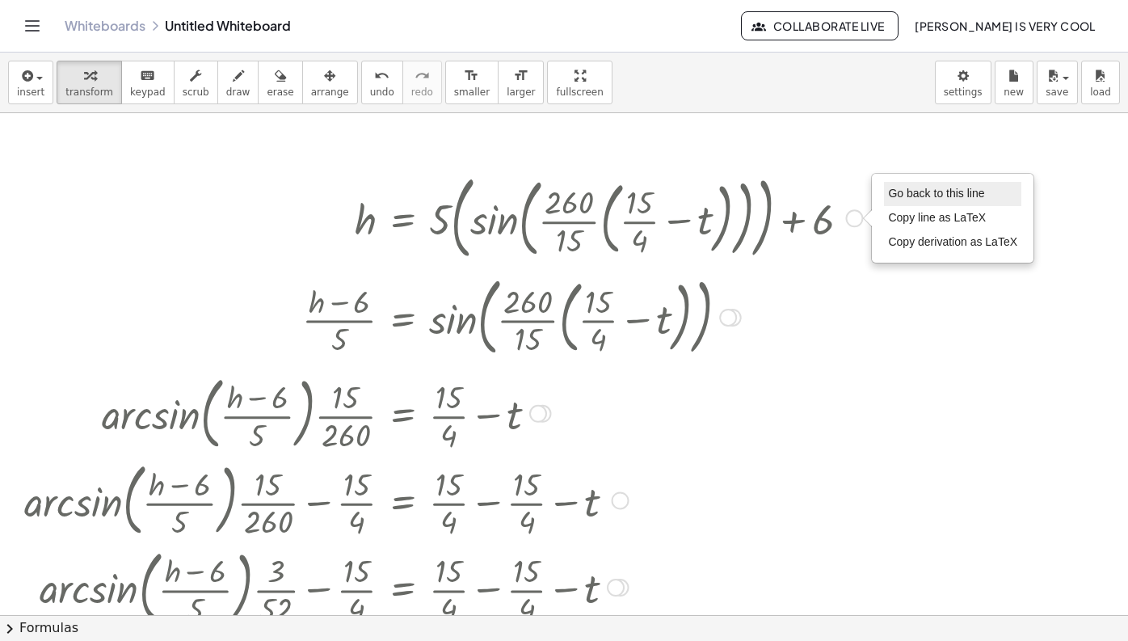
click at [892, 197] on span "Go back to this line" at bounding box center [936, 193] width 96 height 13
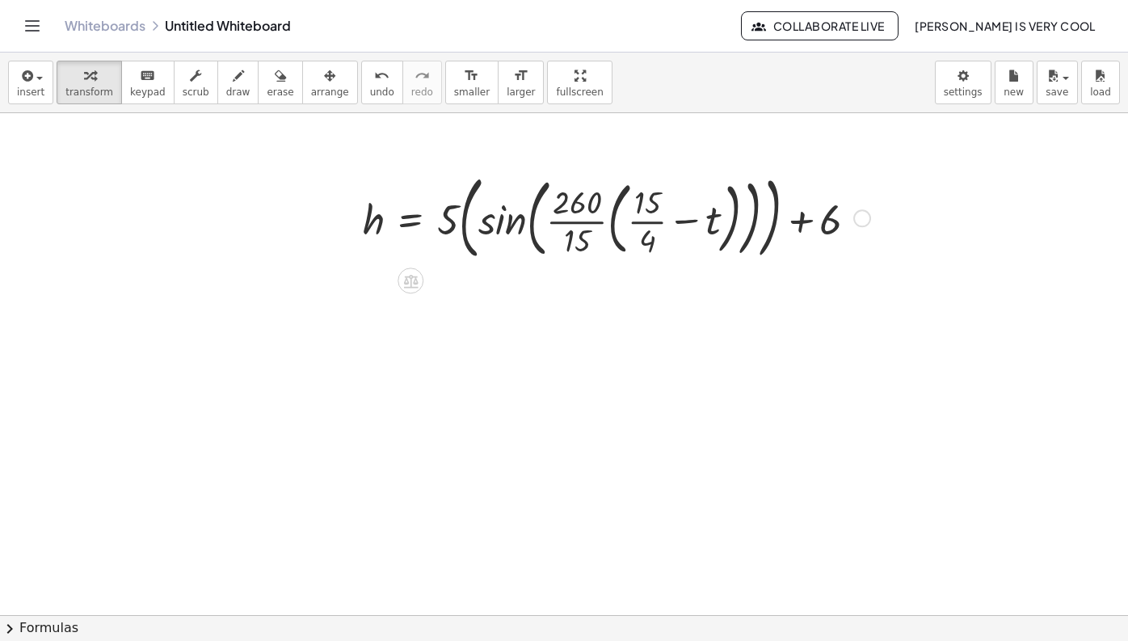
click at [860, 216] on div "Go back to this line Copy line as LaTeX Copy derivation as LaTeX" at bounding box center [862, 218] width 18 height 18
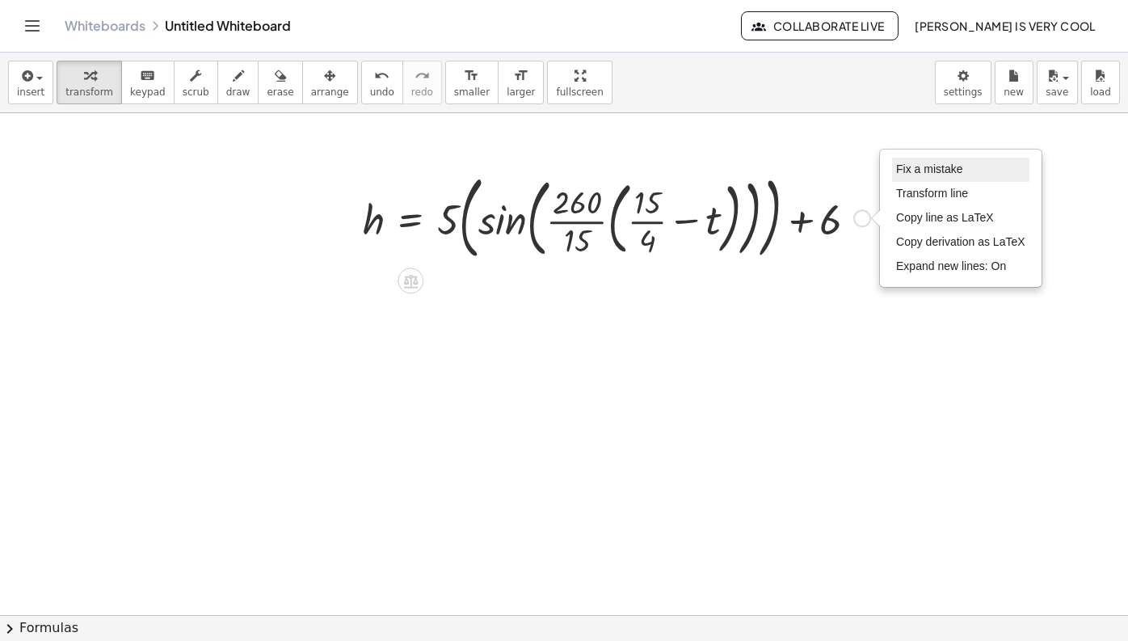
click at [940, 167] on span "Fix a mistake" at bounding box center [929, 168] width 66 height 13
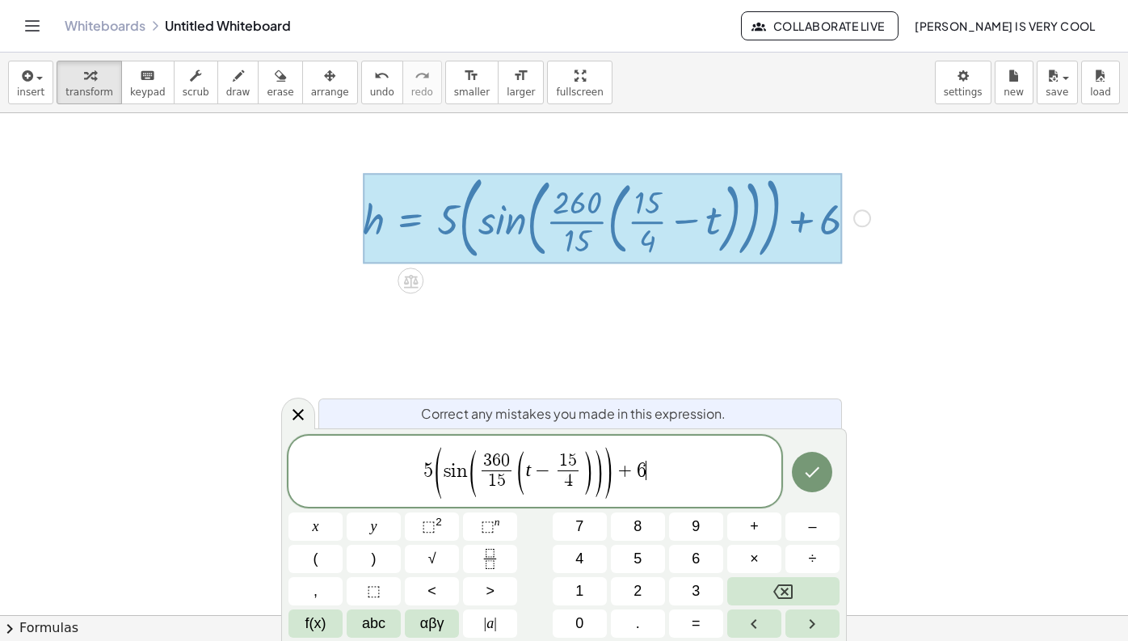
click at [412, 477] on span "5 ( s i n ( 3 6 0 1 5 ​ ( t − 1 5 4 ​ ) ) ) + 6 ​" at bounding box center [534, 472] width 493 height 54
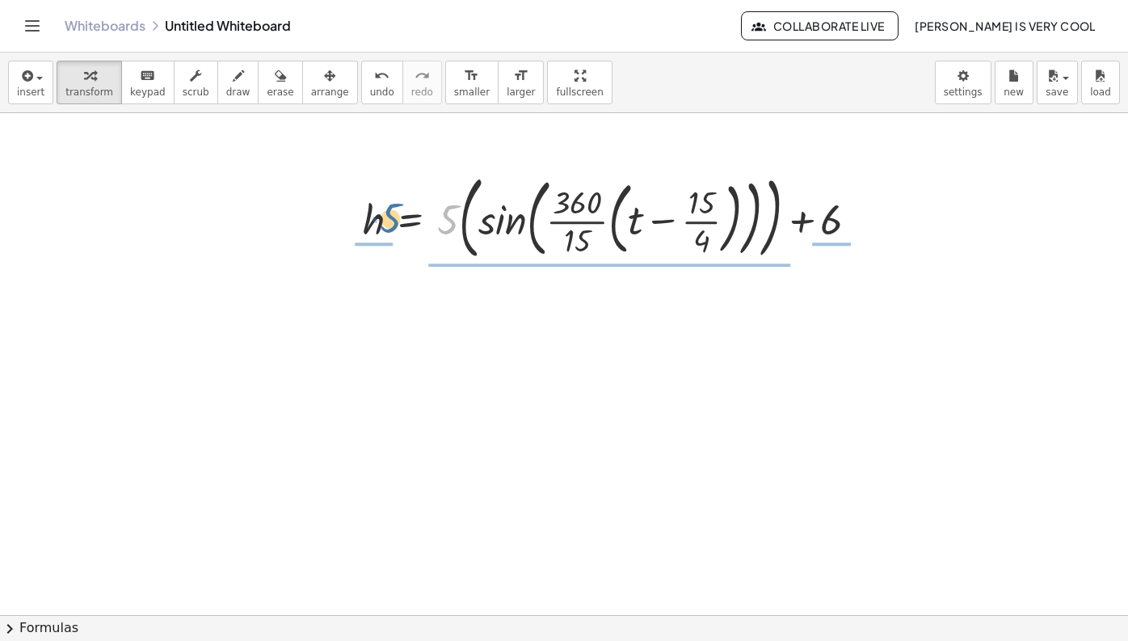
drag, startPoint x: 455, startPoint y: 229, endPoint x: 397, endPoint y: 228, distance: 58.2
click at [397, 228] on div at bounding box center [617, 216] width 524 height 99
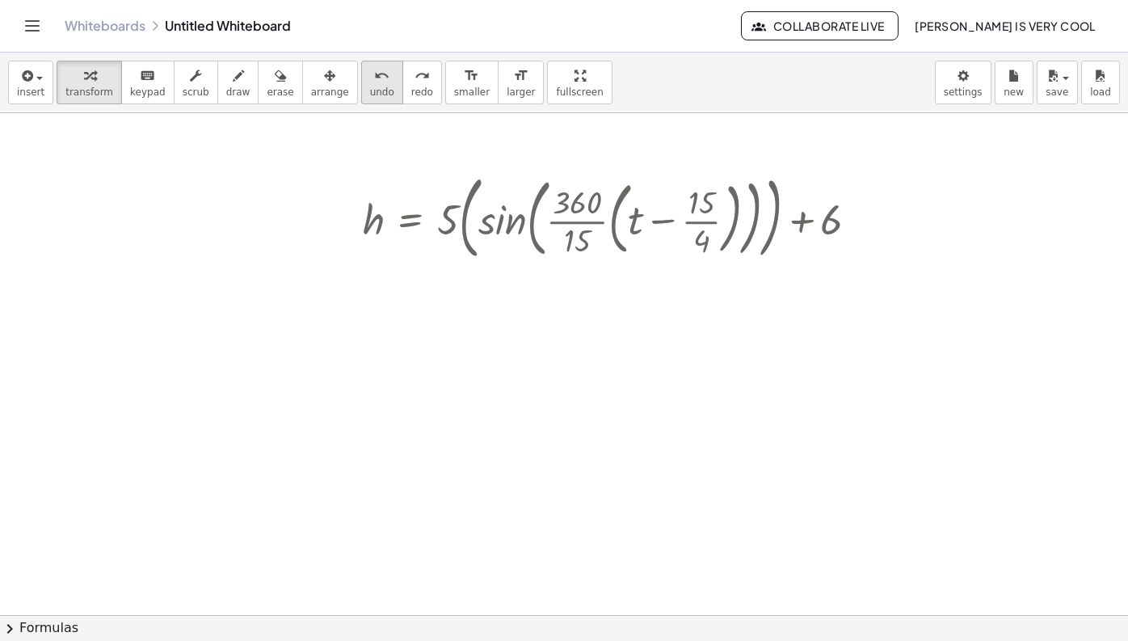
click at [374, 95] on span "undo" at bounding box center [382, 91] width 24 height 11
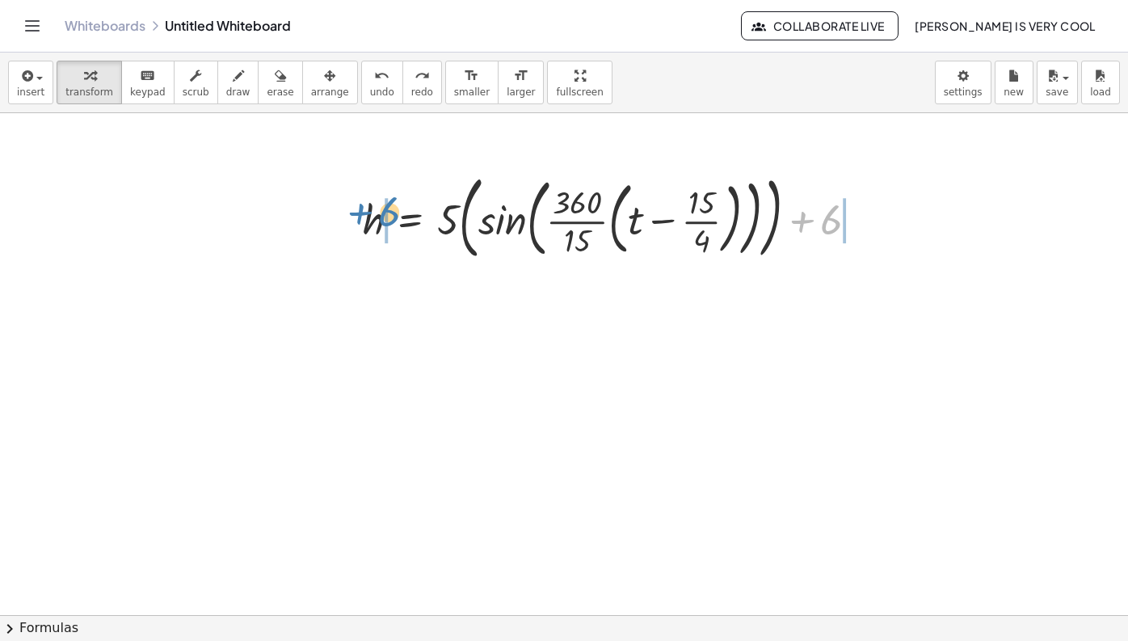
drag, startPoint x: 830, startPoint y: 228, endPoint x: 389, endPoint y: 220, distance: 441.3
click at [389, 220] on div at bounding box center [617, 216] width 524 height 99
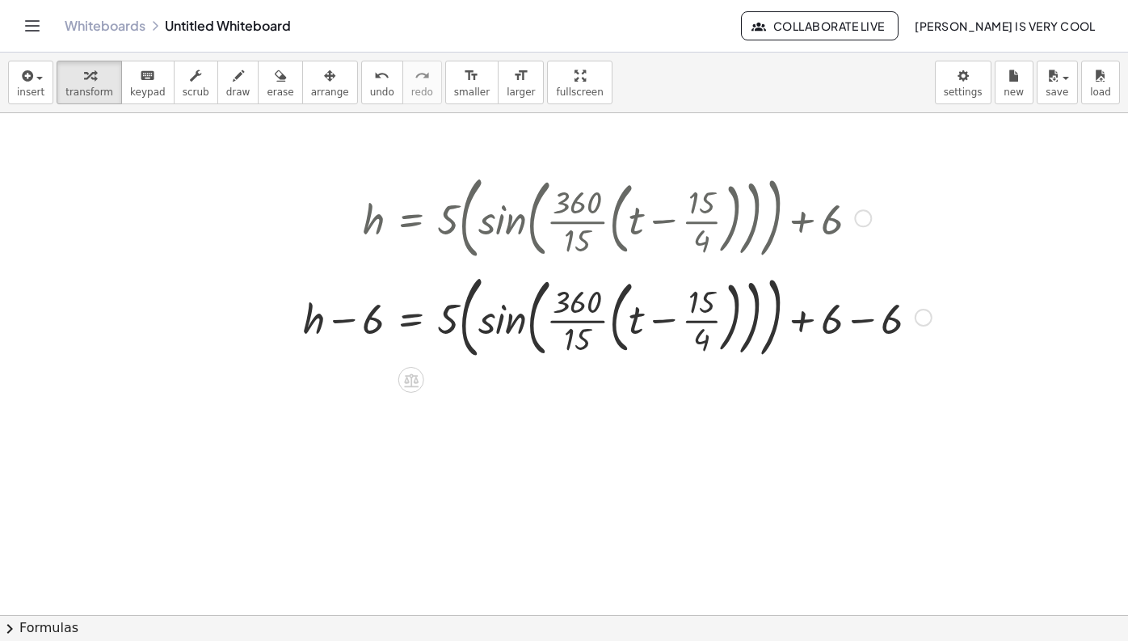
click at [873, 322] on div at bounding box center [617, 316] width 645 height 99
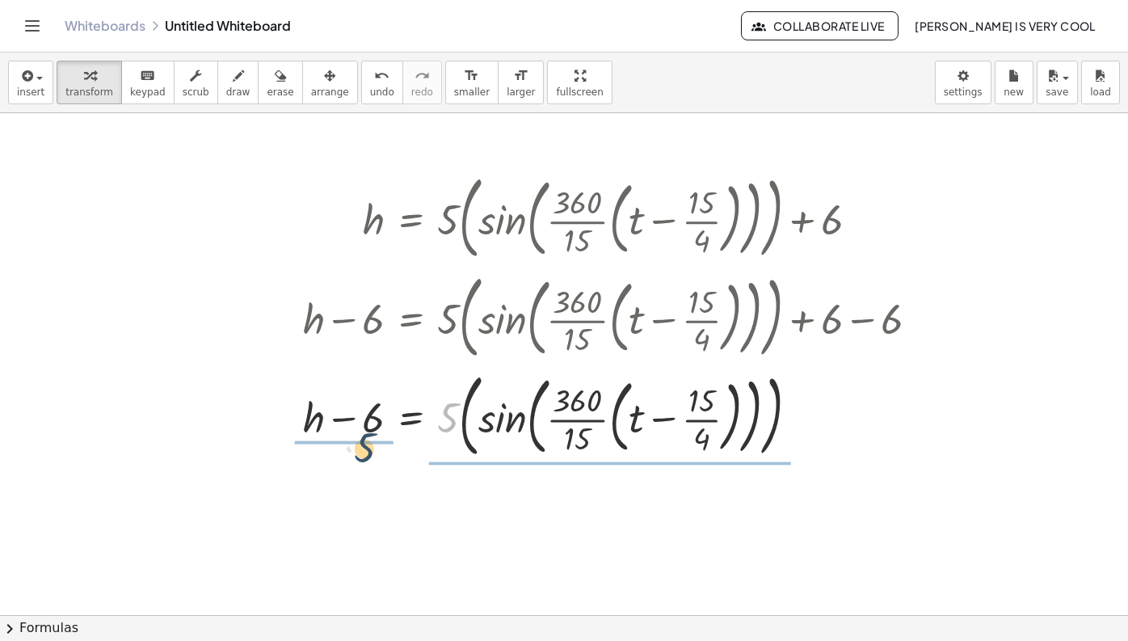
drag, startPoint x: 452, startPoint y: 406, endPoint x: 367, endPoint y: 436, distance: 90.0
click at [367, 436] on div at bounding box center [617, 414] width 645 height 99
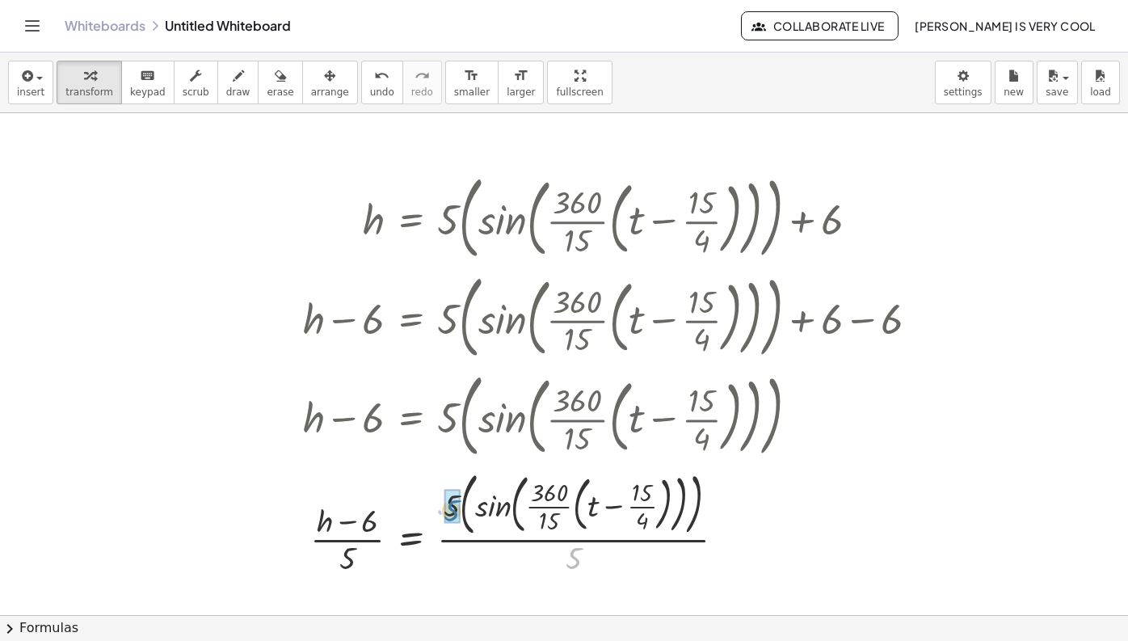
drag, startPoint x: 576, startPoint y: 564, endPoint x: 450, endPoint y: 512, distance: 136.6
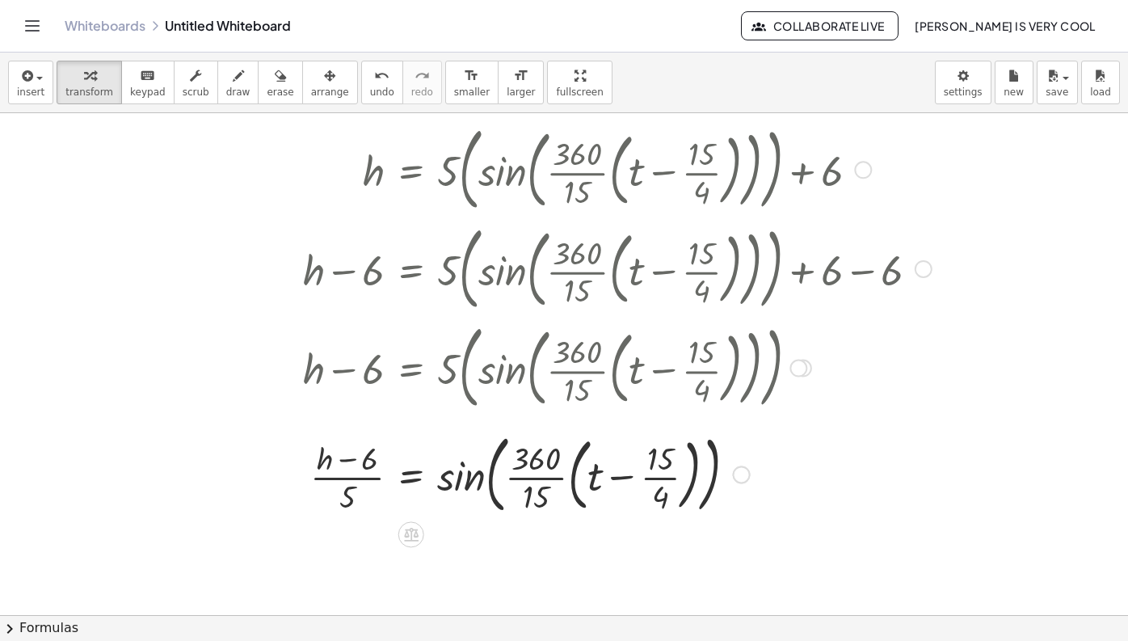
scroll to position [64, 0]
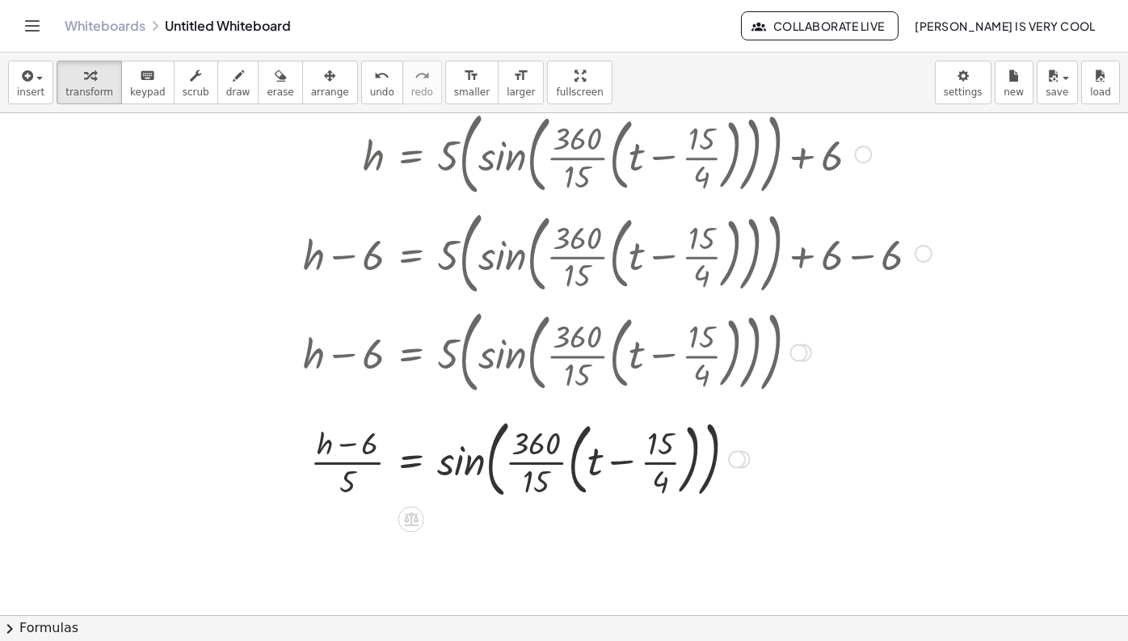
click at [399, 461] on div at bounding box center [617, 457] width 645 height 93
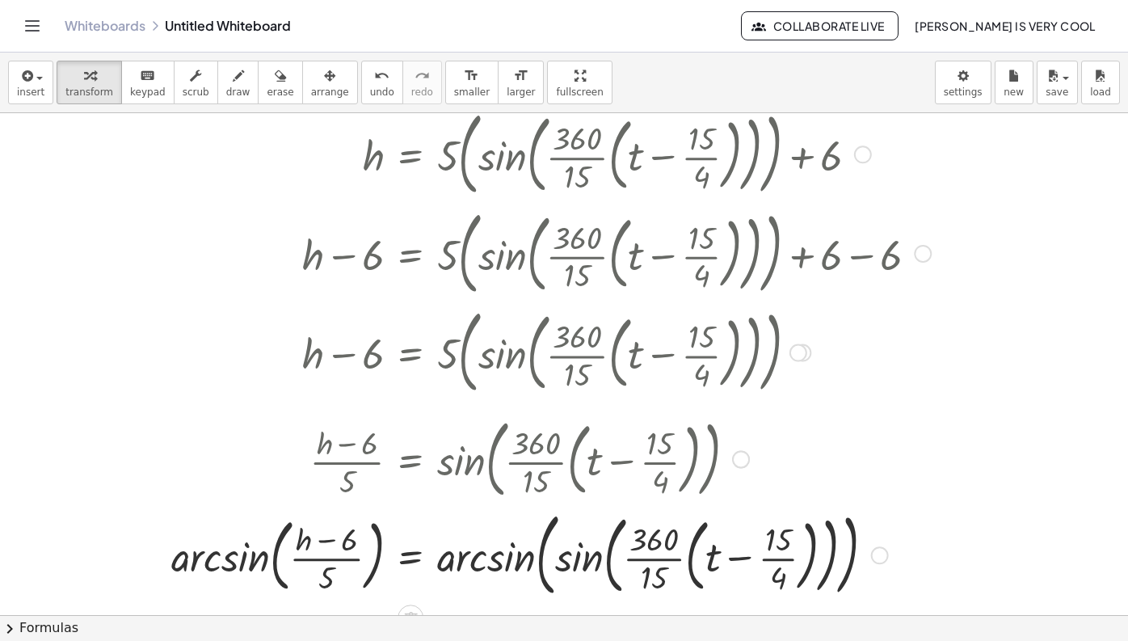
click at [516, 553] on div at bounding box center [551, 553] width 776 height 99
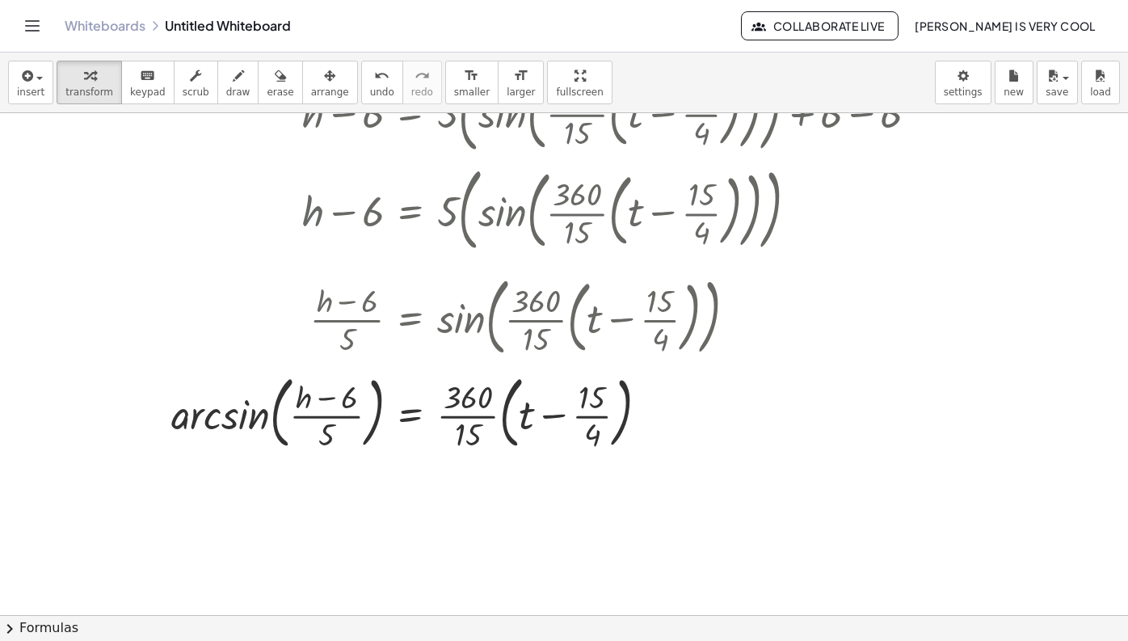
scroll to position [230, 0]
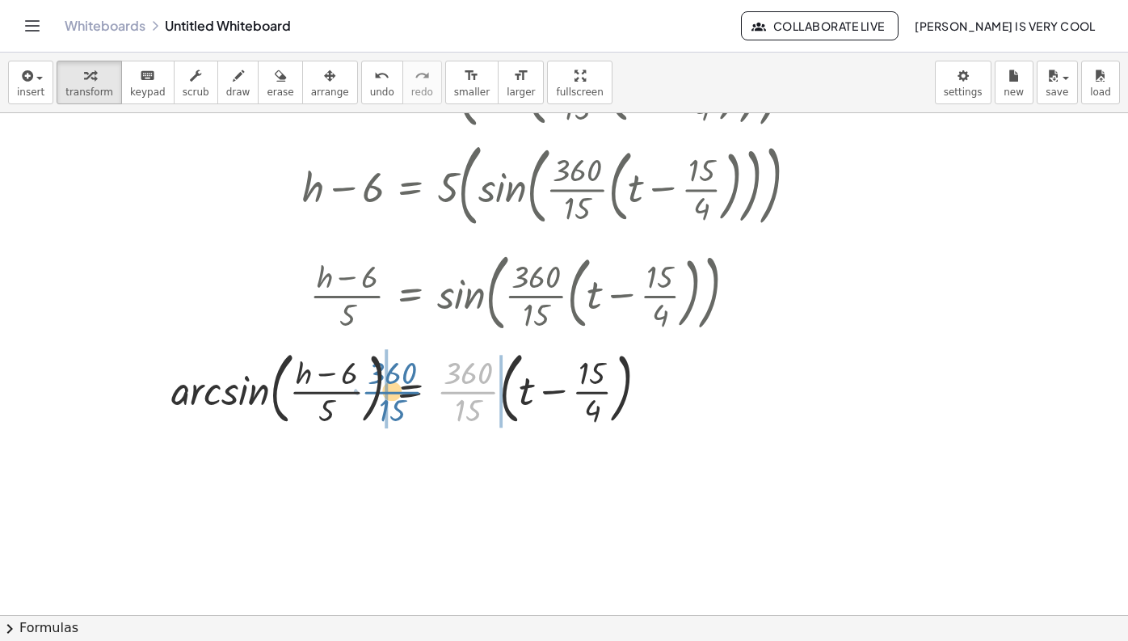
drag, startPoint x: 456, startPoint y: 394, endPoint x: 378, endPoint y: 394, distance: 77.6
click at [377, 394] on div at bounding box center [551, 386] width 776 height 87
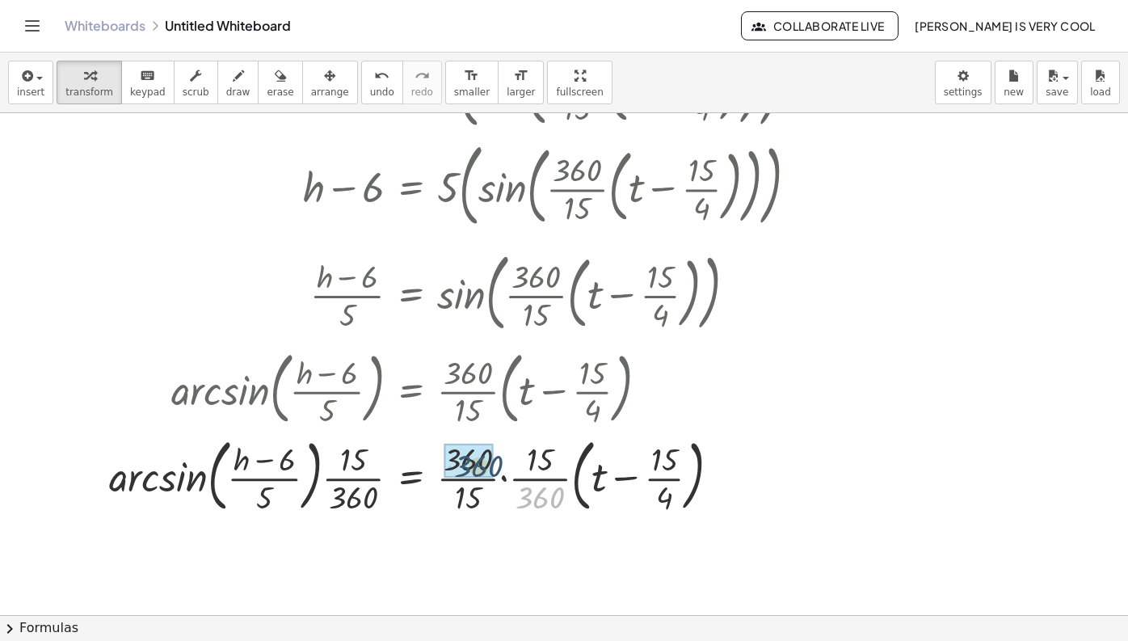
drag, startPoint x: 537, startPoint y: 495, endPoint x: 475, endPoint y: 463, distance: 69.7
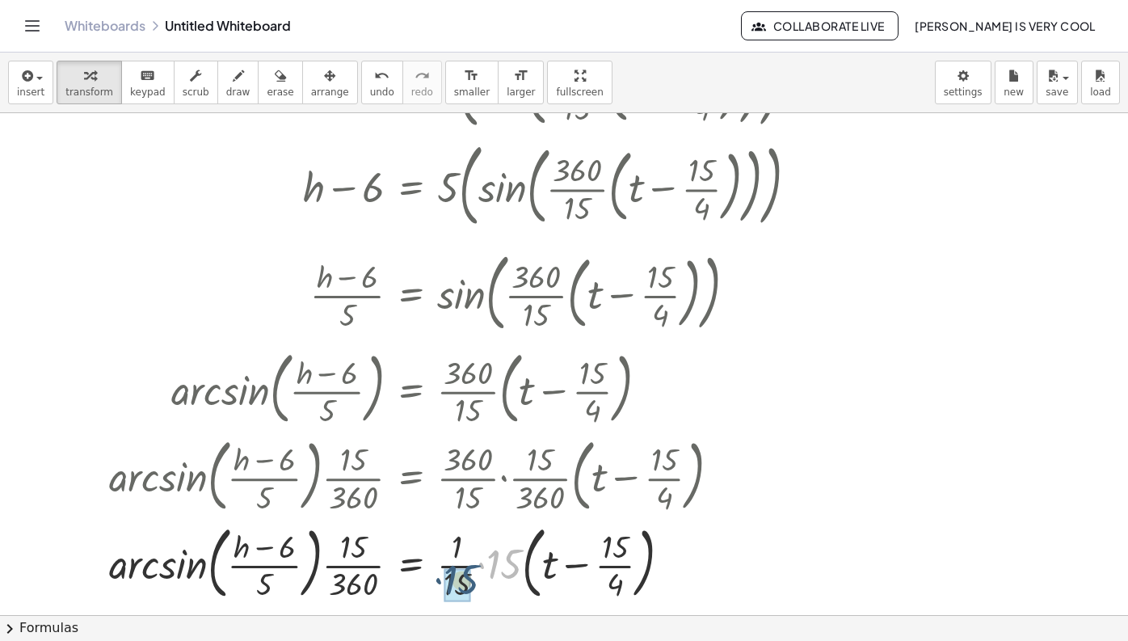
drag, startPoint x: 512, startPoint y: 554, endPoint x: 468, endPoint y: 572, distance: 47.9
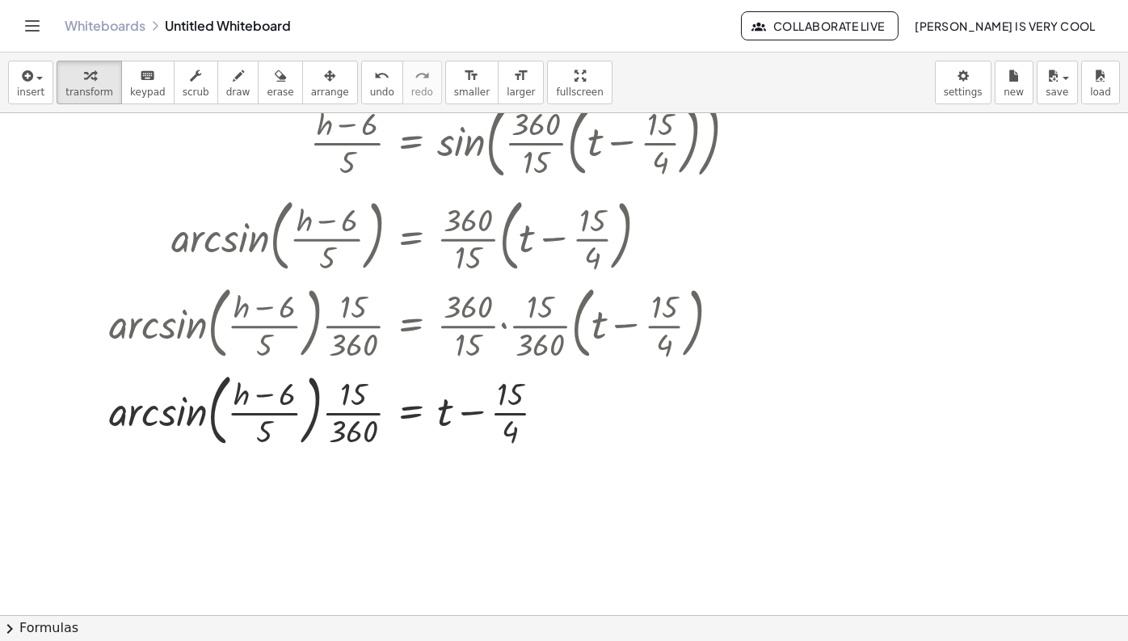
scroll to position [391, 0]
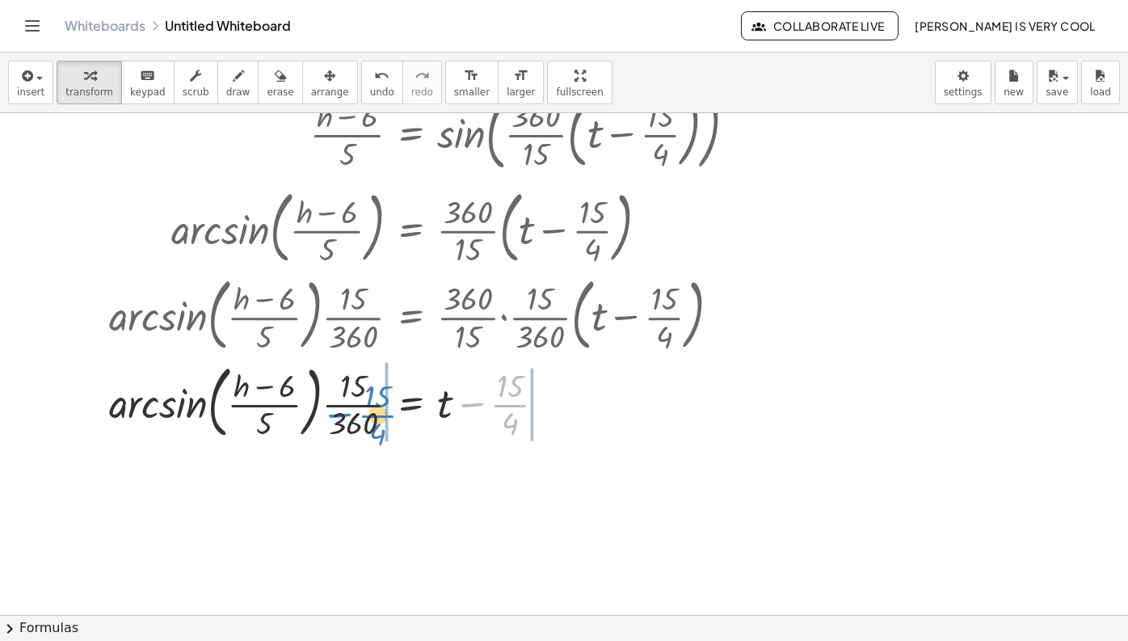
drag, startPoint x: 505, startPoint y: 404, endPoint x: 373, endPoint y: 415, distance: 133.0
click at [373, 415] on div at bounding box center [520, 400] width 839 height 87
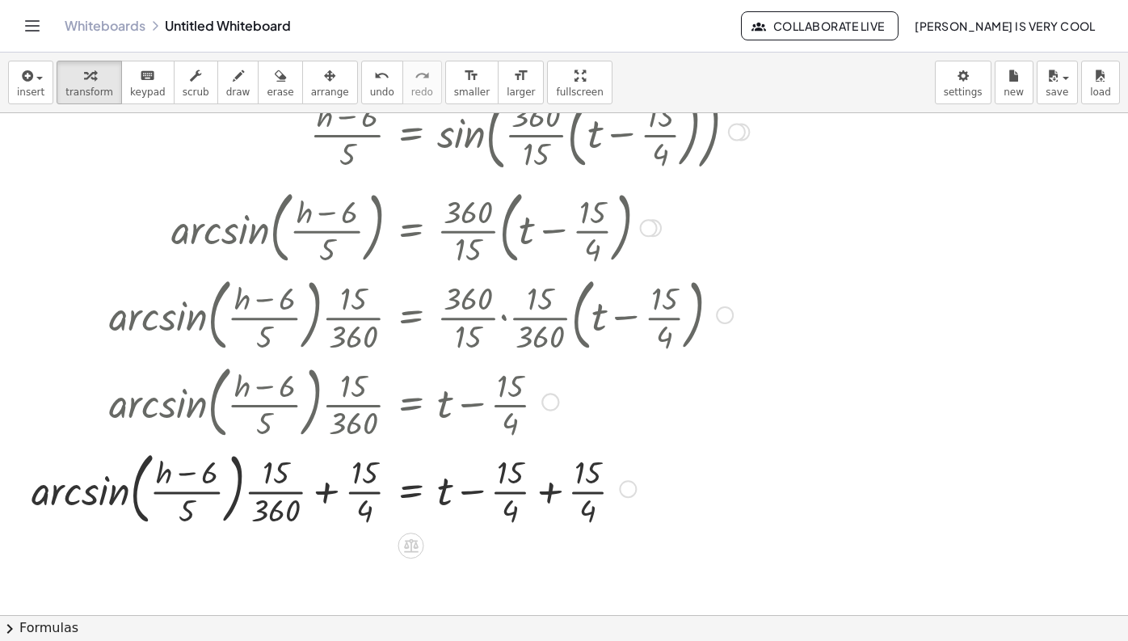
click at [553, 491] on div at bounding box center [481, 487] width 916 height 87
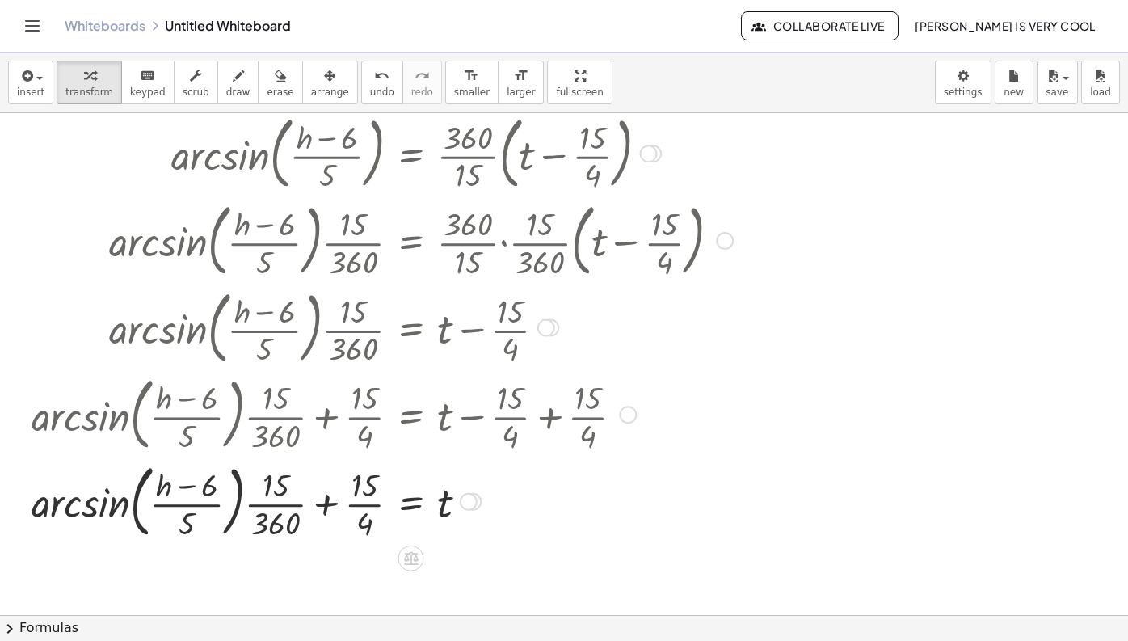
scroll to position [473, 0]
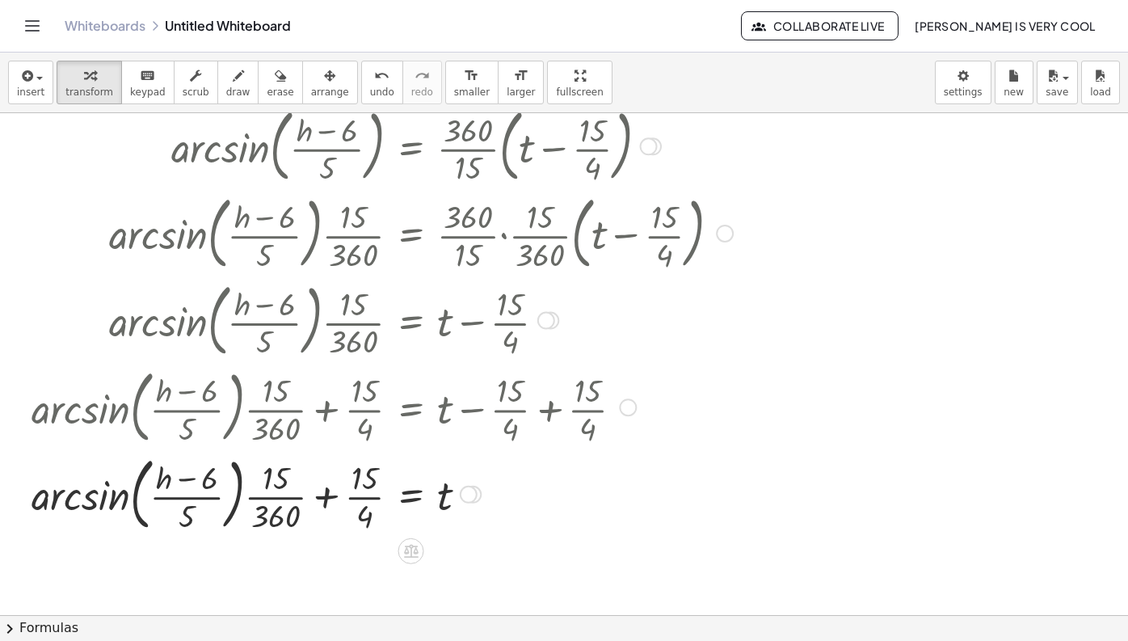
click at [321, 491] on div at bounding box center [481, 492] width 916 height 87
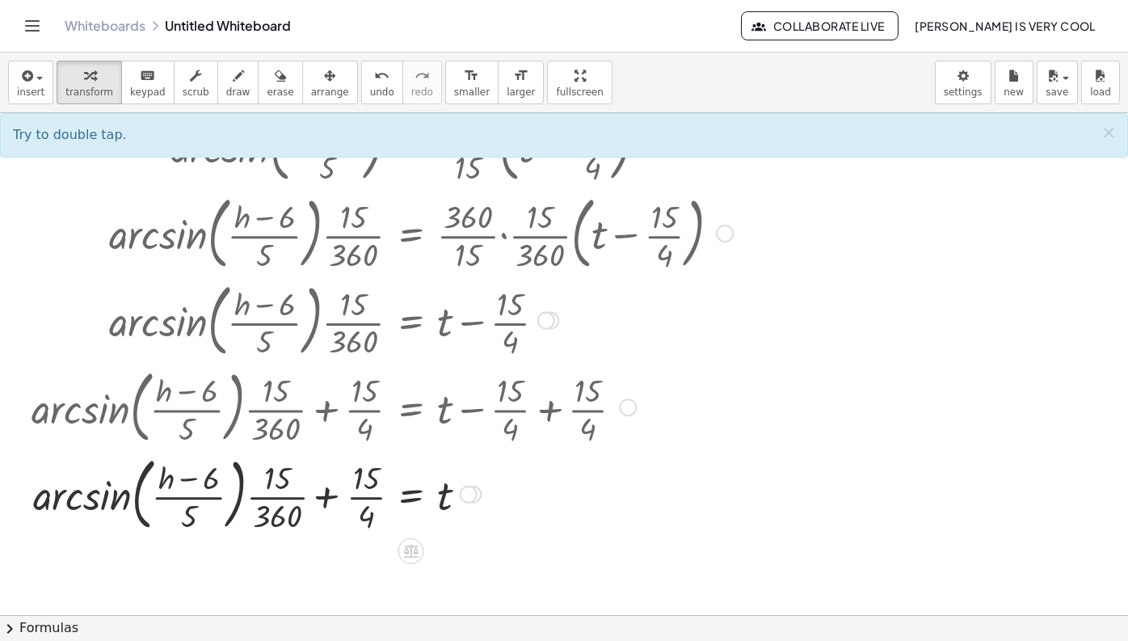
click at [329, 496] on div at bounding box center [481, 492] width 916 height 87
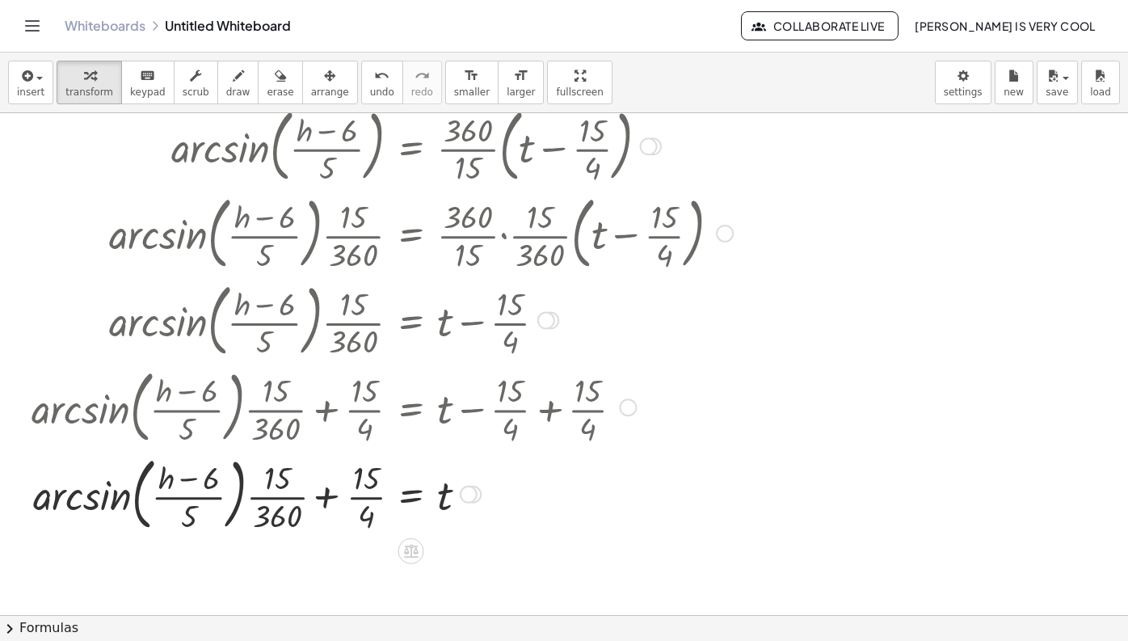
click at [329, 496] on div at bounding box center [481, 492] width 916 height 87
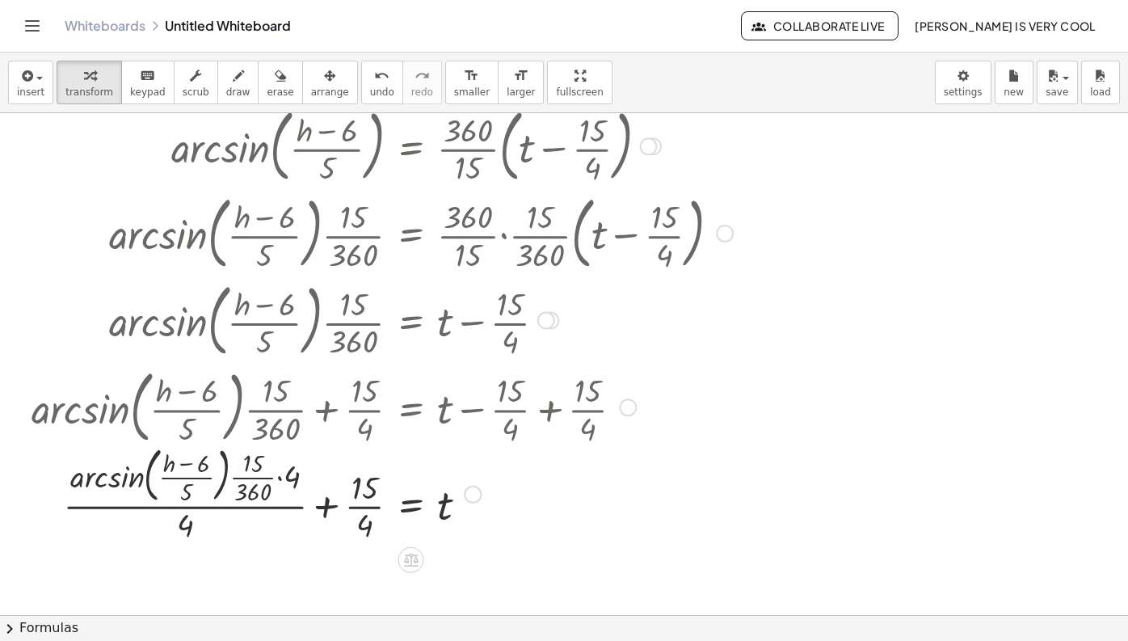
click at [330, 508] on div at bounding box center [481, 492] width 916 height 105
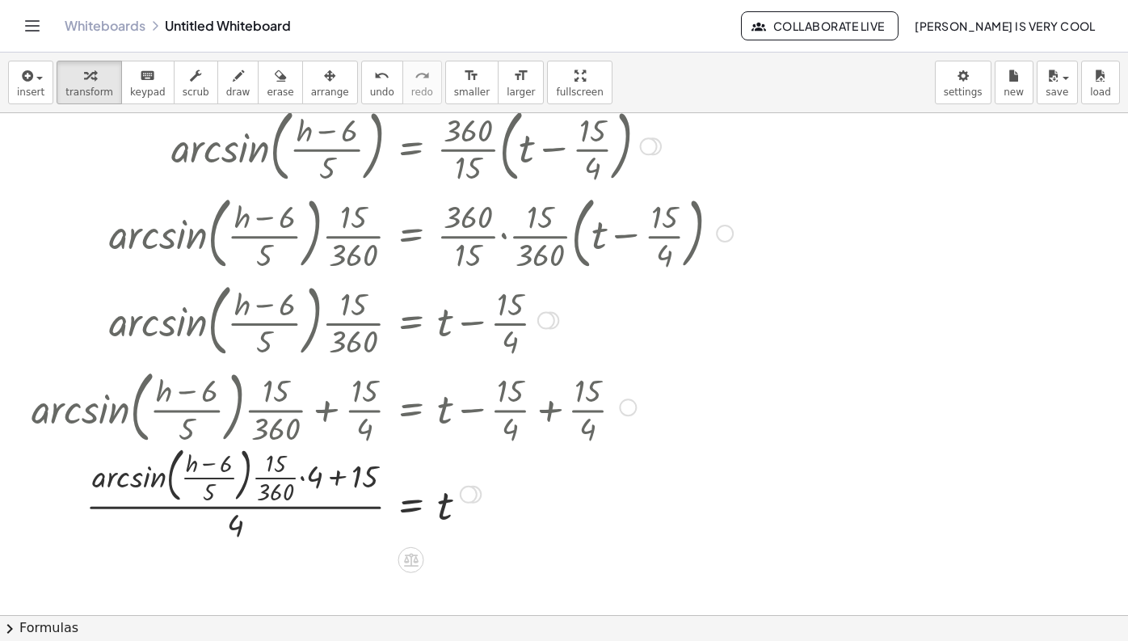
click at [347, 489] on div at bounding box center [481, 492] width 916 height 105
click at [344, 478] on div at bounding box center [481, 492] width 916 height 105
click at [342, 478] on div at bounding box center [481, 492] width 916 height 105
click at [300, 479] on div at bounding box center [481, 492] width 916 height 105
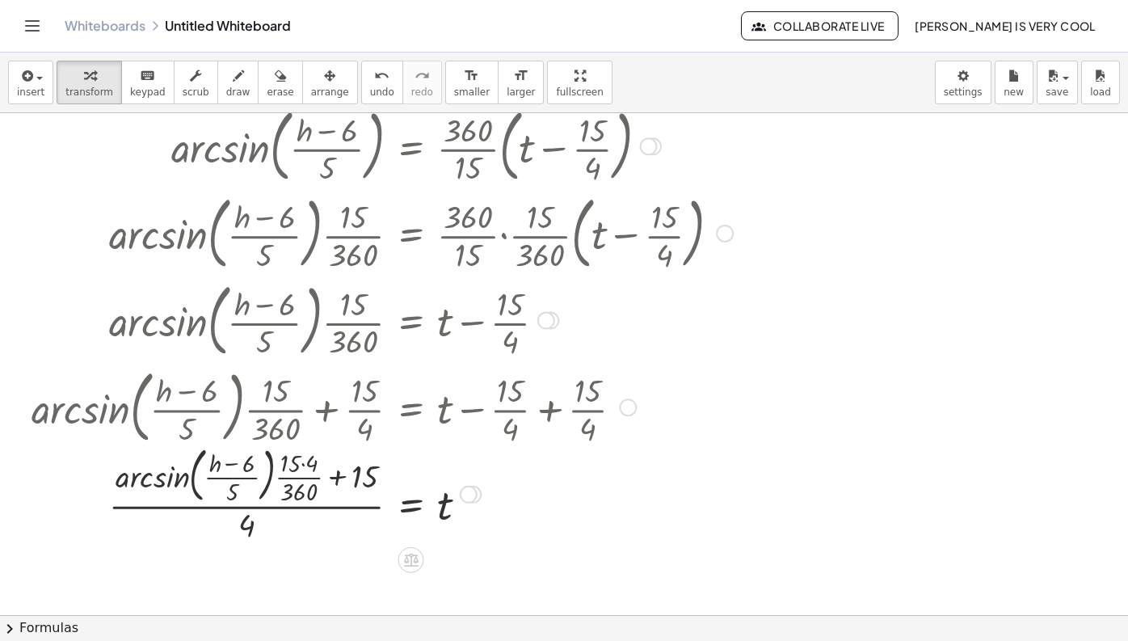
click at [304, 472] on div at bounding box center [481, 492] width 916 height 105
click at [305, 465] on div at bounding box center [481, 492] width 916 height 105
click at [304, 473] on div at bounding box center [481, 492] width 916 height 105
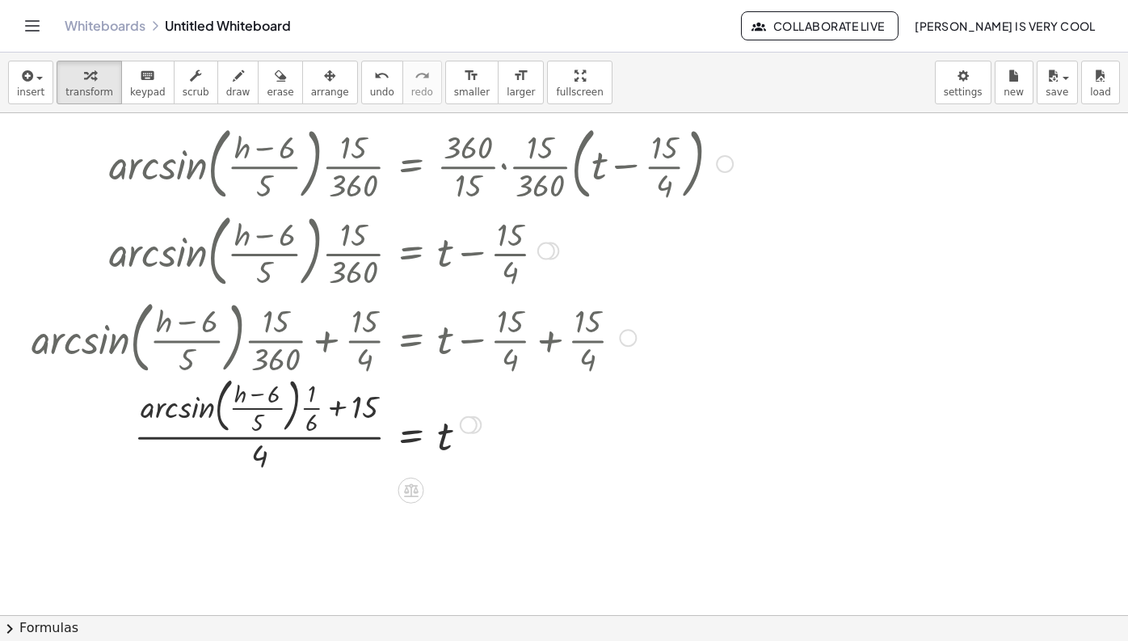
scroll to position [545, 0]
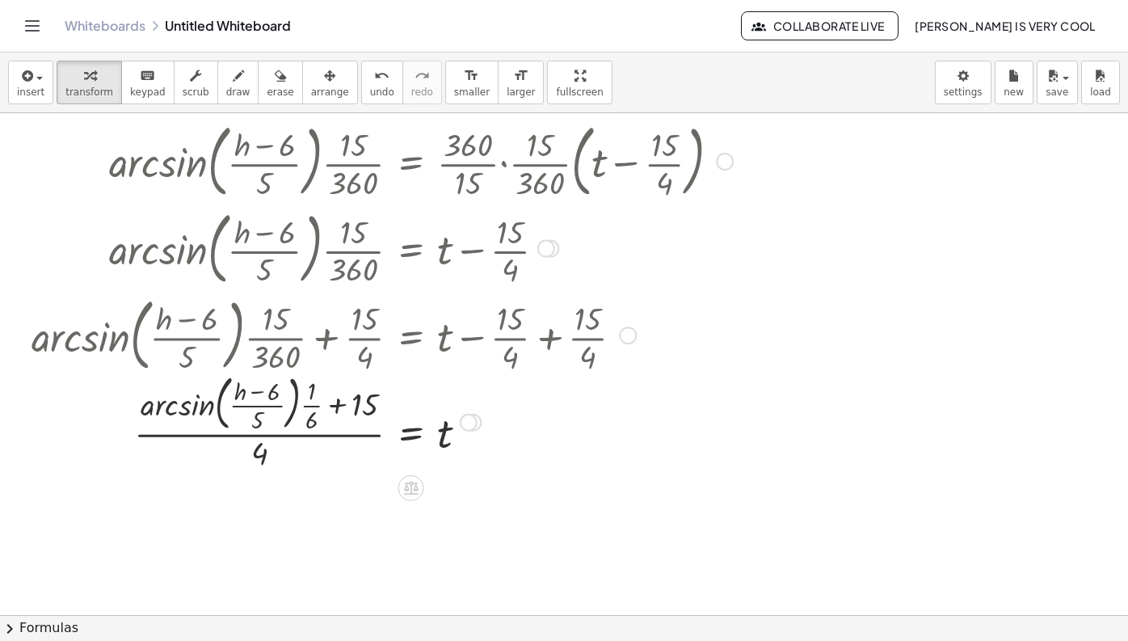
click at [473, 420] on div at bounding box center [469, 423] width 18 height 18
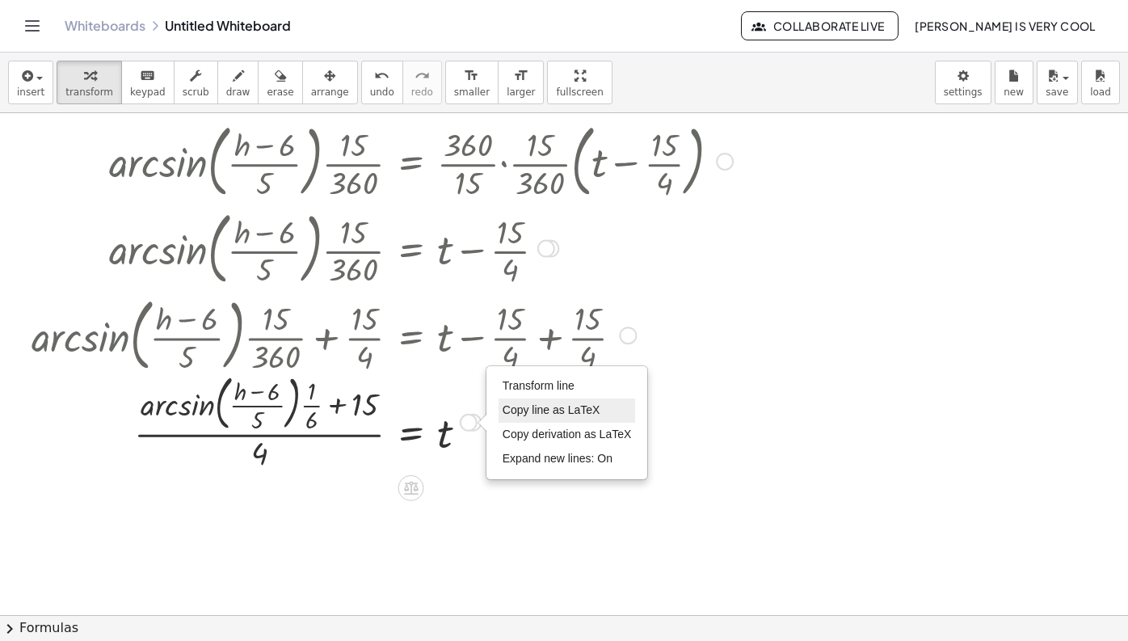
click at [541, 403] on span "Copy line as LaTeX" at bounding box center [552, 409] width 98 height 13
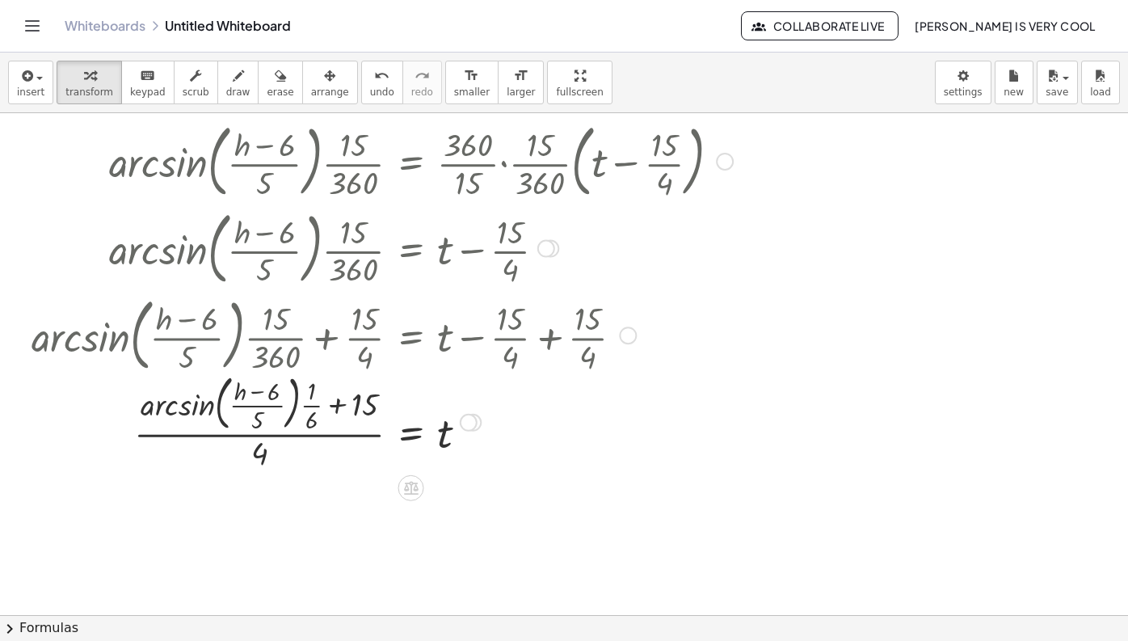
click at [472, 424] on div "Copied done" at bounding box center [469, 423] width 18 height 18
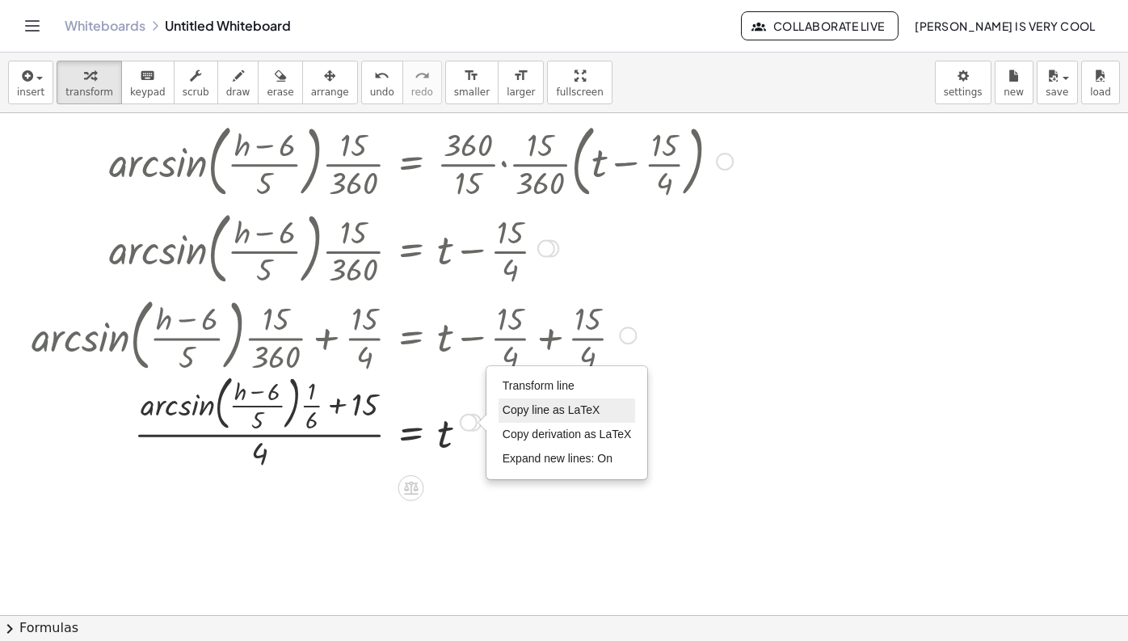
click at [532, 407] on span "Copy line as LaTeX" at bounding box center [552, 409] width 98 height 13
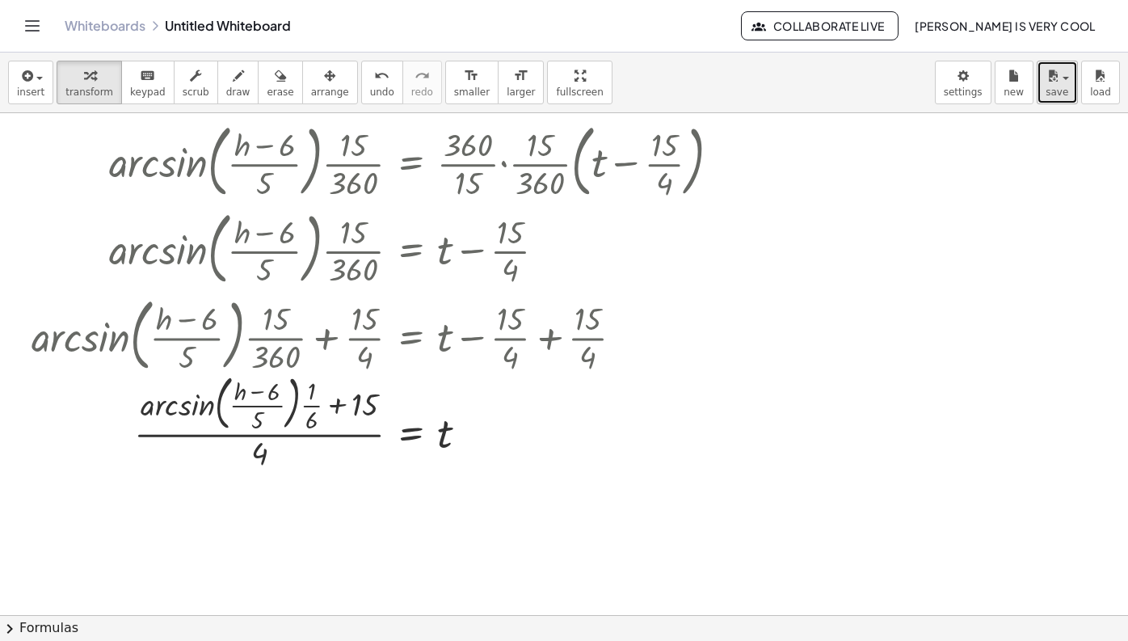
click at [1038, 75] on button "save" at bounding box center [1057, 83] width 41 height 44
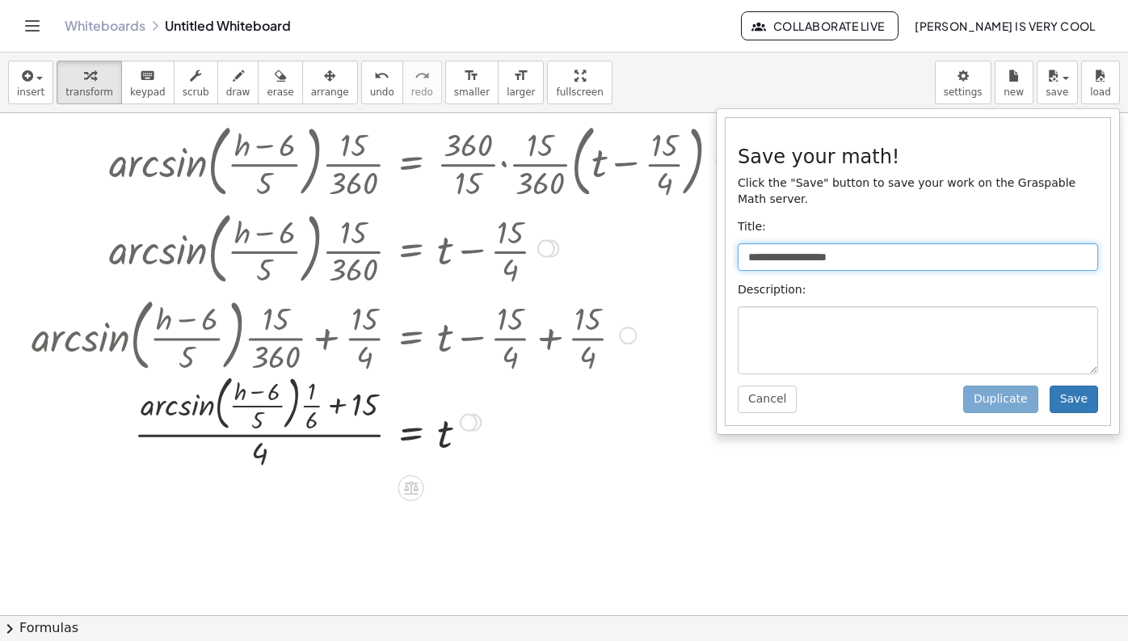
drag, startPoint x: 868, startPoint y: 263, endPoint x: 676, endPoint y: 263, distance: 192.3
click at [676, 263] on div "**********" at bounding box center [564, 347] width 1128 height 588
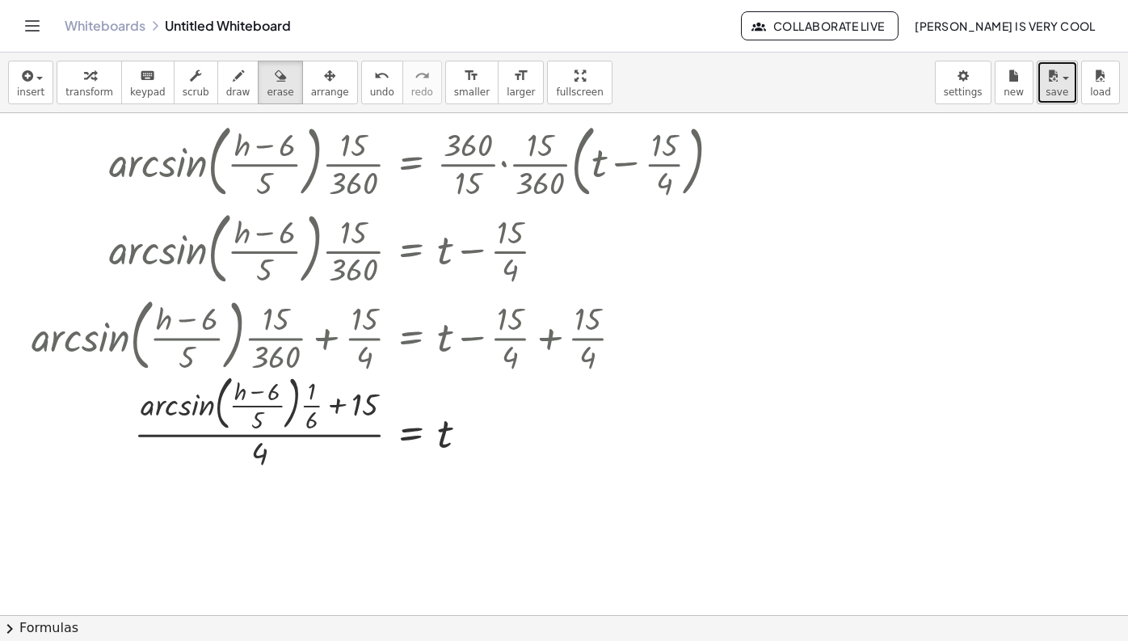
click at [1054, 84] on icon "button" at bounding box center [1053, 75] width 15 height 19
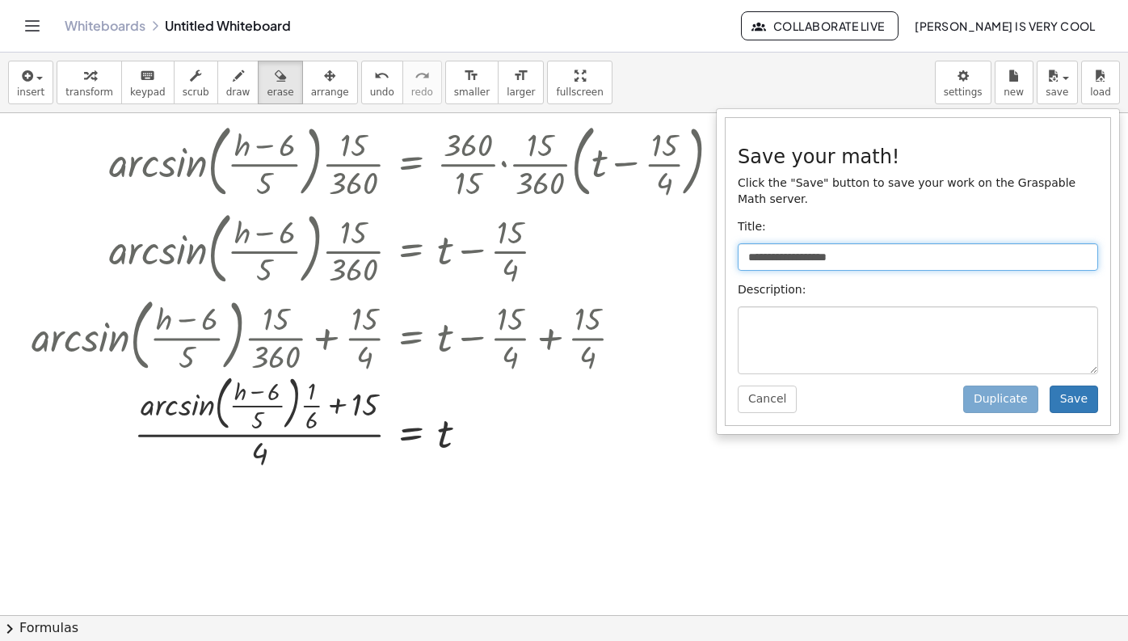
drag, startPoint x: 858, startPoint y: 261, endPoint x: 583, endPoint y: 261, distance: 274.8
click at [583, 261] on div "**********" at bounding box center [564, 347] width 1128 height 588
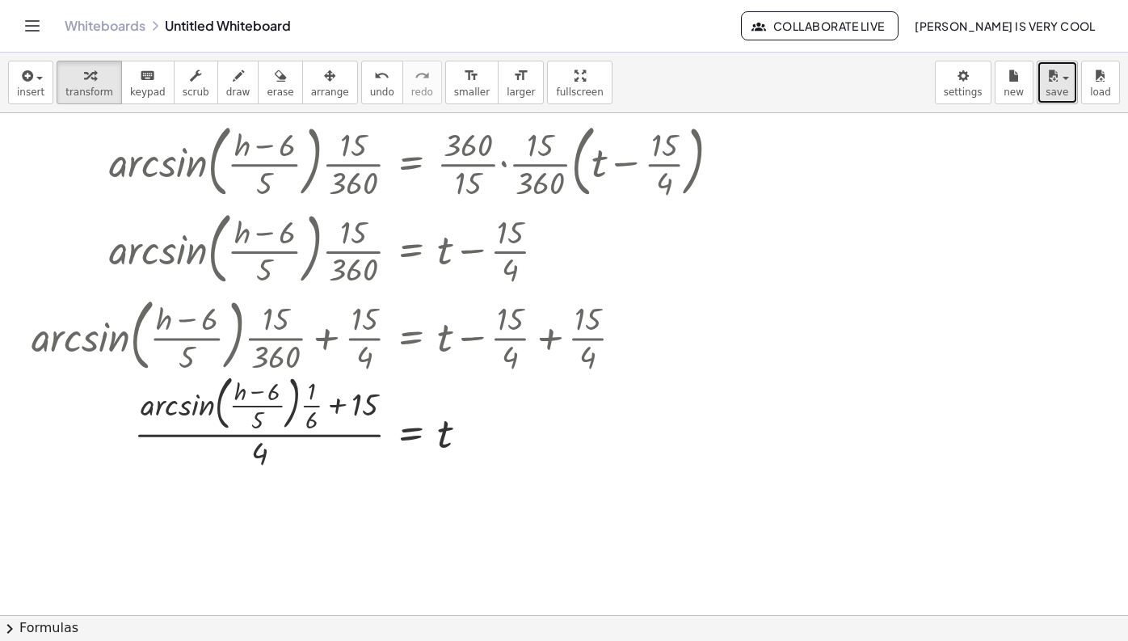
click at [1044, 94] on button "save" at bounding box center [1057, 83] width 41 height 44
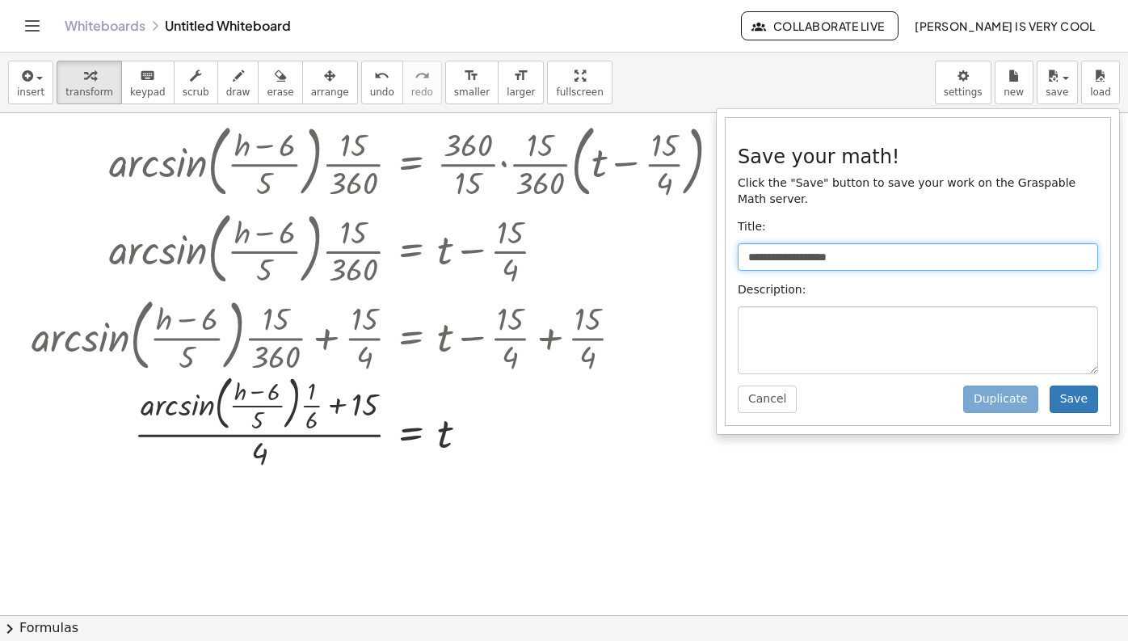
click at [864, 262] on input "**********" at bounding box center [918, 256] width 360 height 27
type input "*****"
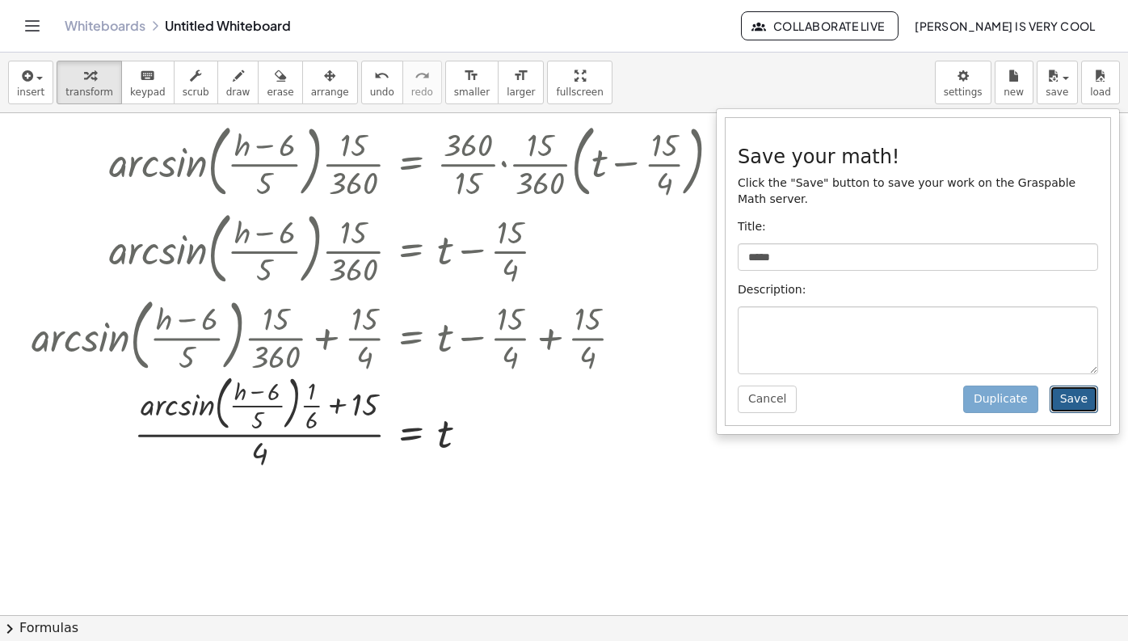
click at [1092, 395] on button "Save" at bounding box center [1074, 398] width 48 height 27
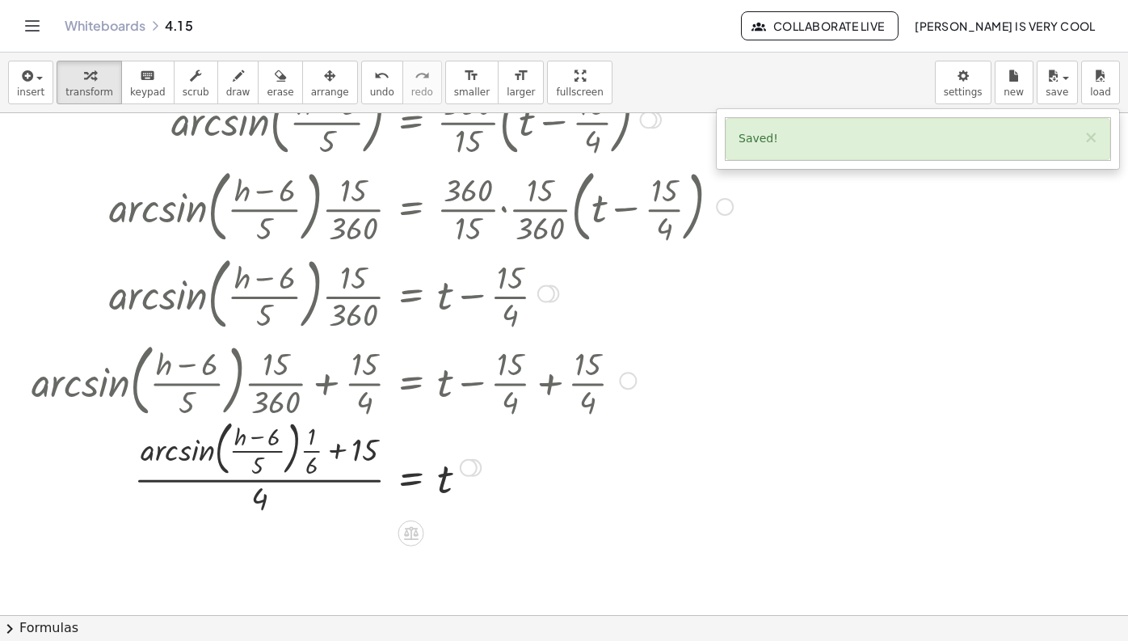
scroll to position [628, 0]
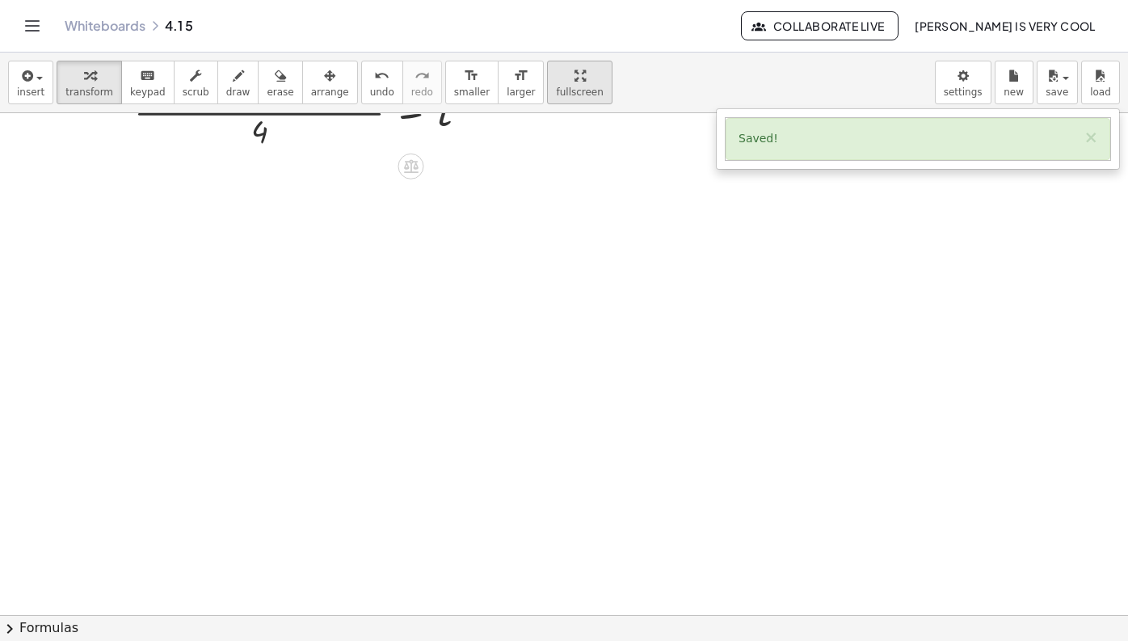
drag, startPoint x: 468, startPoint y: 338, endPoint x: 573, endPoint y: 99, distance: 261.2
click at [575, 98] on div "insert select one: Math Expression Function Text Youtube Video Graphing Geometr…" at bounding box center [564, 347] width 1128 height 588
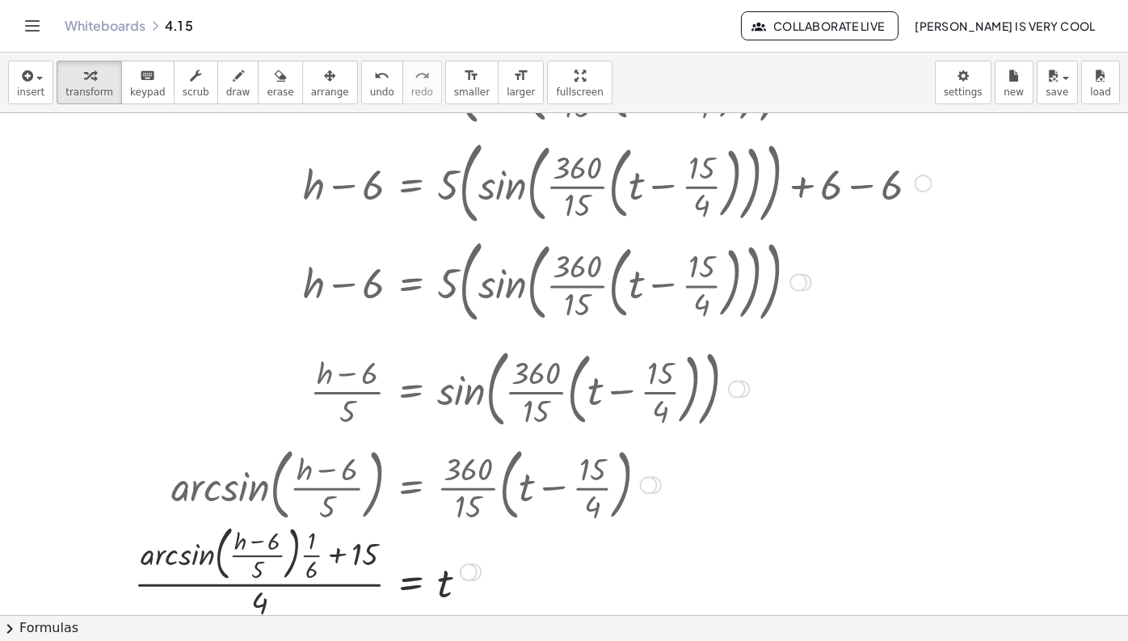
scroll to position [149, 0]
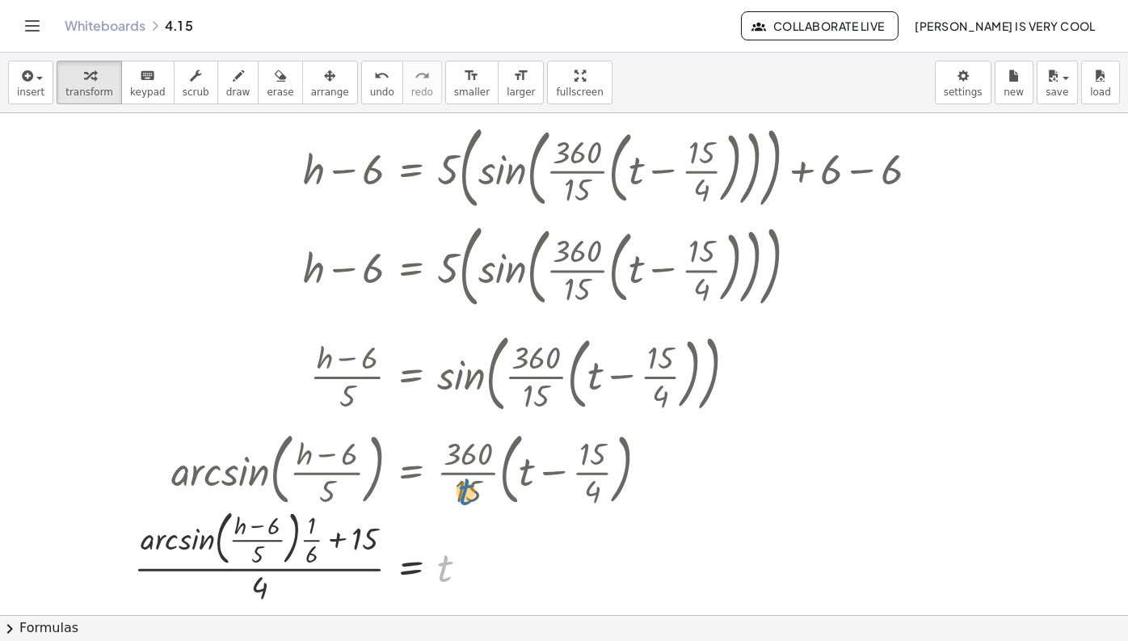
drag, startPoint x: 470, startPoint y: 566, endPoint x: 524, endPoint y: 374, distance: 200.0
click at [411, 69] on div "h = + · 5 · ( sin ( , · · 360 · 15 · ( + t − · 15 · 4 ) ) ) + 6 + h − 6 = + · 5…" at bounding box center [411, 69] width 0 height 0
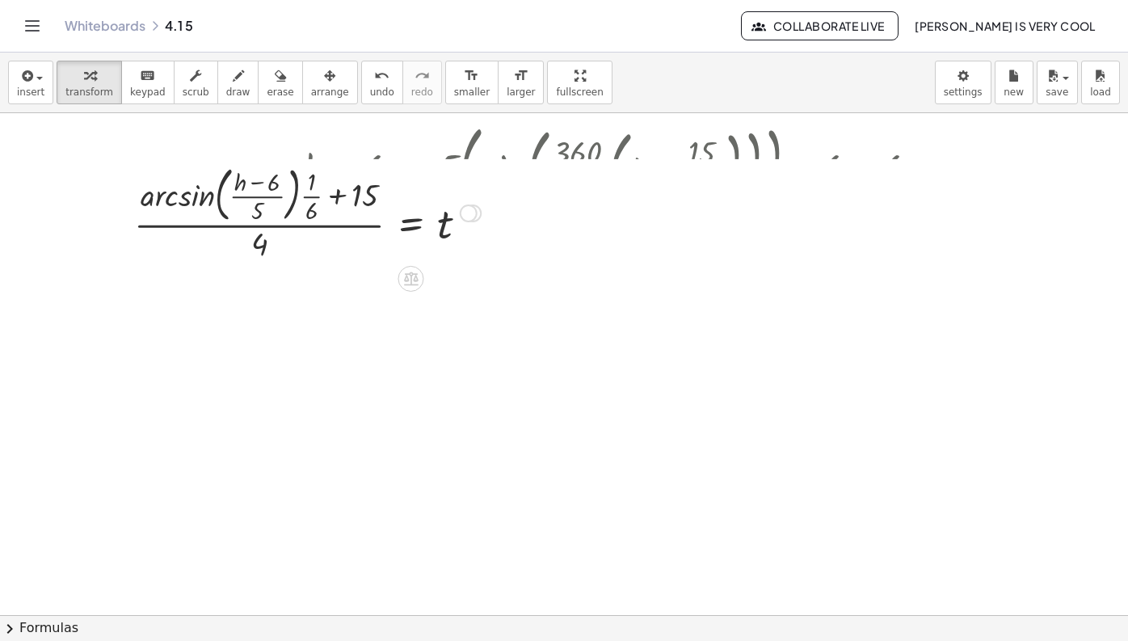
drag, startPoint x: 469, startPoint y: 561, endPoint x: 548, endPoint y: 206, distance: 363.5
click at [411, 213] on div "h = t + − 6 · ( ) · 5 arcsin ( , ) · · 15 · 4 · ( + + ) · 6 · 1 Copied done" at bounding box center [411, 213] width 0 height 0
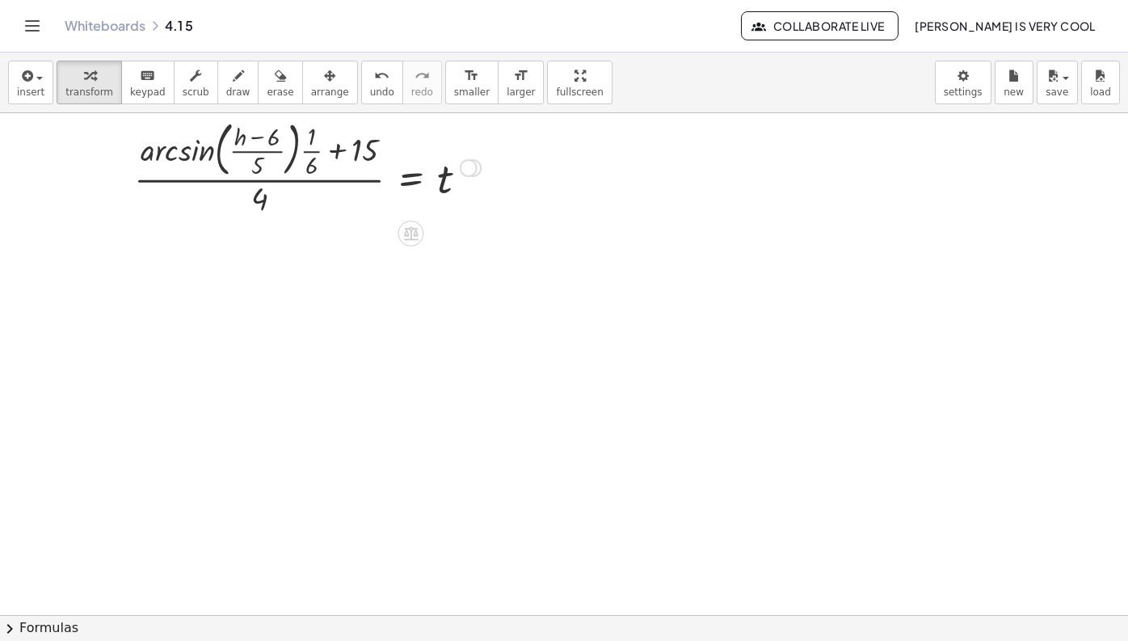
scroll to position [0, 0]
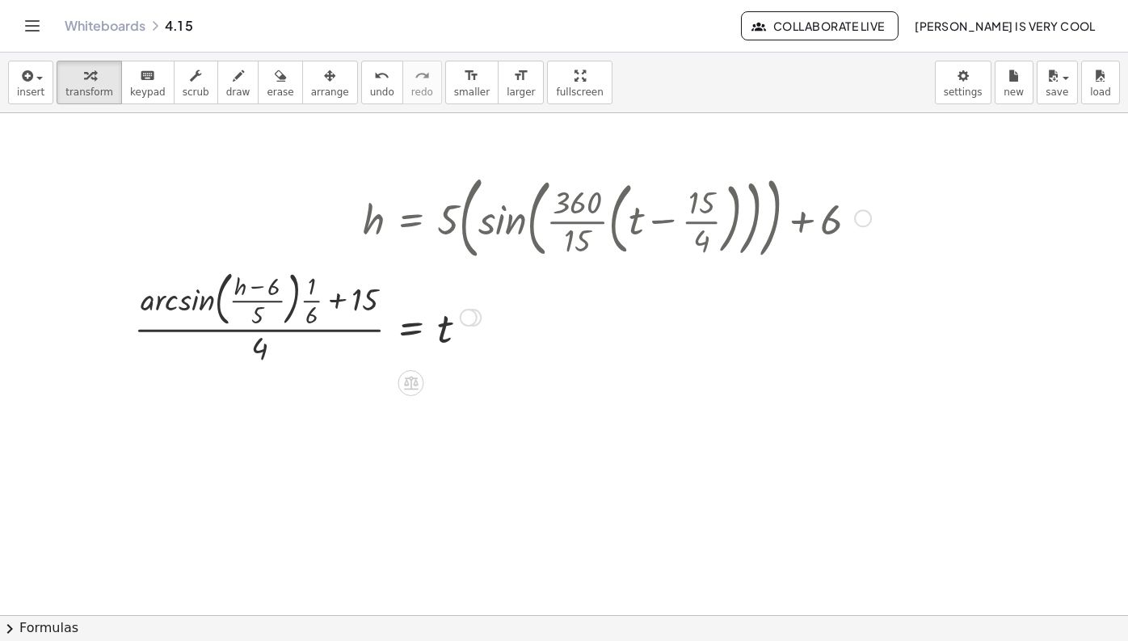
click at [866, 221] on div at bounding box center [863, 218] width 18 height 18
click at [919, 211] on span "Copy line as LaTeX" at bounding box center [946, 217] width 98 height 13
click at [472, 320] on div "Copied done" at bounding box center [469, 318] width 18 height 18
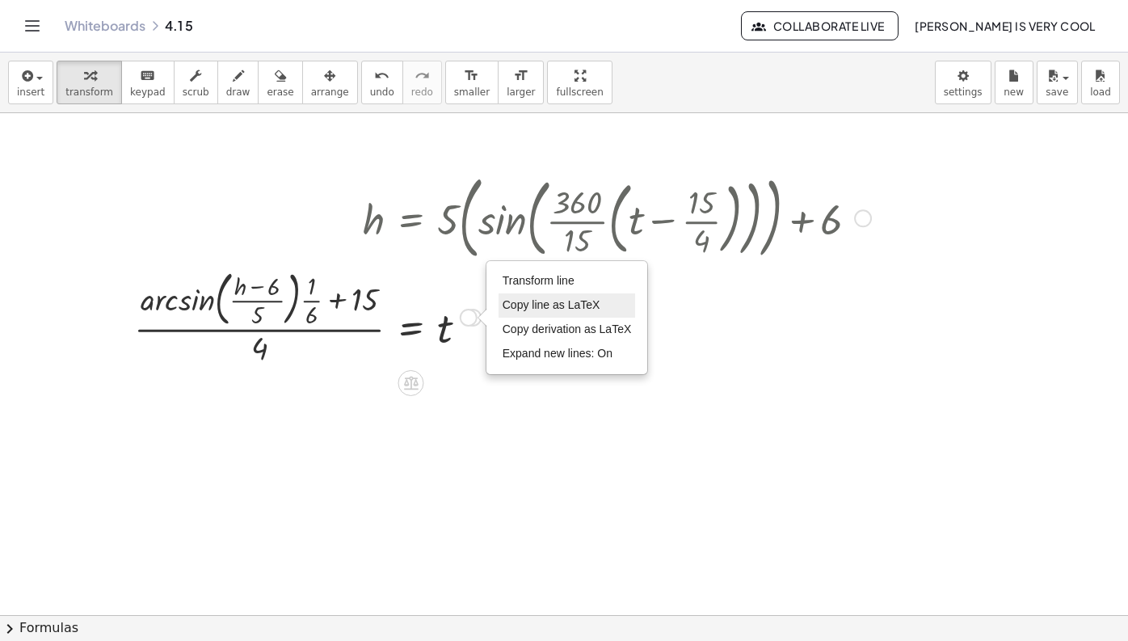
click at [529, 305] on span "Copy line as LaTeX" at bounding box center [552, 304] width 98 height 13
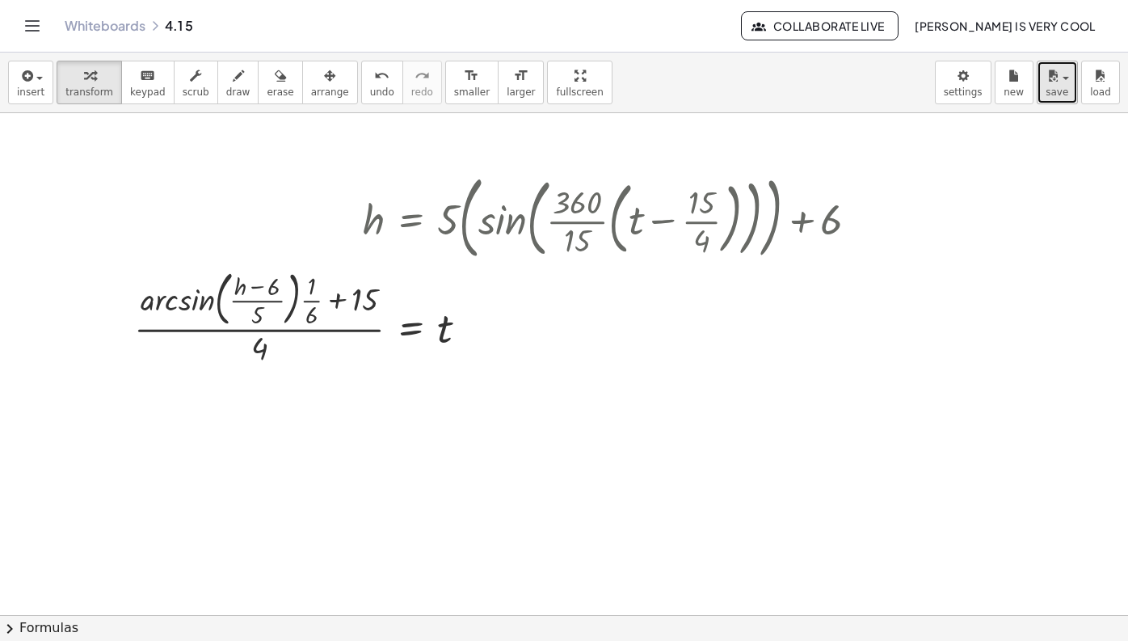
click at [1045, 88] on button "save" at bounding box center [1057, 83] width 41 height 44
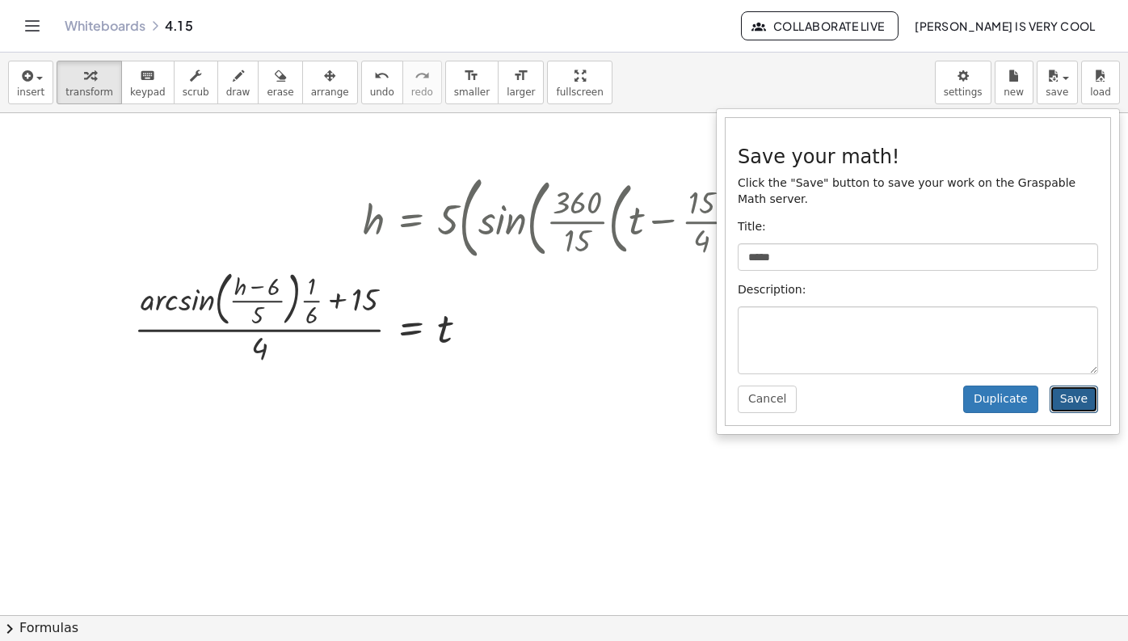
click at [1068, 396] on button "Save" at bounding box center [1074, 398] width 48 height 27
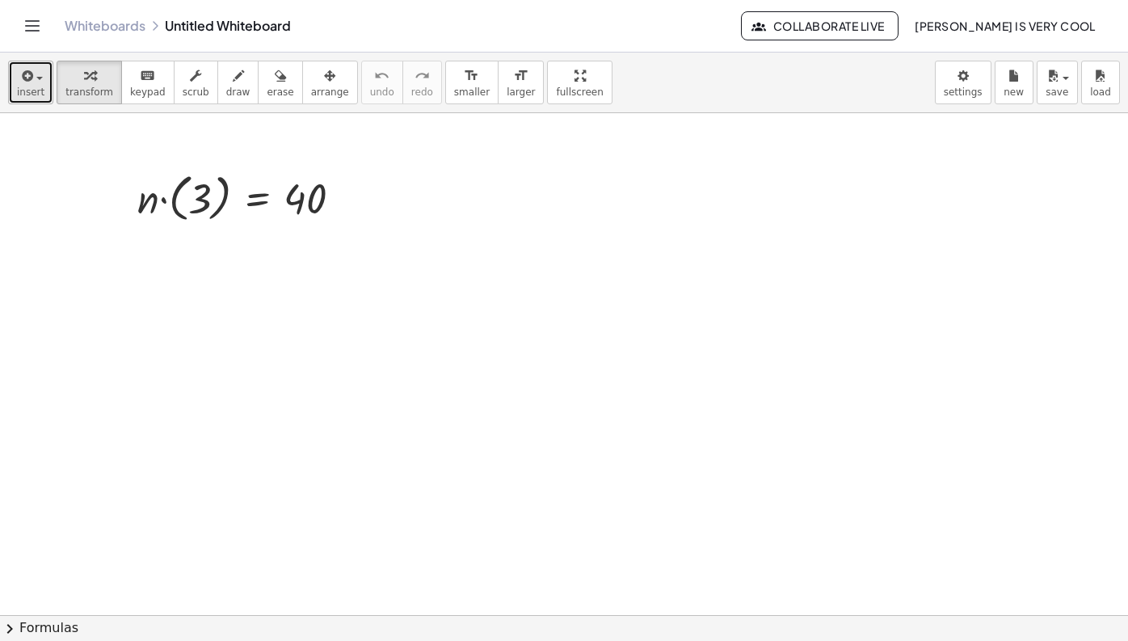
click at [35, 86] on span "insert" at bounding box center [30, 91] width 27 height 11
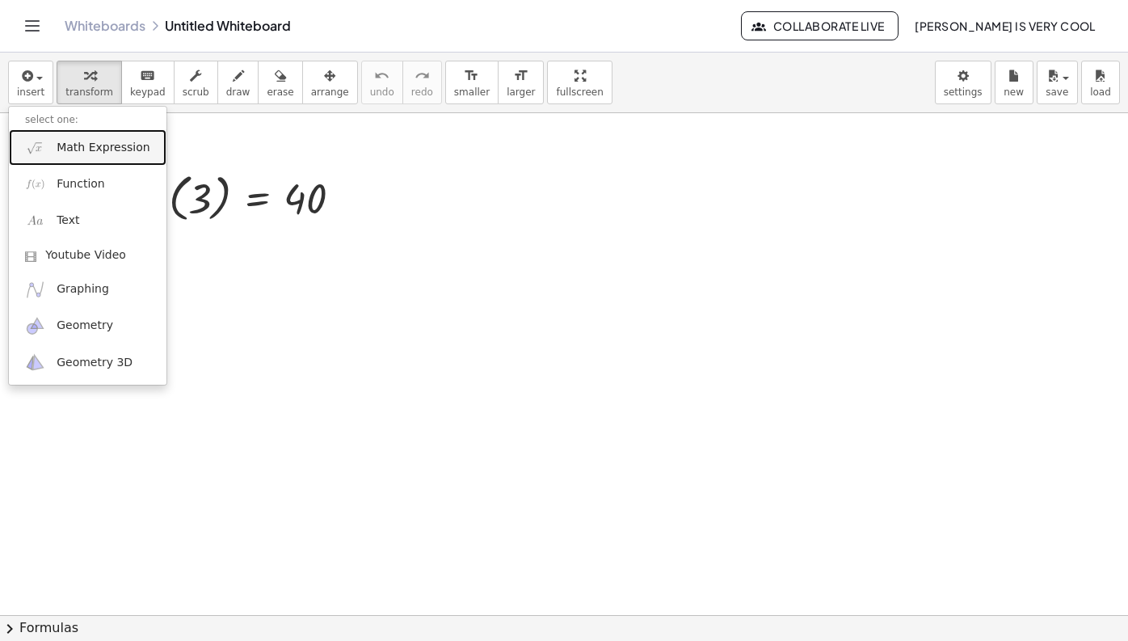
click at [96, 144] on span "Math Expression" at bounding box center [103, 148] width 93 height 16
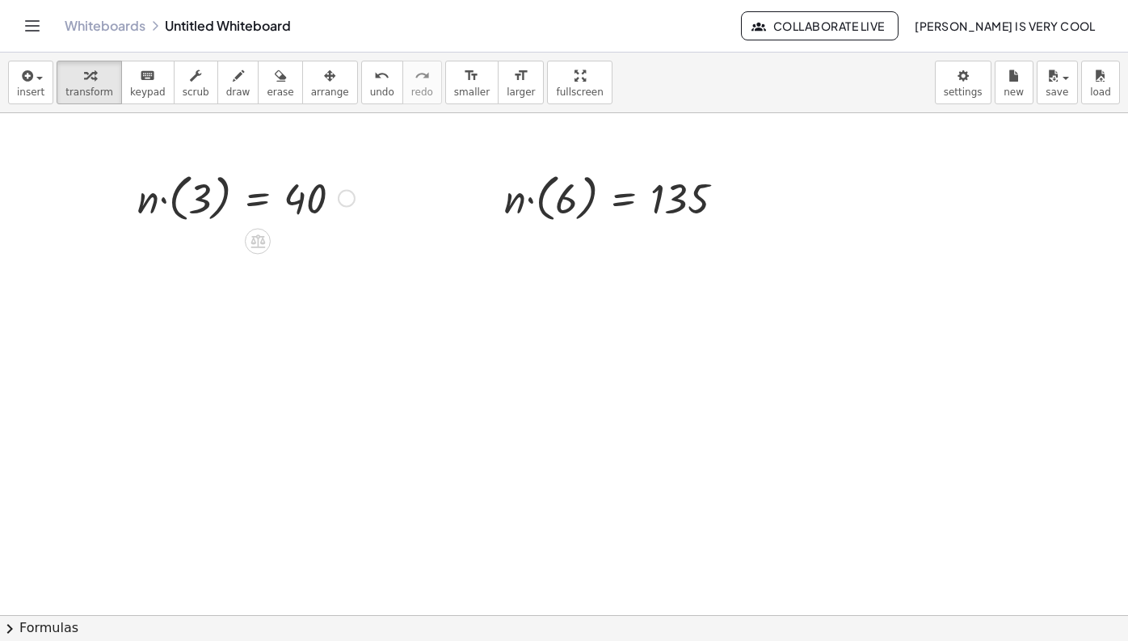
click at [166, 204] on div at bounding box center [246, 196] width 234 height 59
click at [531, 200] on div at bounding box center [620, 196] width 249 height 59
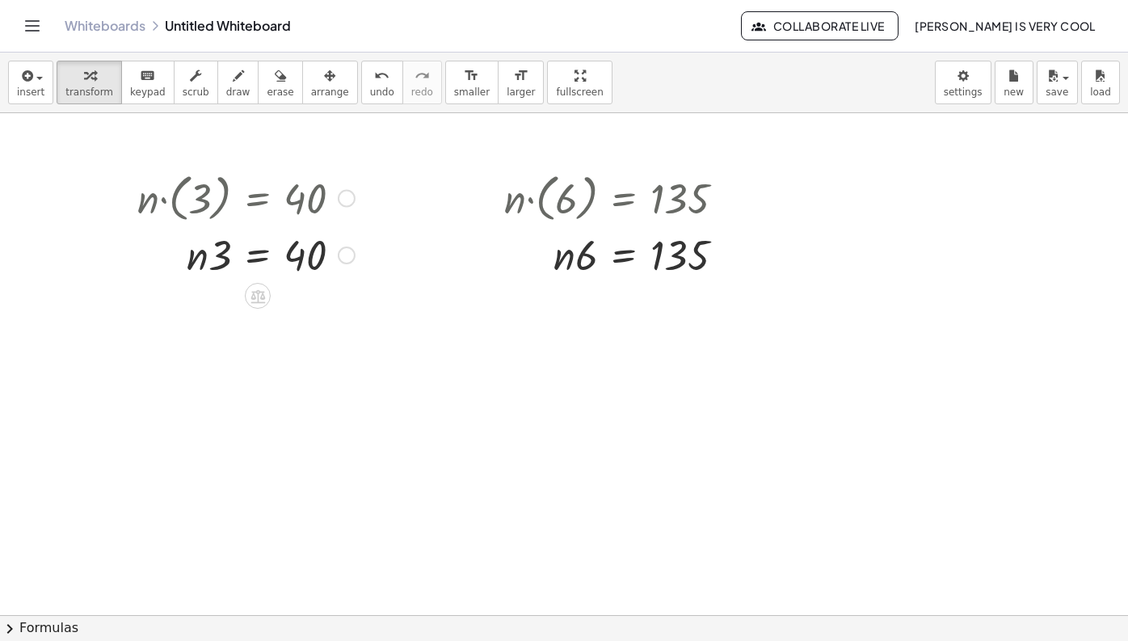
click at [344, 198] on div at bounding box center [347, 199] width 18 height 18
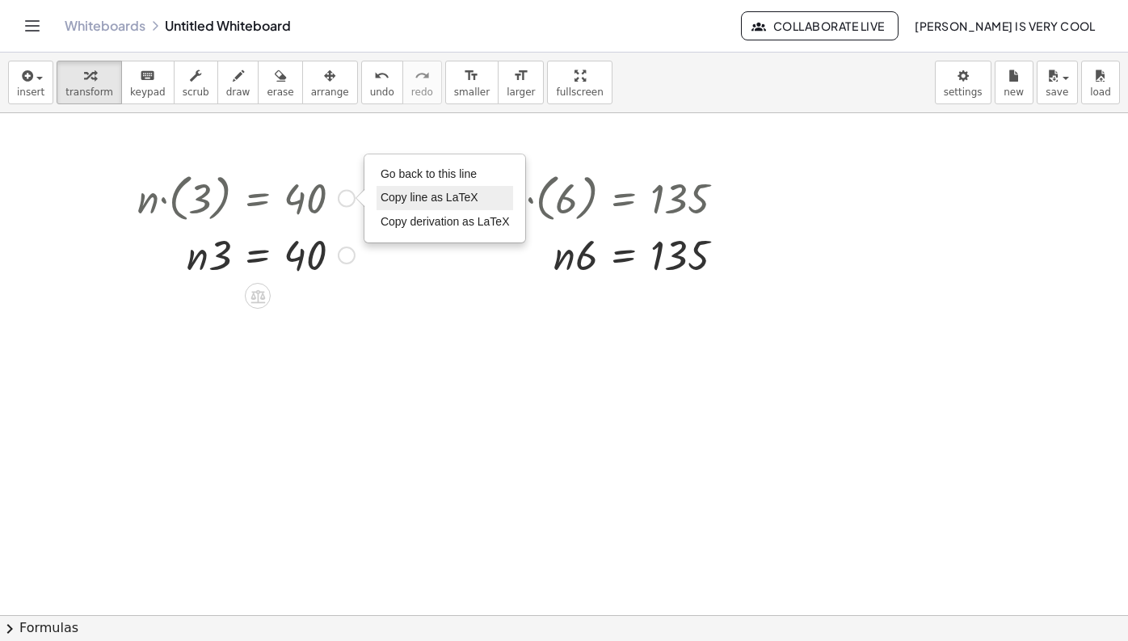
click at [394, 186] on li "Copy line as LaTeX" at bounding box center [445, 198] width 137 height 24
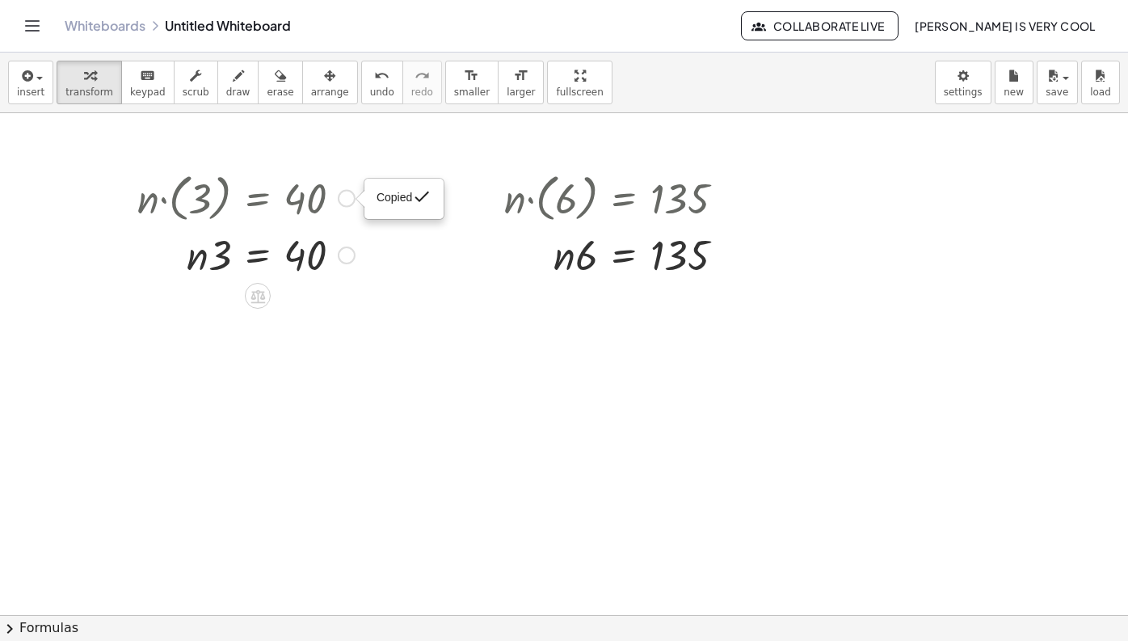
click at [338, 195] on div "Copied done" at bounding box center [347, 199] width 18 height 18
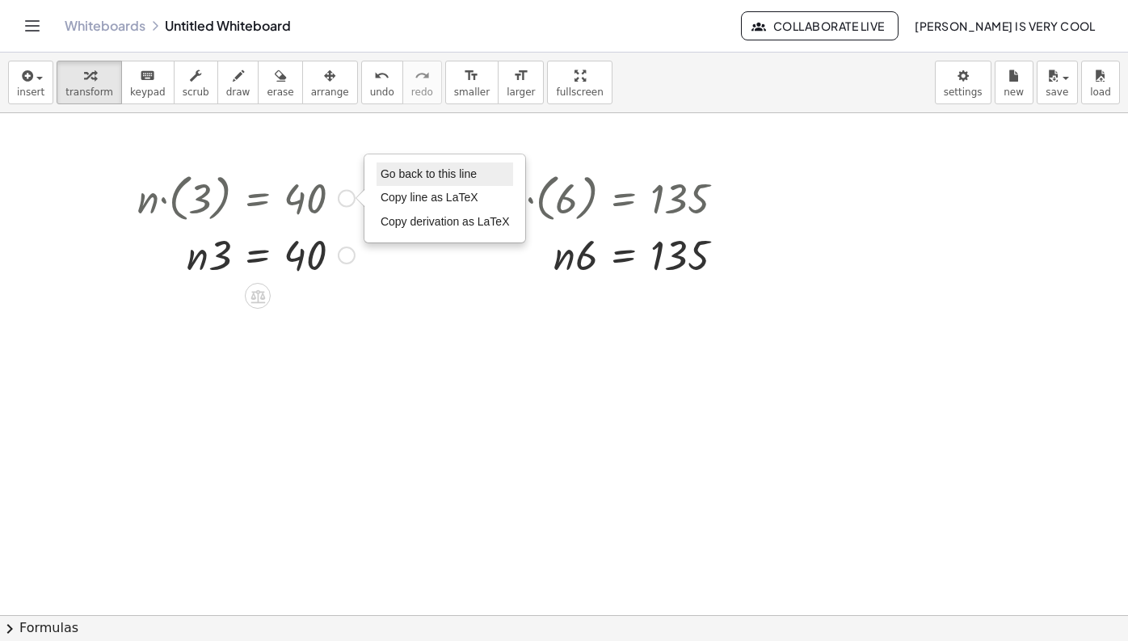
click at [400, 173] on span "Go back to this line" at bounding box center [429, 173] width 96 height 13
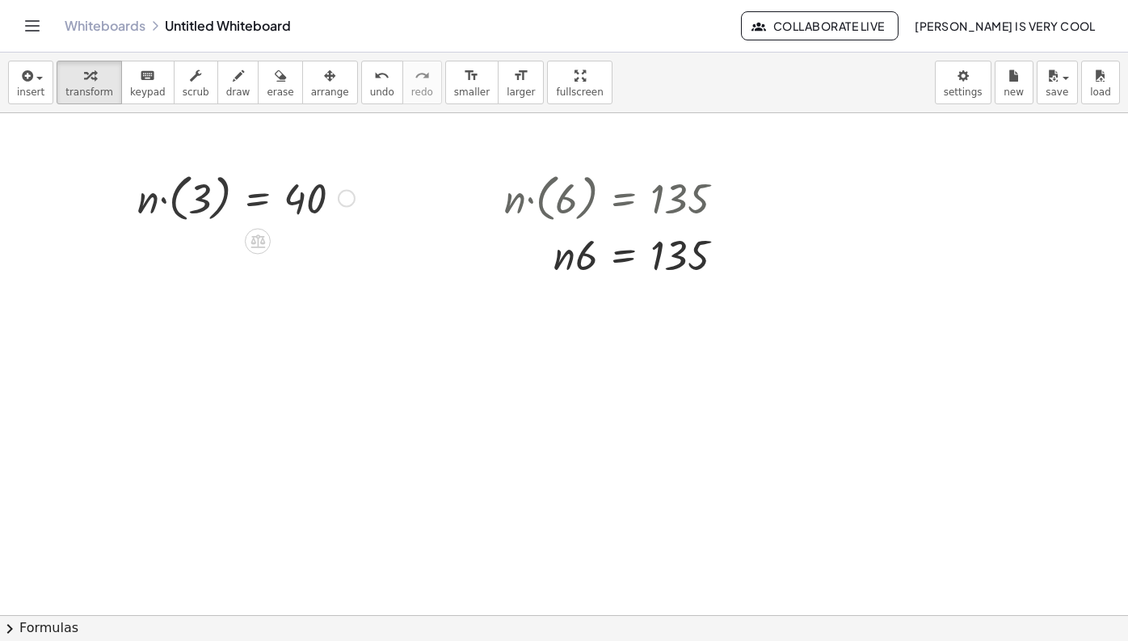
click at [358, 194] on div at bounding box center [246, 196] width 234 height 59
click at [352, 194] on div "Go back to this line Copy line as LaTeX Copy derivation as LaTeX" at bounding box center [347, 199] width 18 height 18
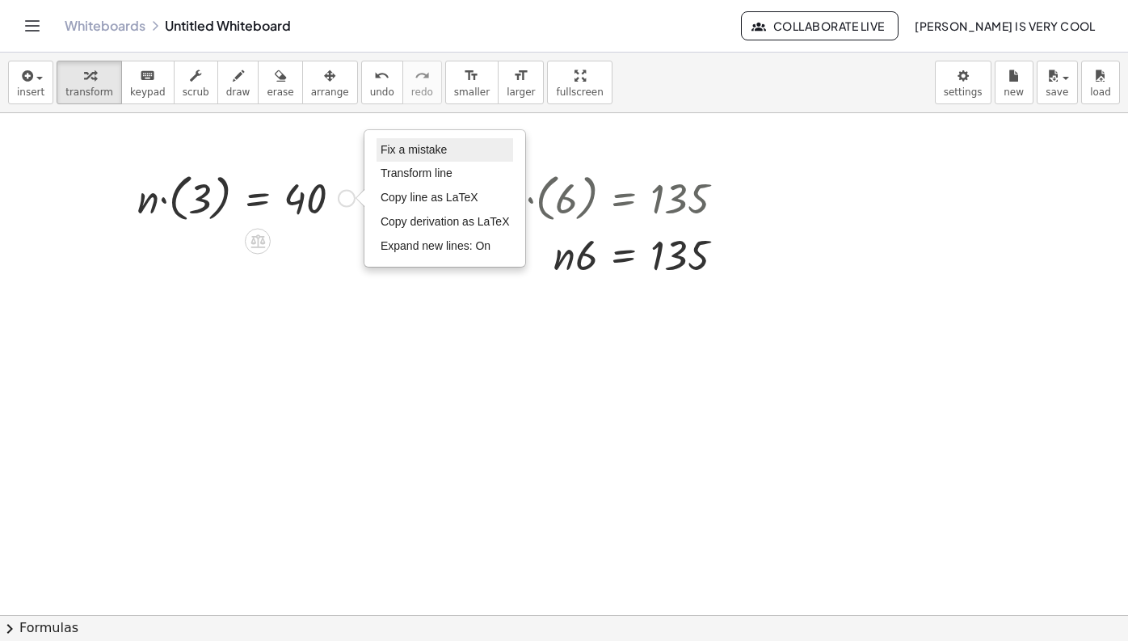
click at [414, 157] on li "Fix a mistake" at bounding box center [445, 150] width 137 height 24
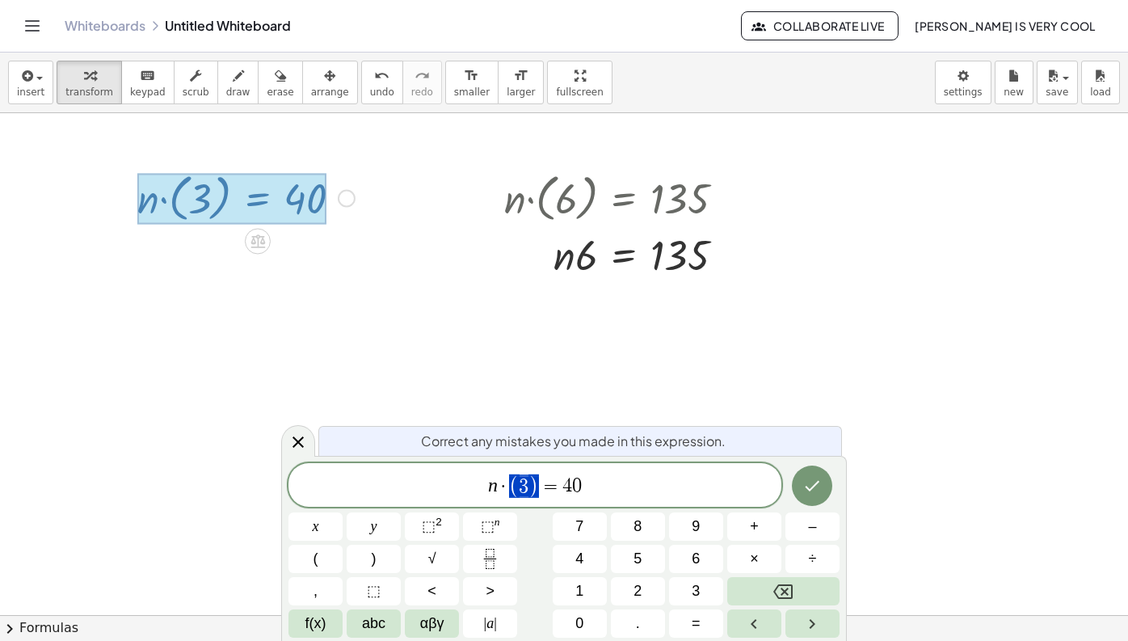
drag, startPoint x: 541, startPoint y: 486, endPoint x: 504, endPoint y: 486, distance: 36.4
click at [504, 486] on span "n · ( 3 ) = 4 0" at bounding box center [534, 486] width 493 height 27
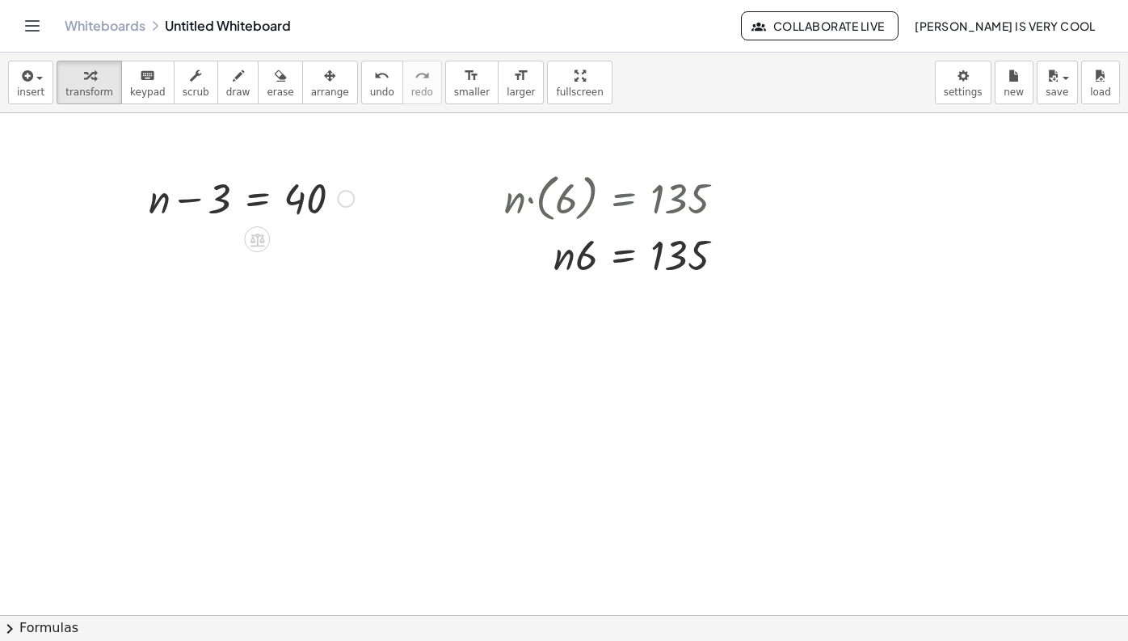
click at [351, 204] on div "Fix a mistake Transform line Copy line as LaTeX Copy derivation as LaTeX Expand…" at bounding box center [346, 199] width 18 height 18
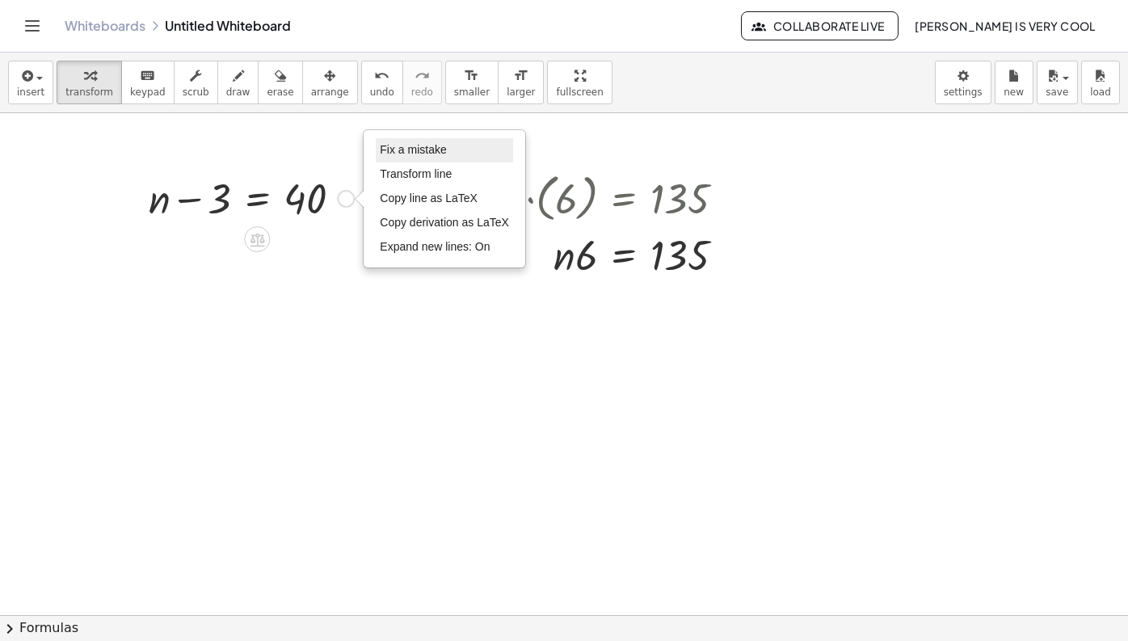
click at [427, 147] on span "Fix a mistake" at bounding box center [413, 149] width 66 height 13
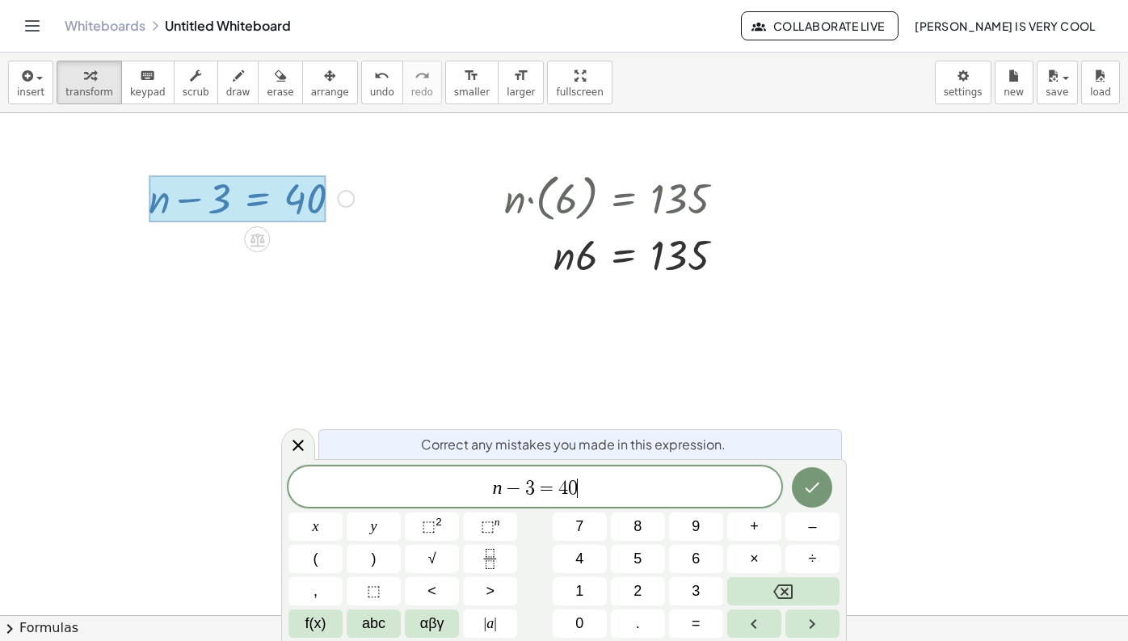
click at [531, 490] on span "3" at bounding box center [530, 487] width 10 height 19
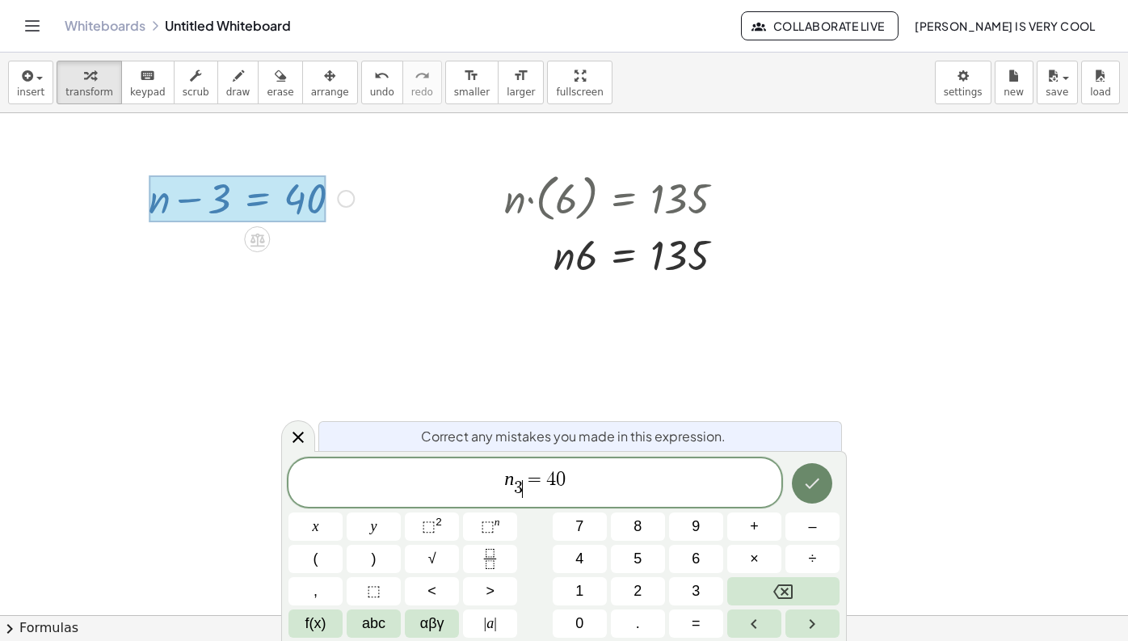
click at [806, 481] on icon "Done" at bounding box center [811, 483] width 19 height 19
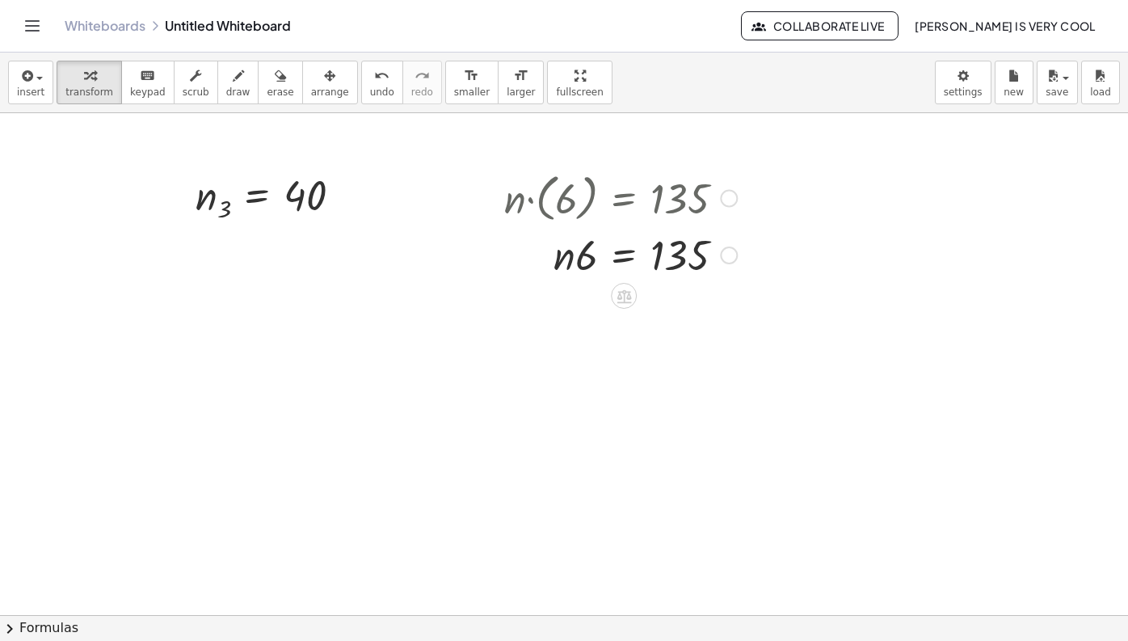
click at [725, 192] on div at bounding box center [729, 199] width 18 height 18
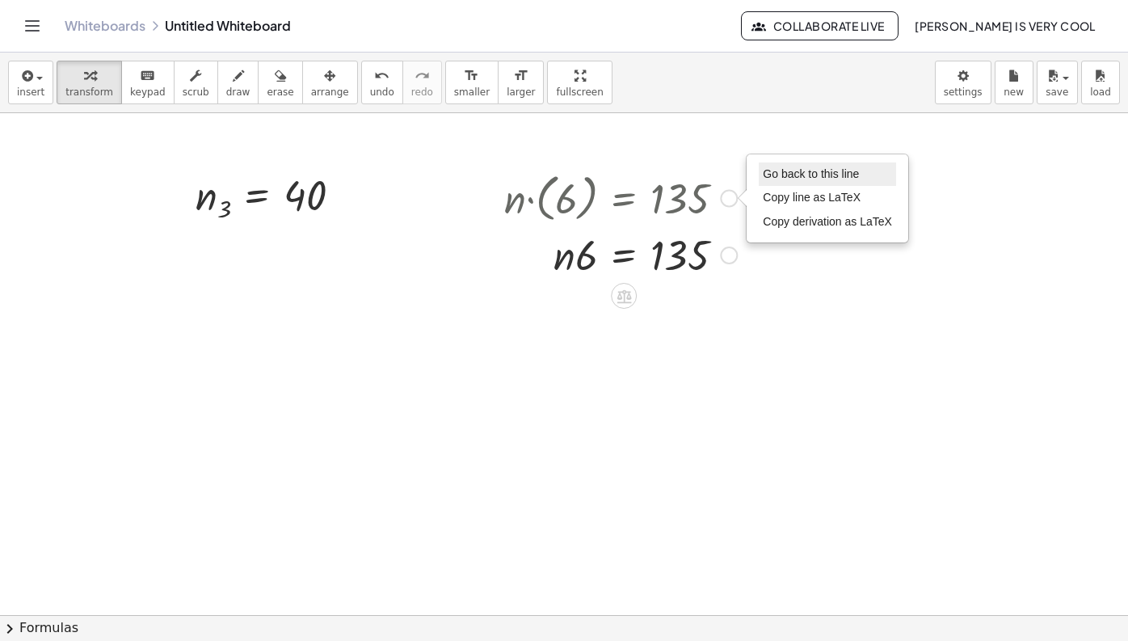
click at [778, 162] on li "Go back to this line" at bounding box center [827, 174] width 137 height 24
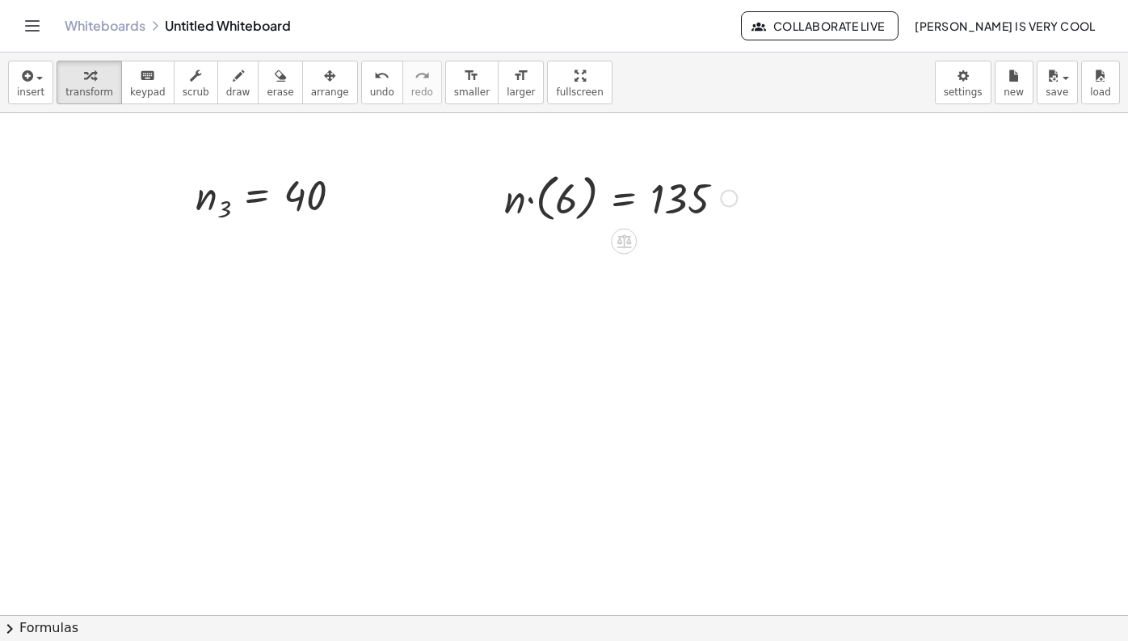
click at [728, 196] on div "Go back to this line Copy line as LaTeX Copy derivation as LaTeX" at bounding box center [729, 199] width 18 height 18
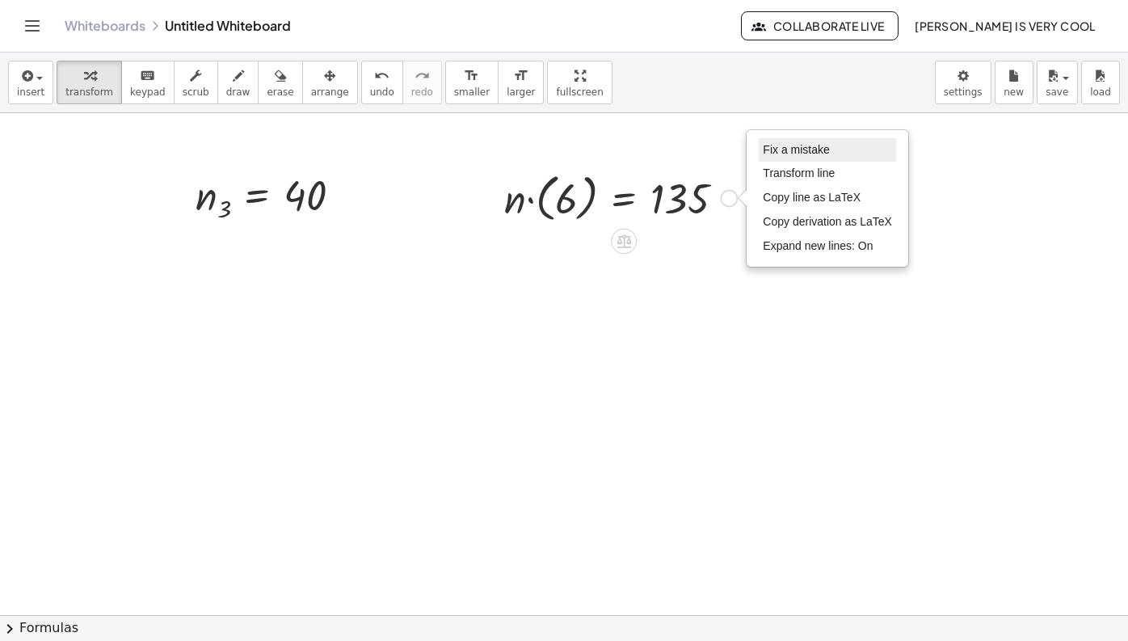
click at [760, 149] on li "Fix a mistake" at bounding box center [827, 150] width 137 height 24
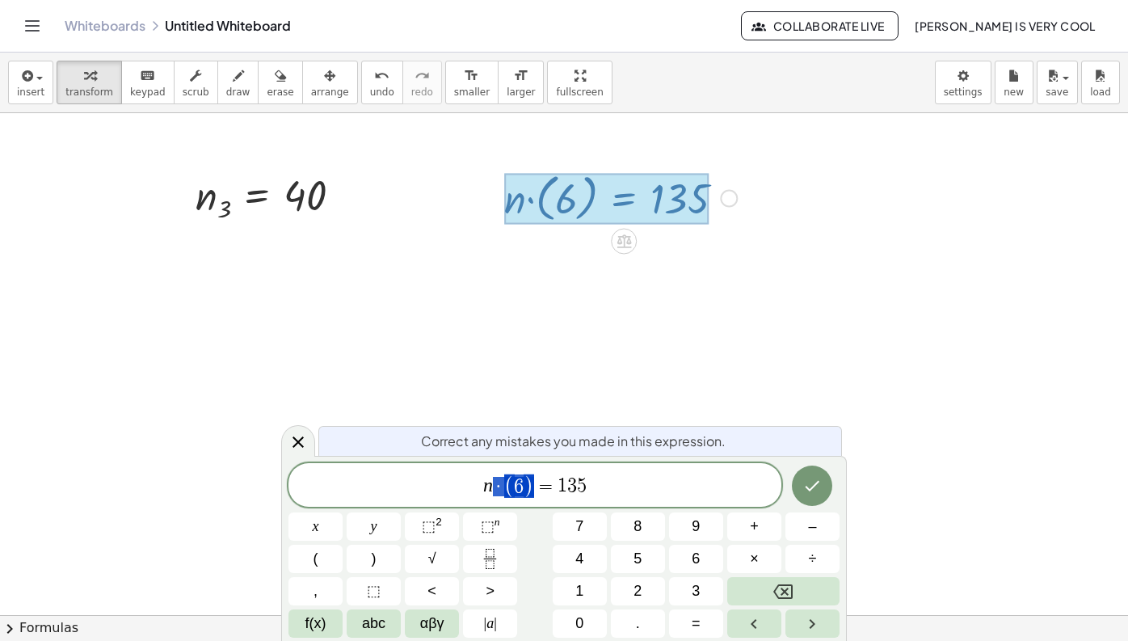
drag, startPoint x: 533, startPoint y: 491, endPoint x: 497, endPoint y: 491, distance: 36.4
click at [497, 491] on span "n · ( 6 ) = 1 3 5" at bounding box center [534, 486] width 493 height 27
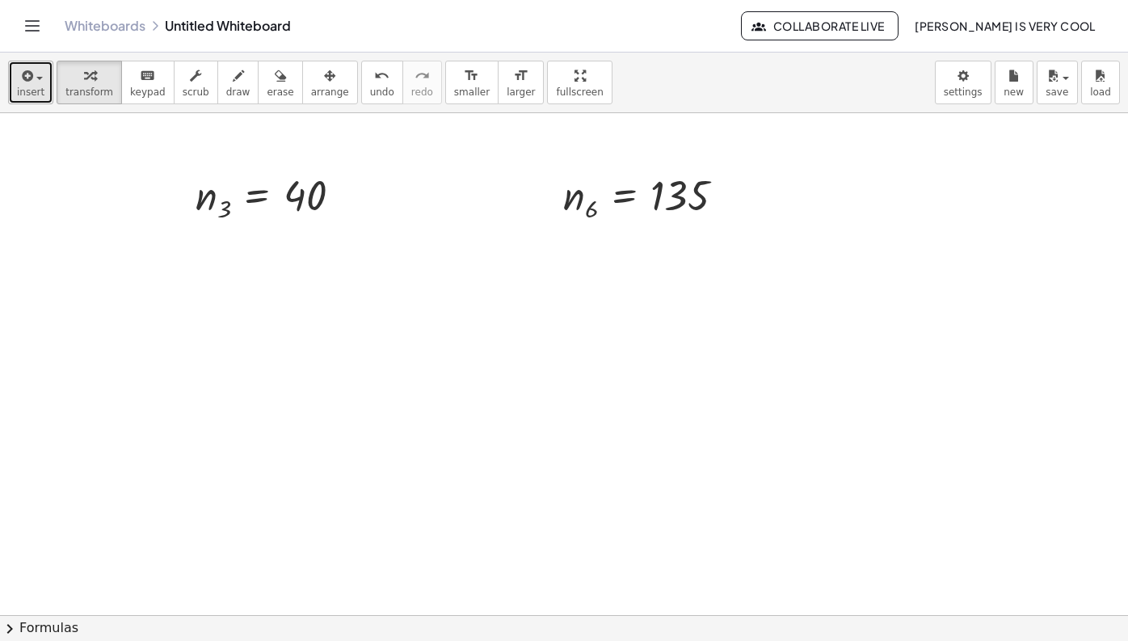
click at [43, 77] on button "insert" at bounding box center [30, 83] width 45 height 44
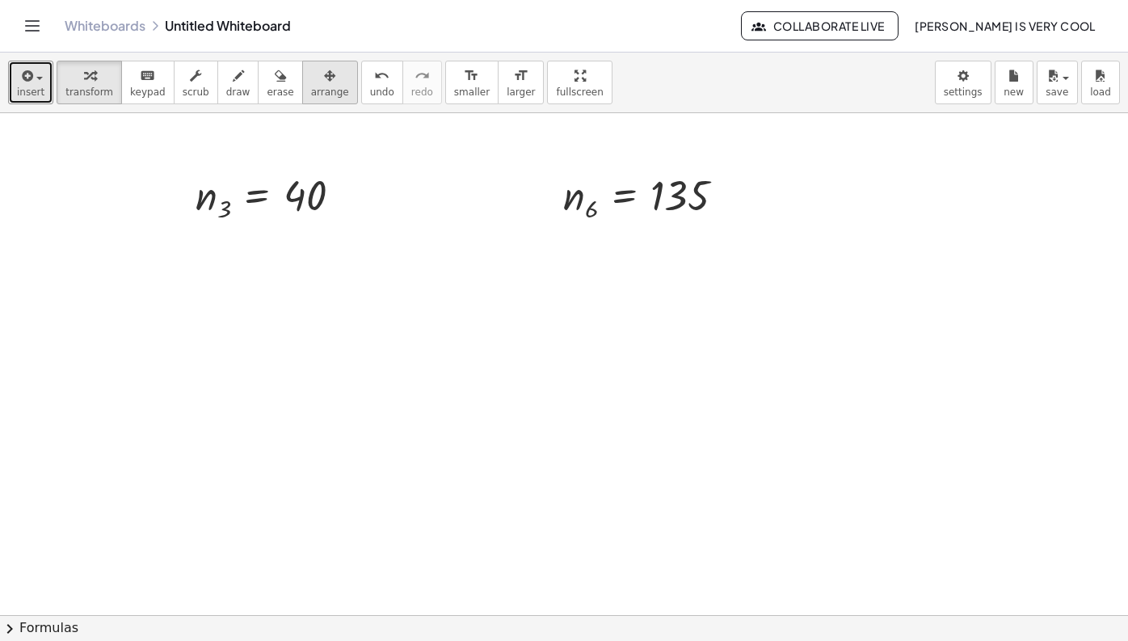
click at [331, 93] on span "arrange" at bounding box center [330, 91] width 38 height 11
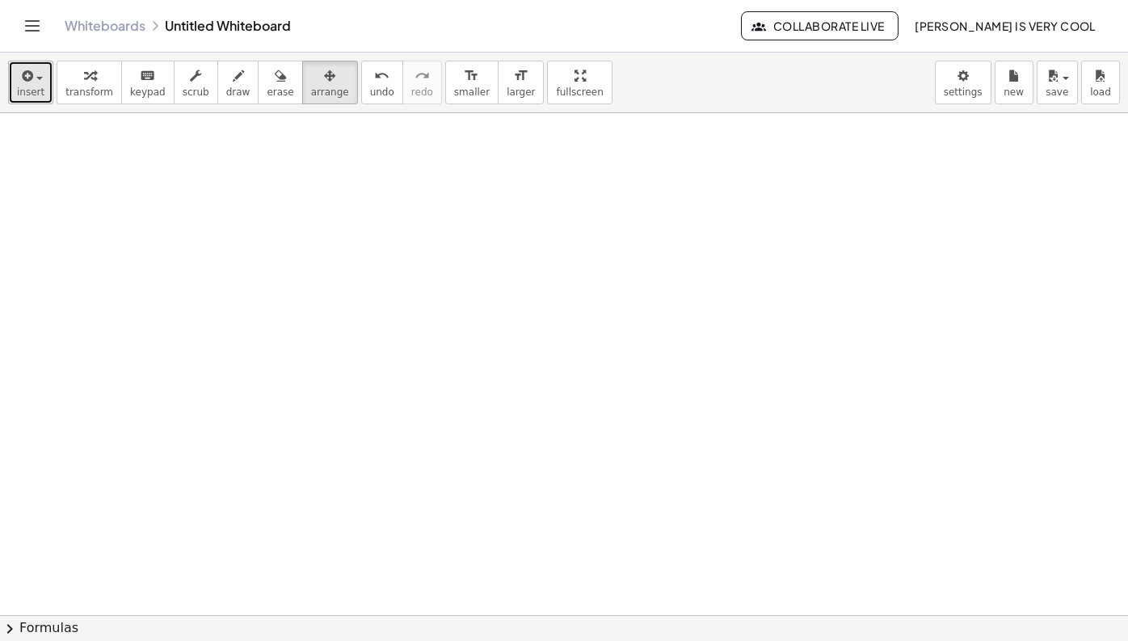
click at [36, 74] on div "button" at bounding box center [30, 74] width 27 height 19
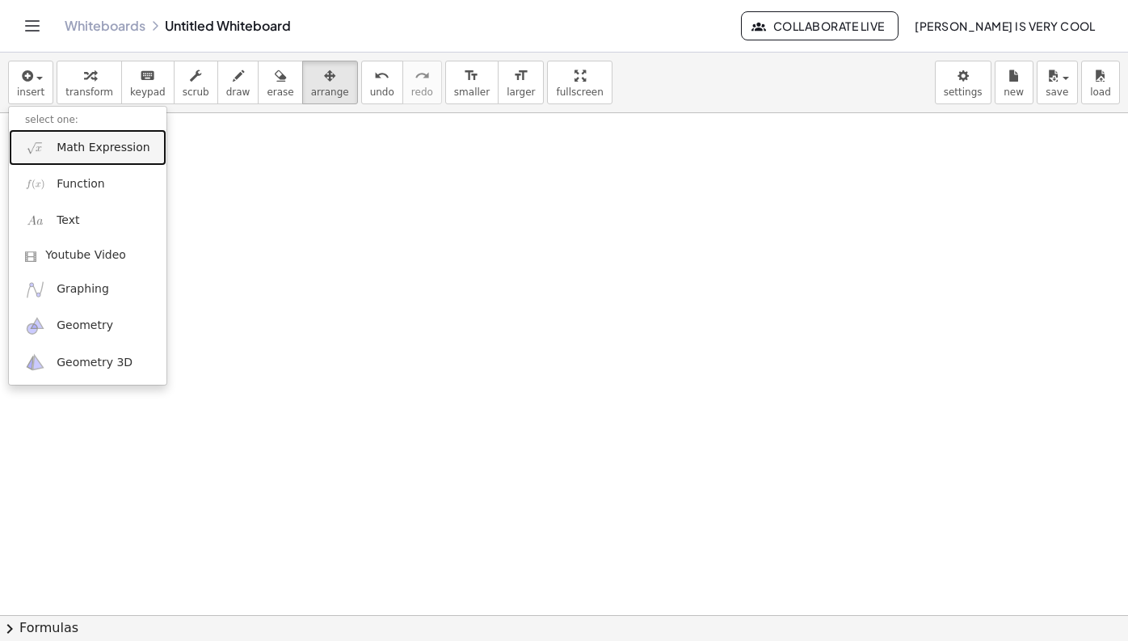
click at [74, 150] on span "Math Expression" at bounding box center [103, 148] width 93 height 16
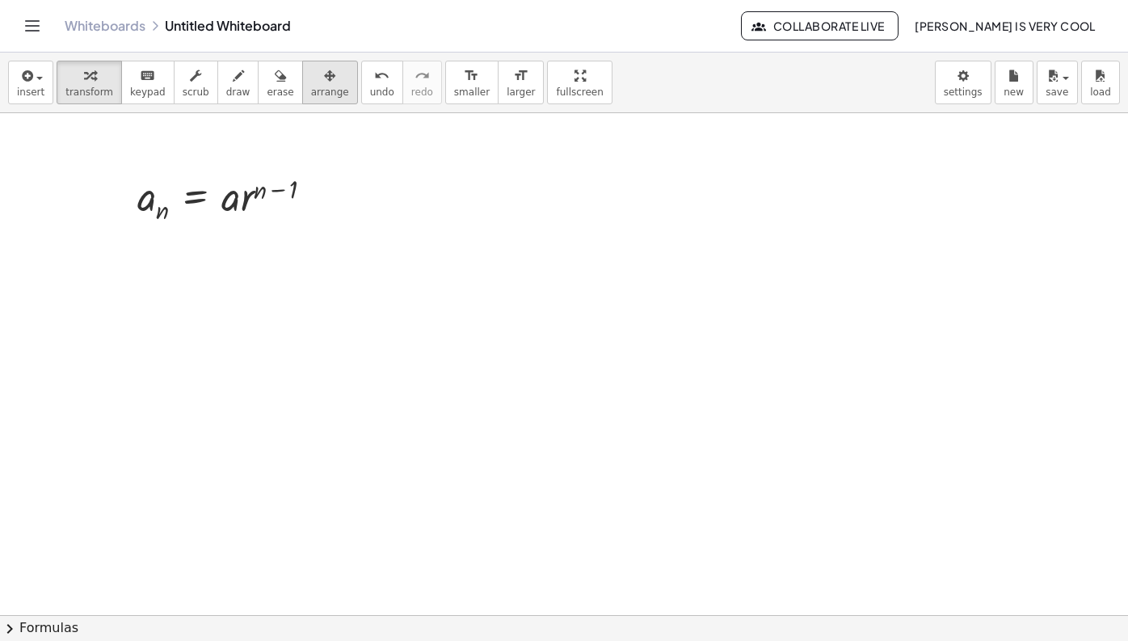
click at [326, 84] on button "arrange" at bounding box center [330, 83] width 56 height 44
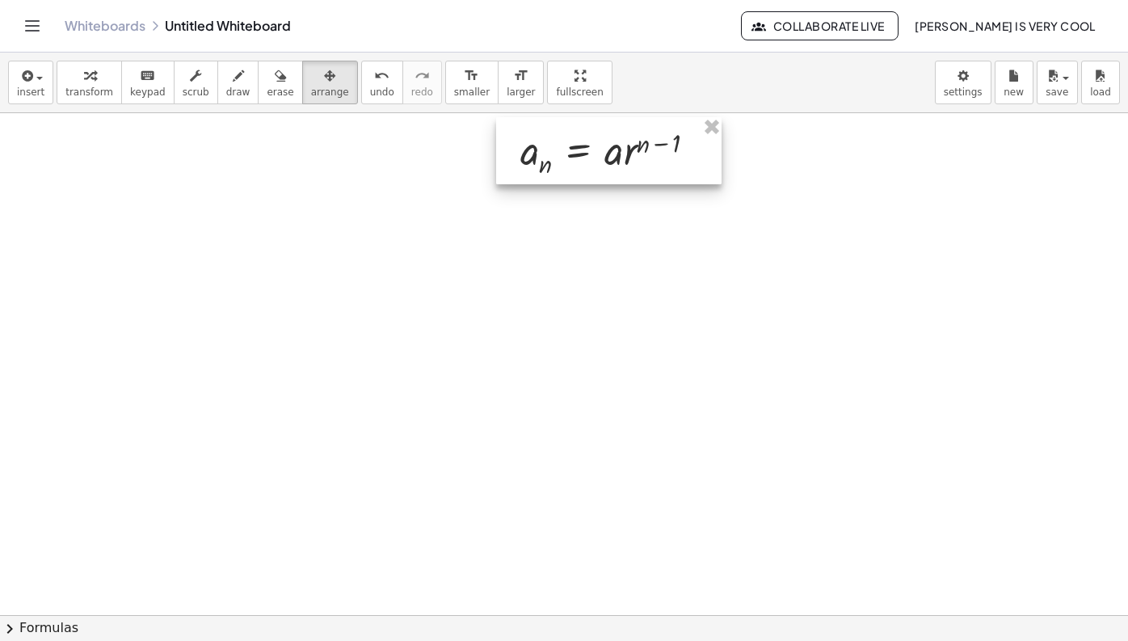
drag, startPoint x: 276, startPoint y: 176, endPoint x: 659, endPoint y: 129, distance: 385.9
click at [659, 129] on div at bounding box center [608, 150] width 225 height 67
